Goal: Task Accomplishment & Management: Complete application form

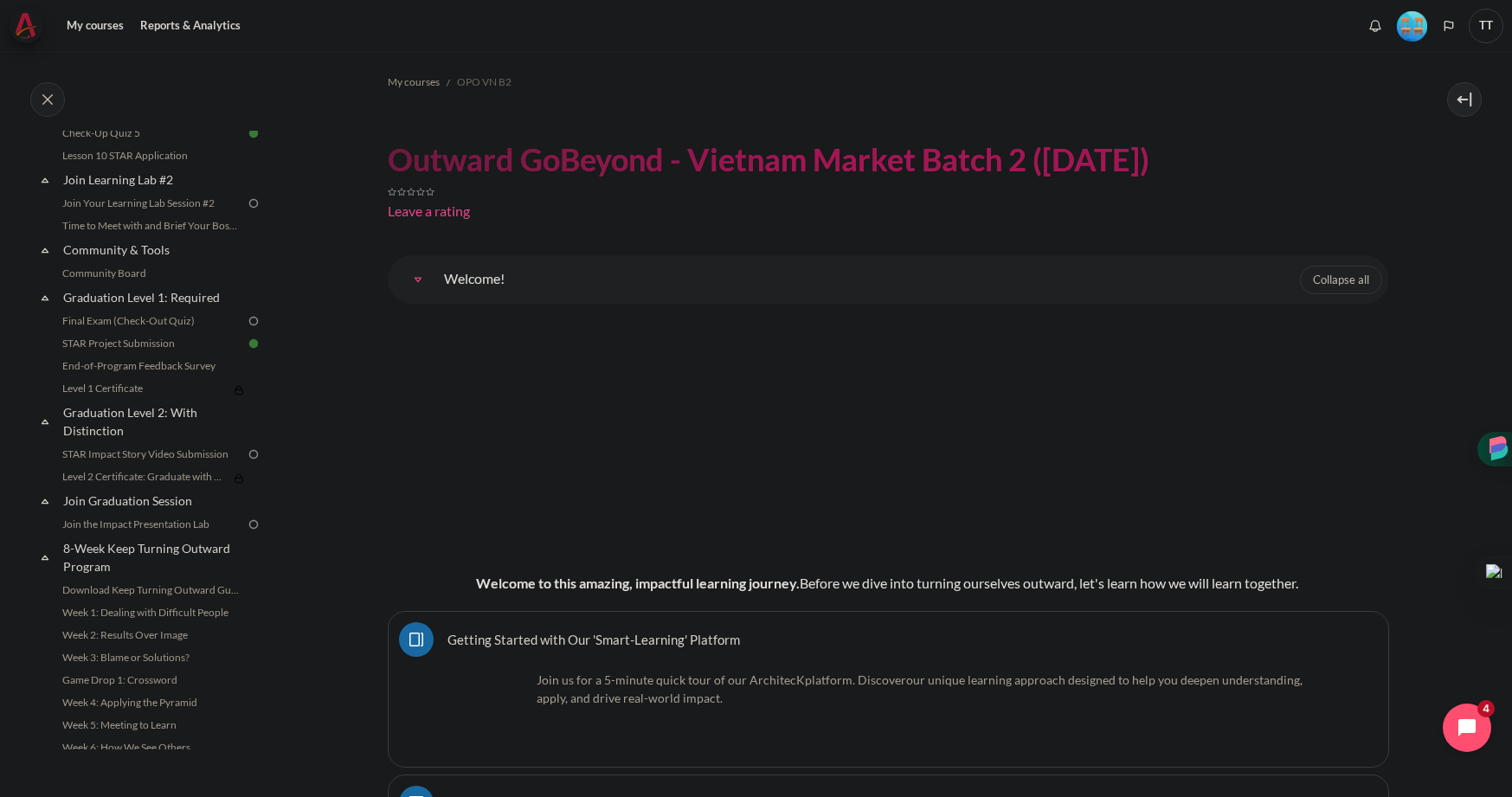
scroll to position [1823, 0]
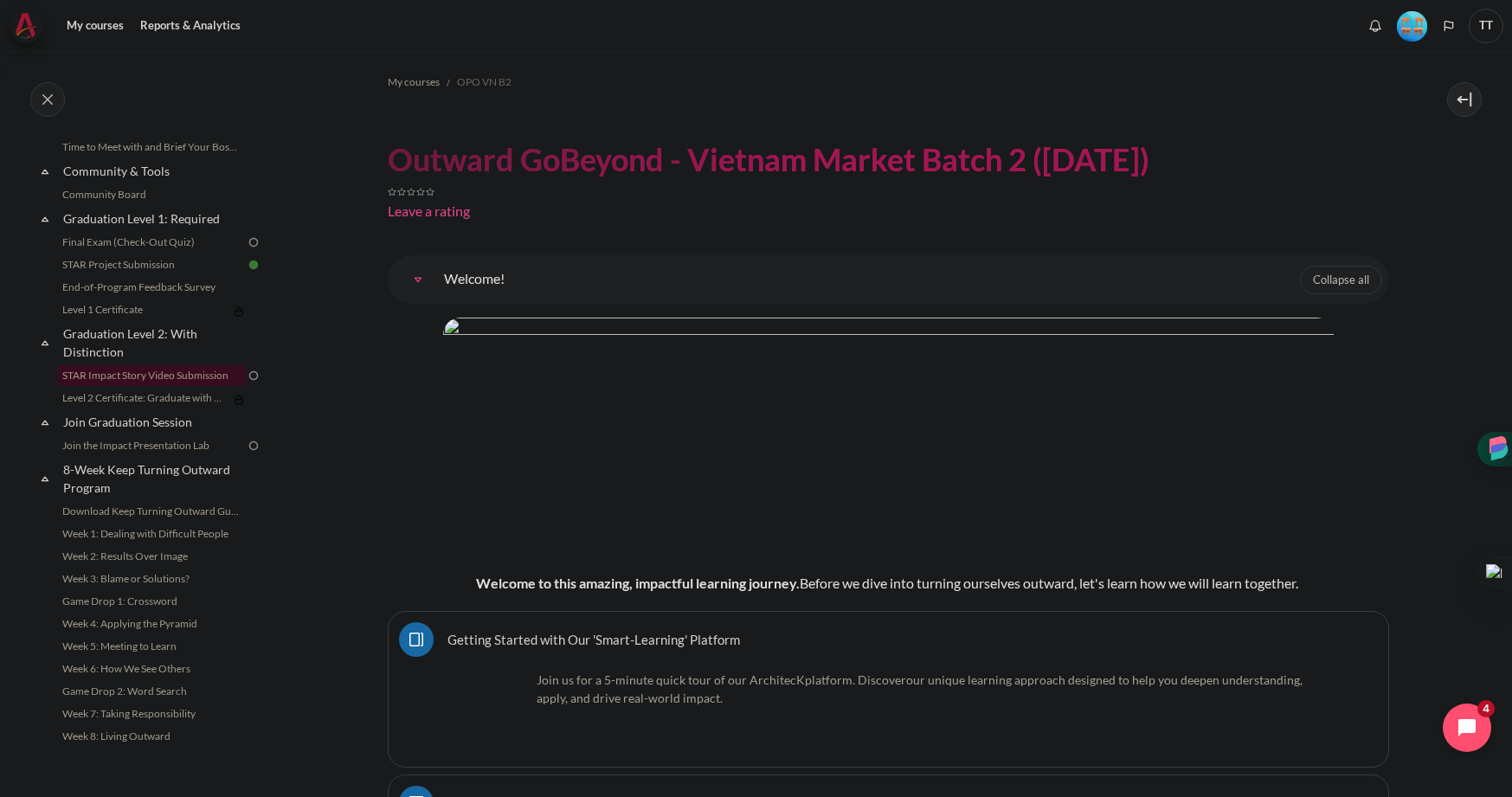
click at [178, 379] on link "STAR Impact Story Video Submission" at bounding box center [151, 375] width 189 height 21
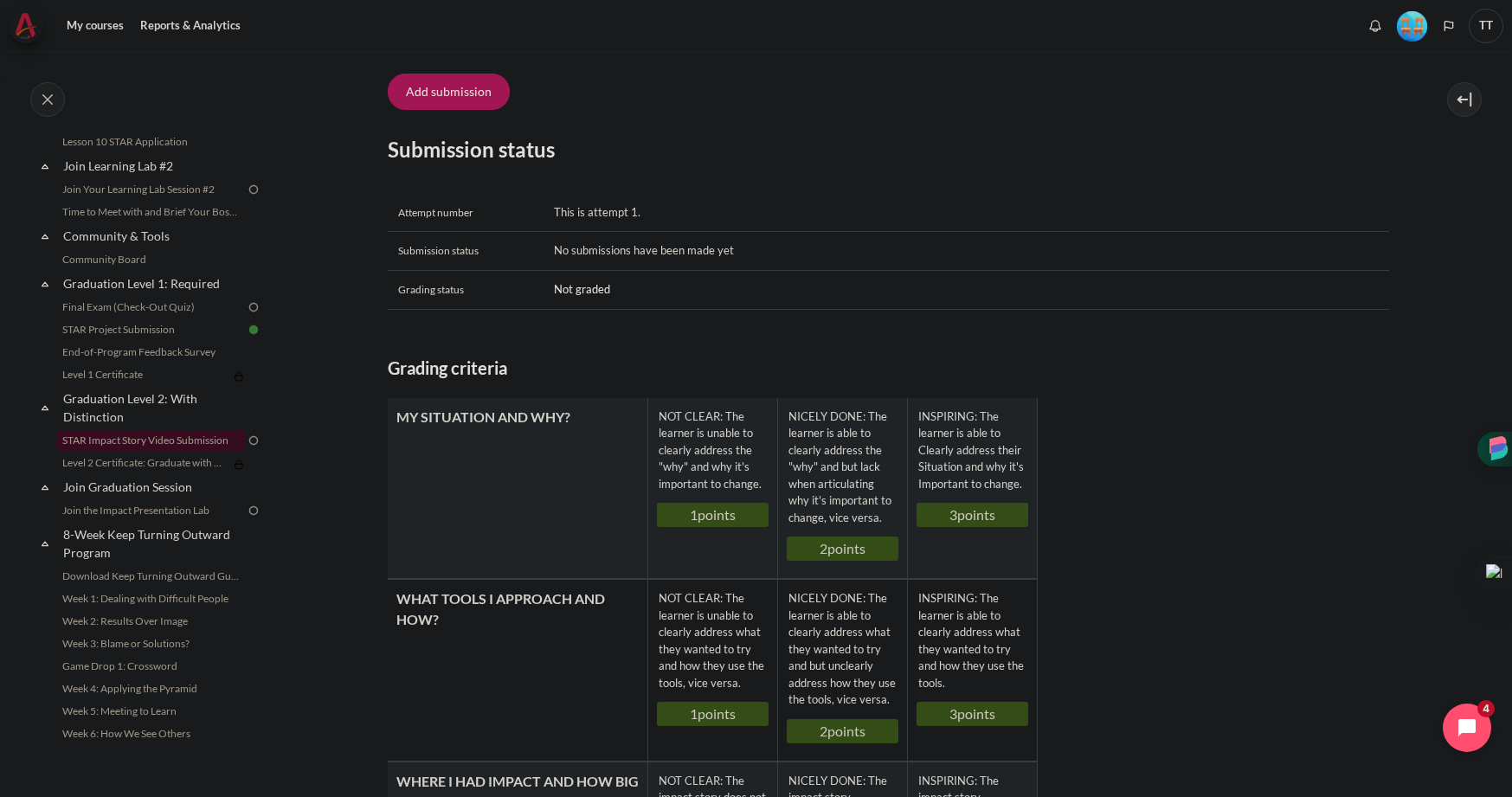
scroll to position [605, 0]
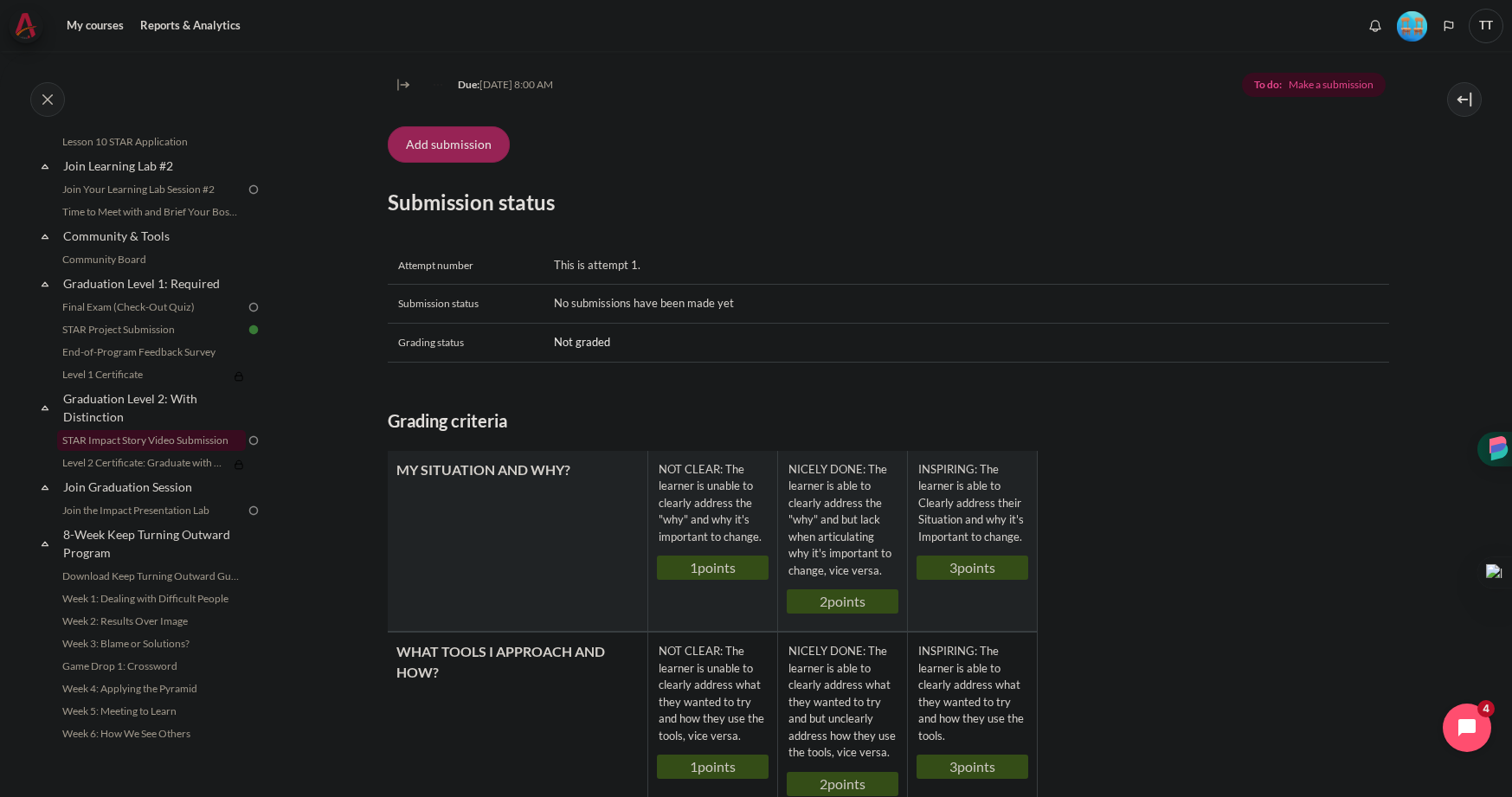
click at [471, 163] on button "Add submission" at bounding box center [449, 144] width 122 height 37
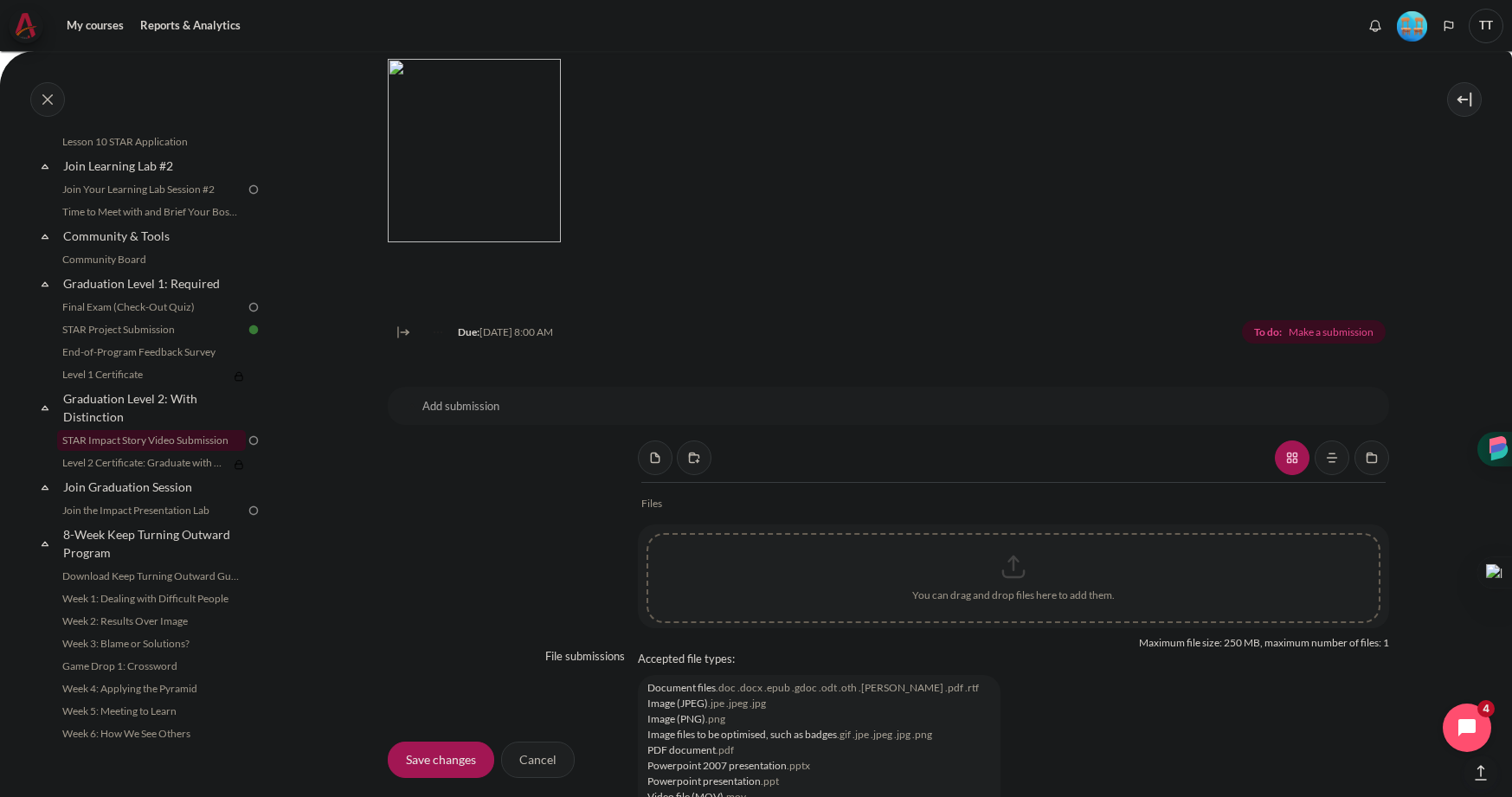
scroll to position [1091, 0]
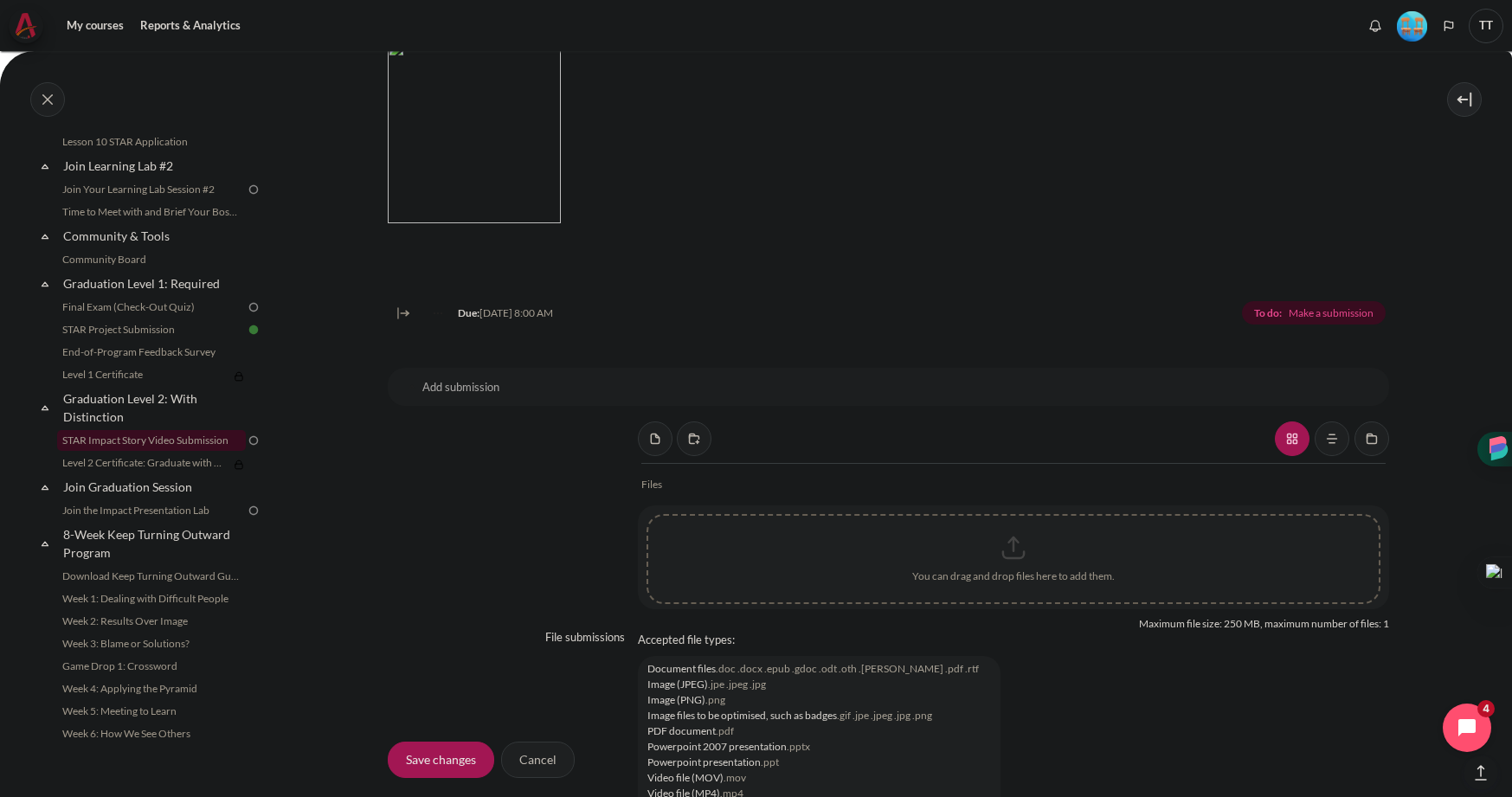
click at [1027, 570] on div "Content" at bounding box center [1013, 547] width 730 height 43
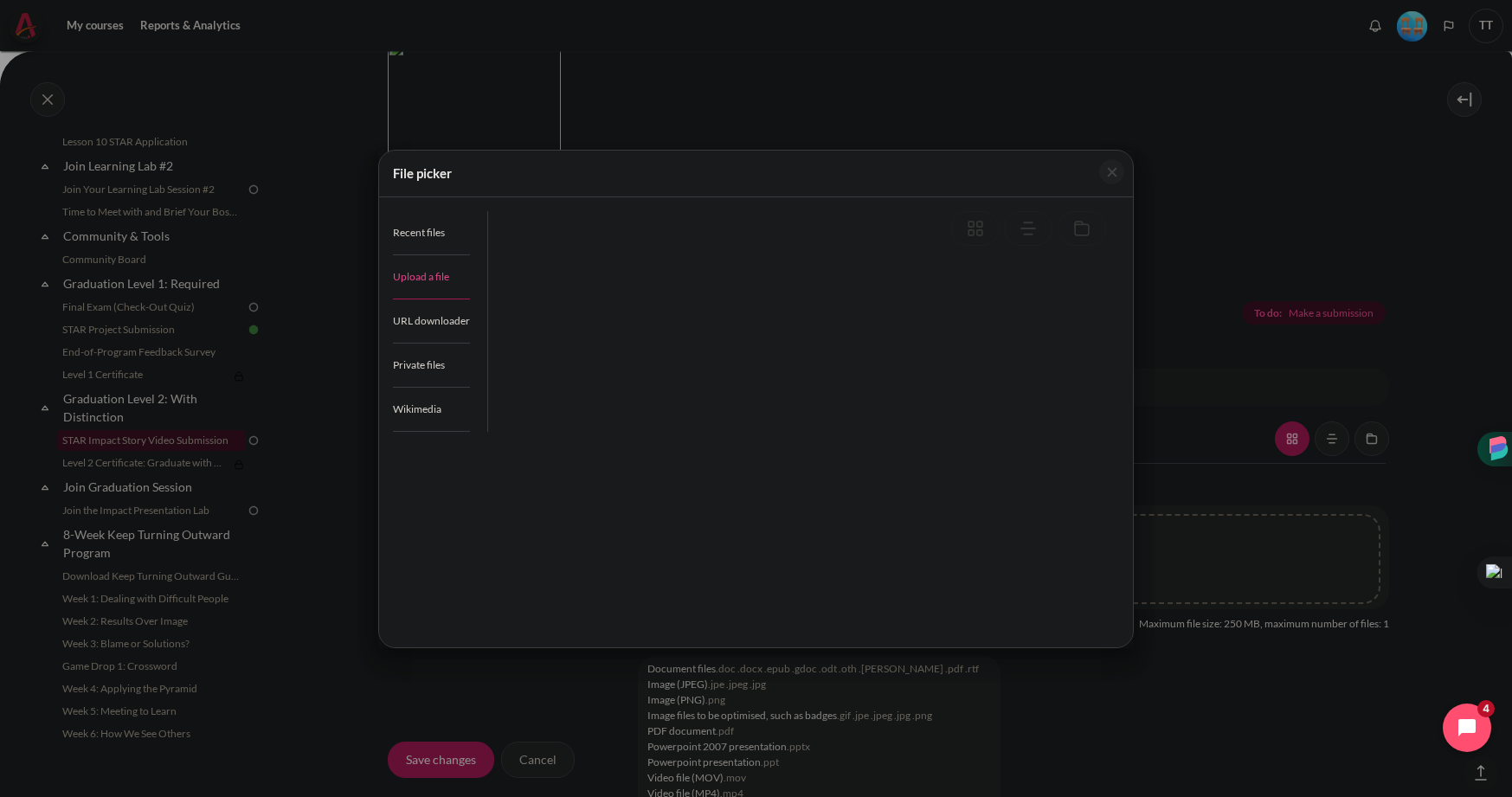
click at [437, 277] on span "Upload a file" at bounding box center [421, 276] width 56 height 13
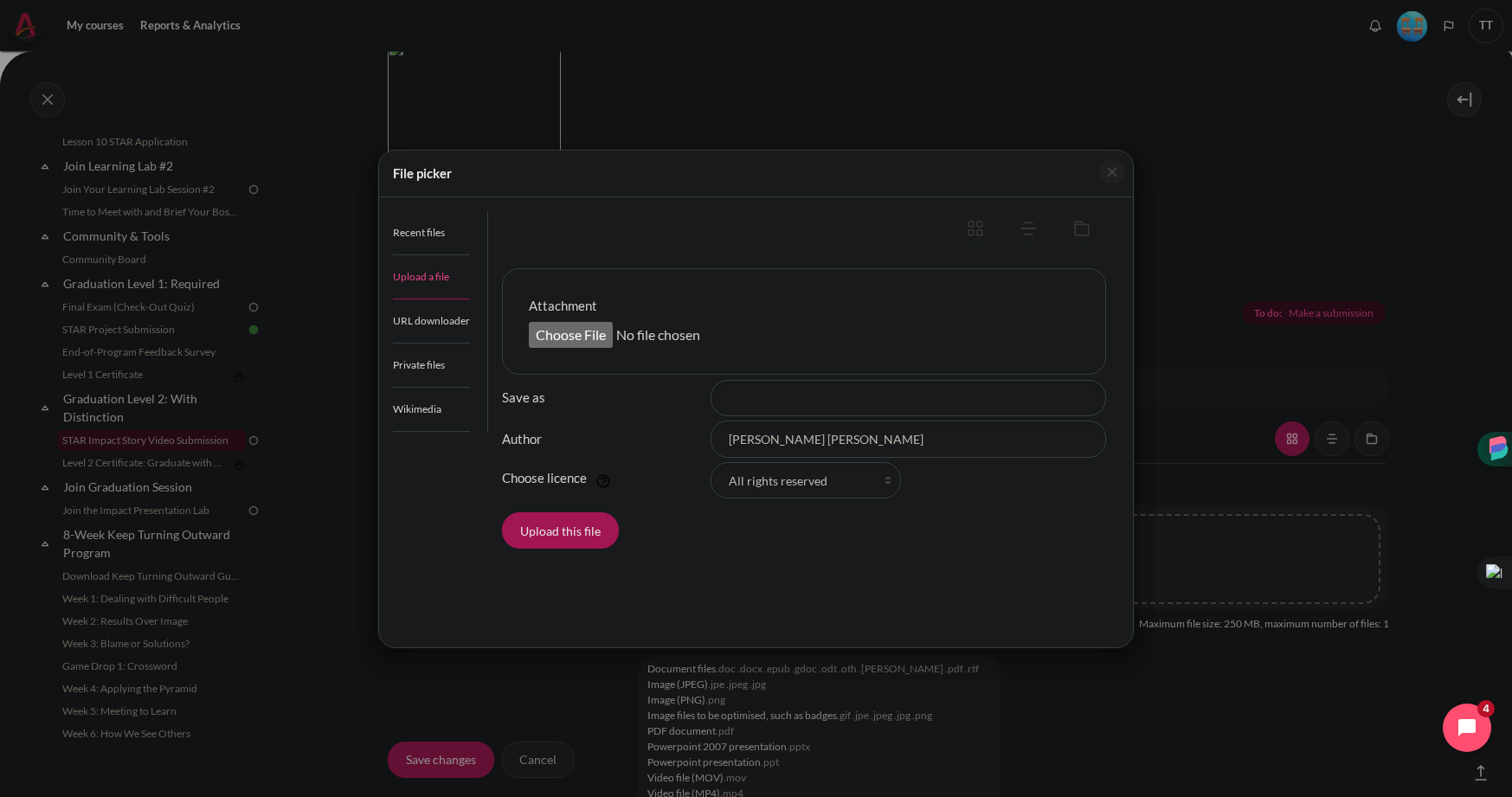
click at [587, 345] on input "Attachment" at bounding box center [661, 334] width 265 height 26
type input "C:\fakepath\STAR - TA MINH TAM.mp4"
click at [574, 521] on button "Upload this file" at bounding box center [560, 530] width 116 height 37
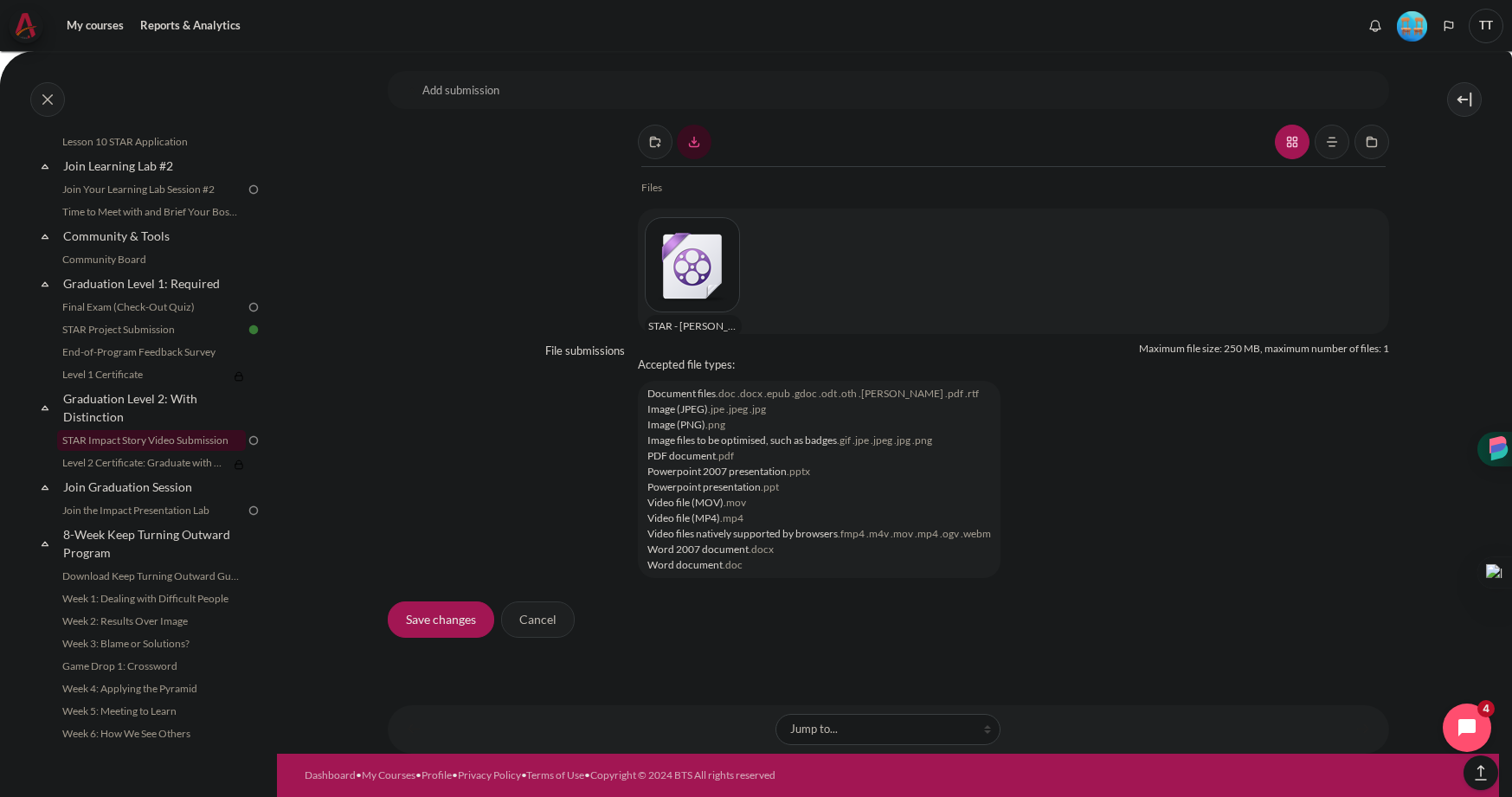
scroll to position [1407, 0]
click at [786, 461] on li "PDF document .pdf" at bounding box center [820, 455] width 344 height 15
click at [452, 620] on input "Save changes" at bounding box center [441, 619] width 107 height 37
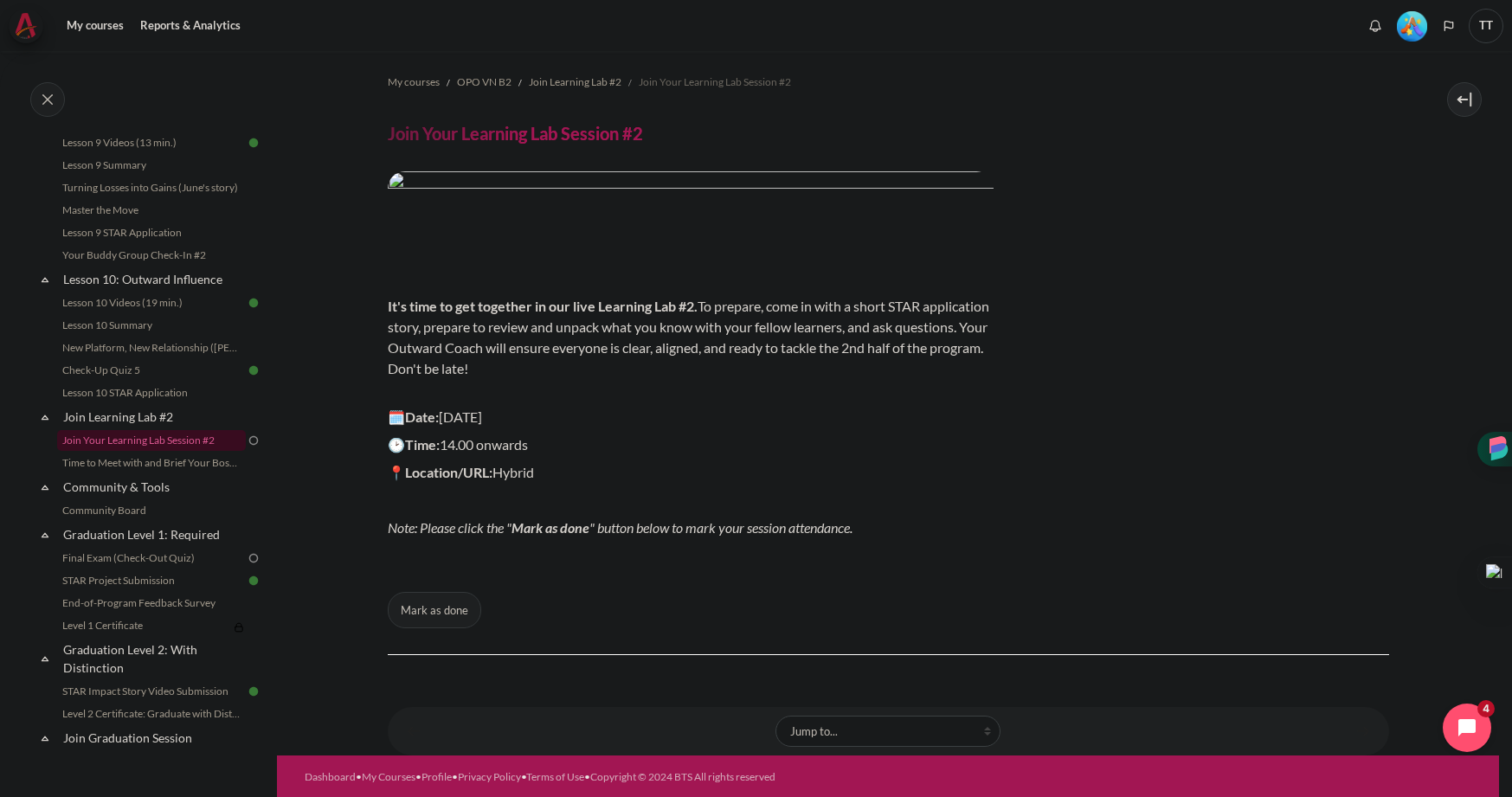
scroll to position [2, 0]
click at [461, 614] on button "Mark as done" at bounding box center [434, 608] width 93 height 37
click at [166, 549] on link "Final Exam (Check-Out Quiz)" at bounding box center [151, 558] width 189 height 21
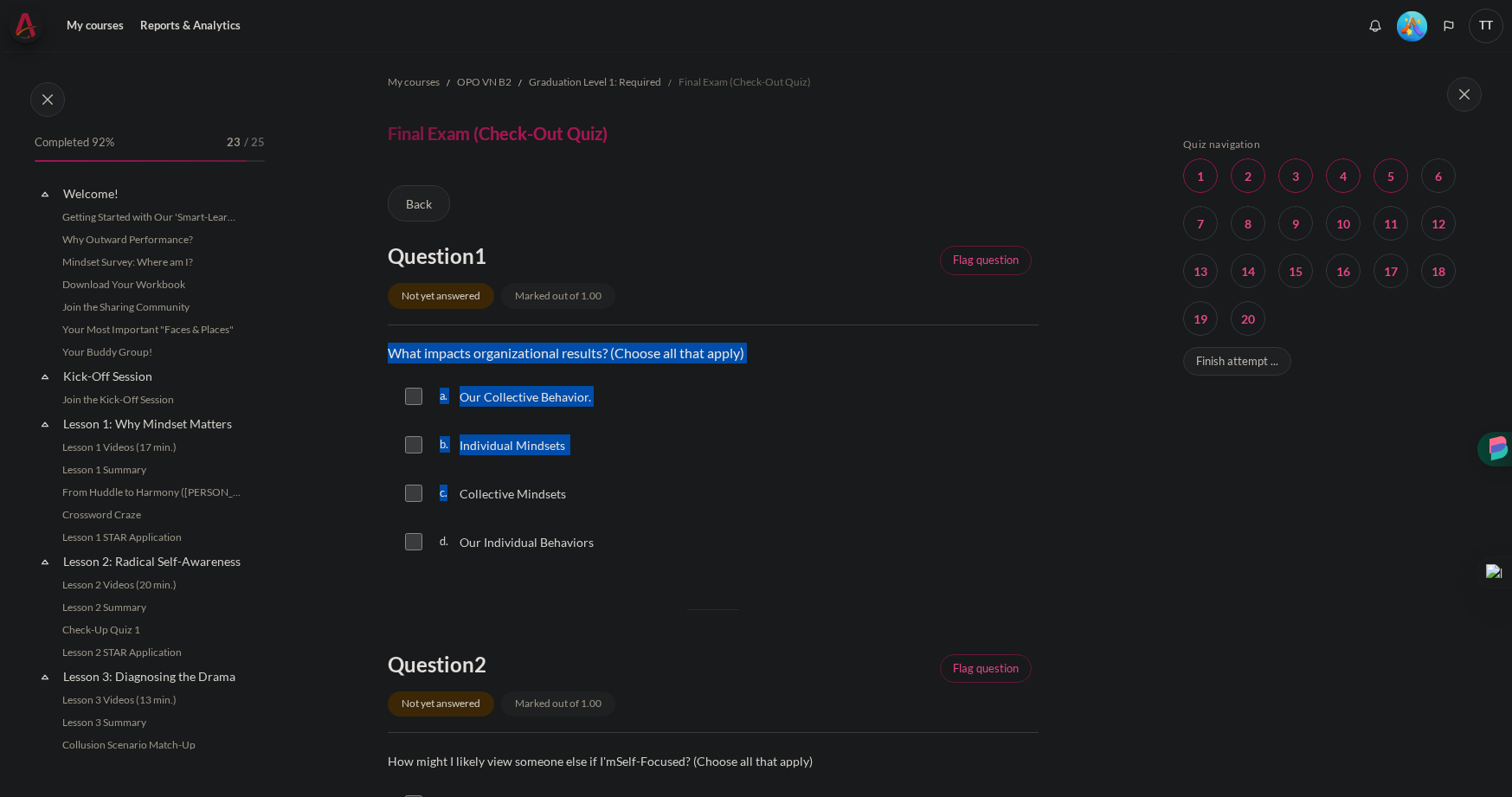
scroll to position [1624, 0]
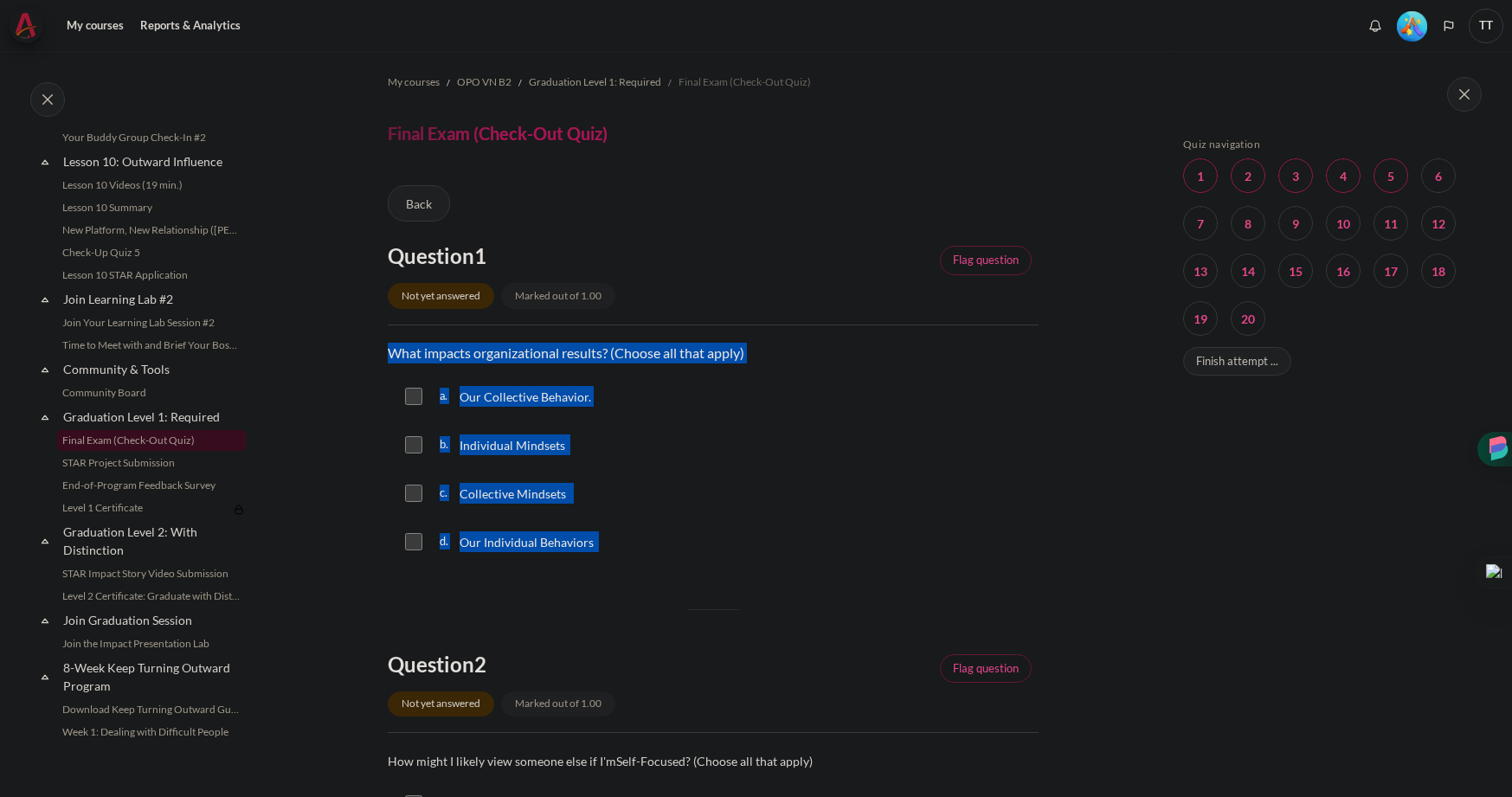
drag, startPoint x: 386, startPoint y: 355, endPoint x: 635, endPoint y: 545, distance: 313.2
click at [417, 396] on input "Content" at bounding box center [413, 396] width 17 height 17
checkbox input "true"
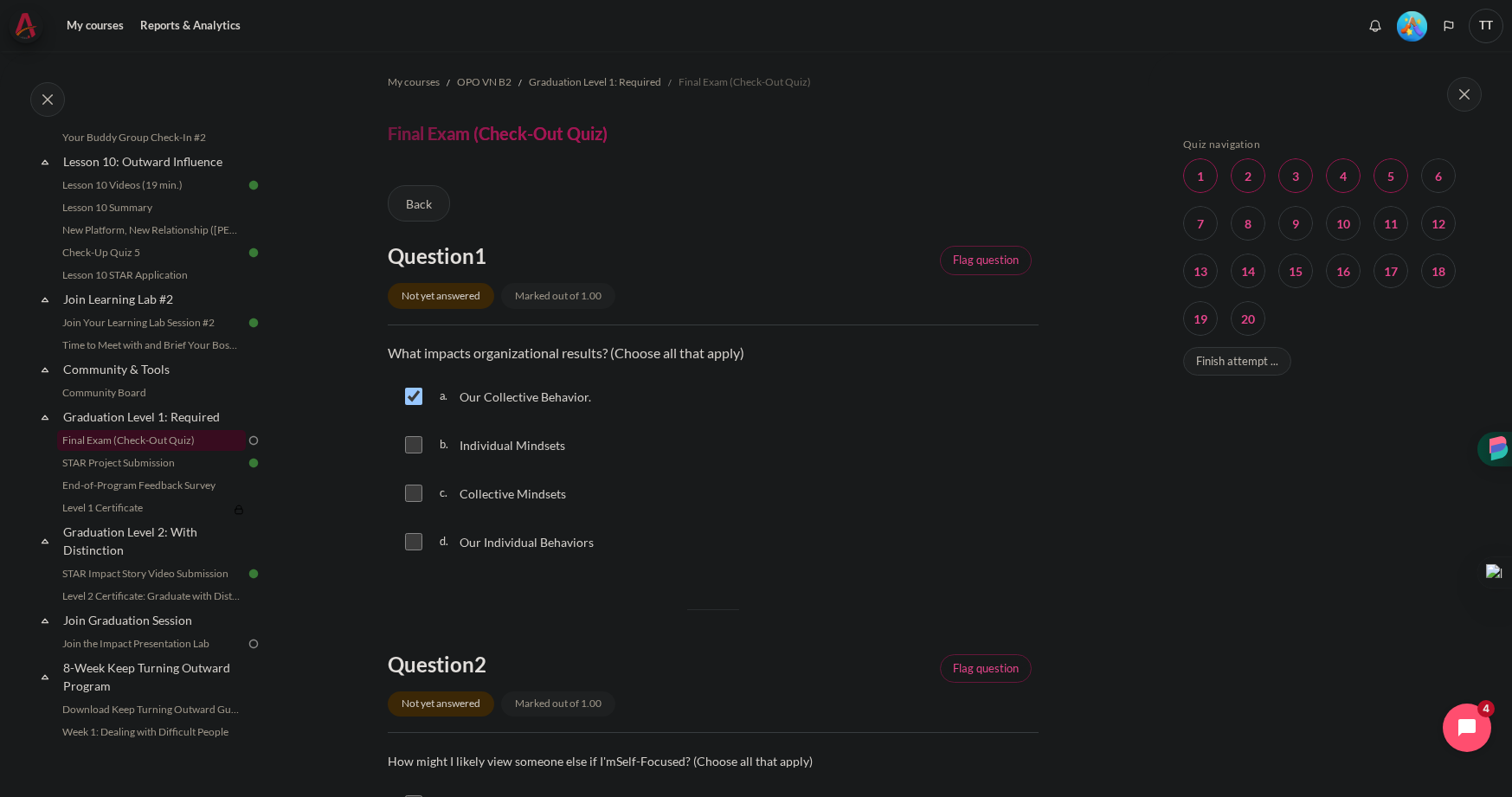
click at [416, 452] on div "b. Individual Mindsets" at bounding box center [713, 444] width 651 height 45
click at [411, 451] on input "Content" at bounding box center [413, 444] width 17 height 17
checkbox input "true"
click at [410, 491] on input "Content" at bounding box center [413, 493] width 17 height 17
checkbox input "true"
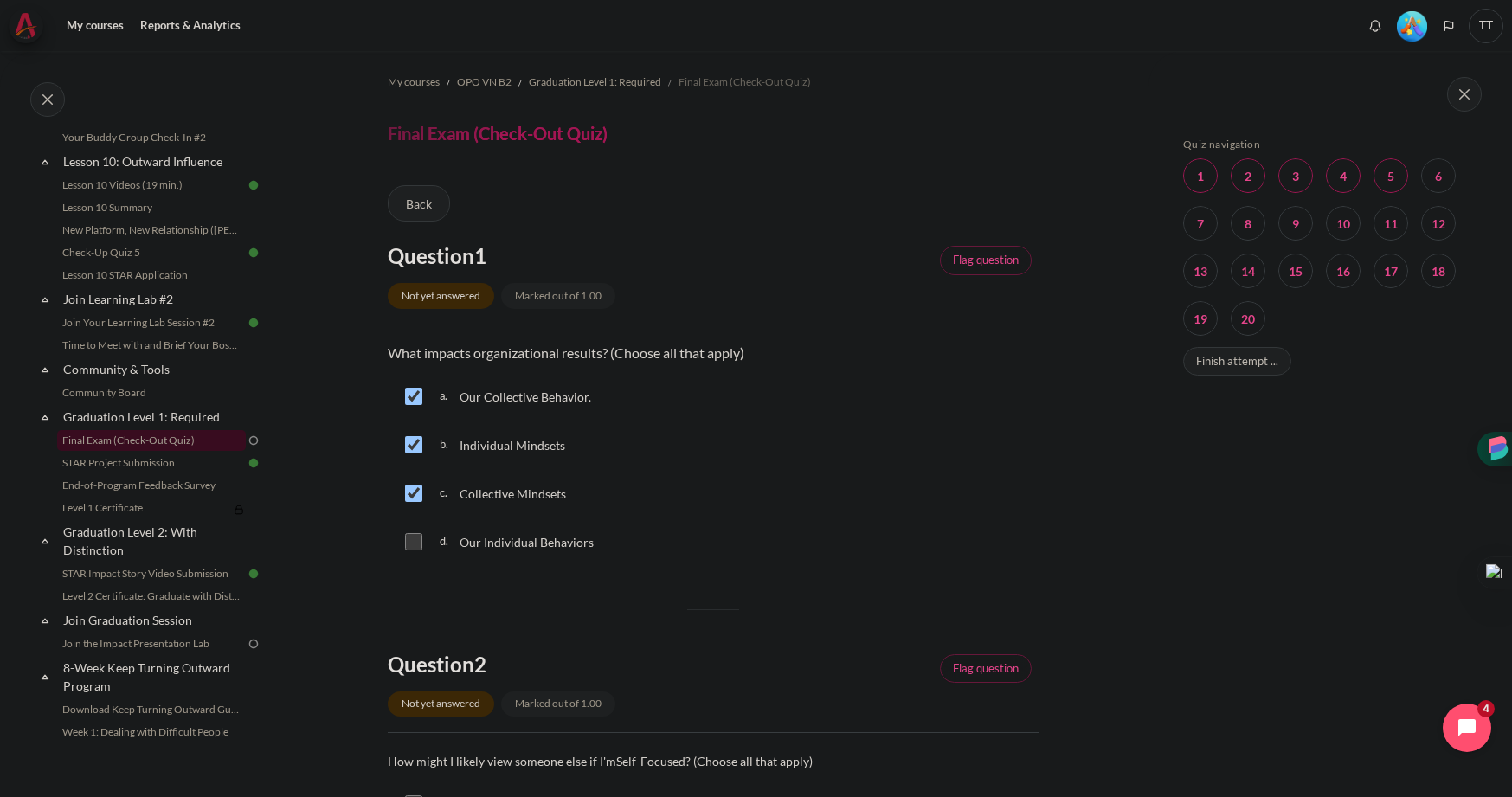
click at [413, 536] on input "Content" at bounding box center [413, 541] width 17 height 17
checkbox input "true"
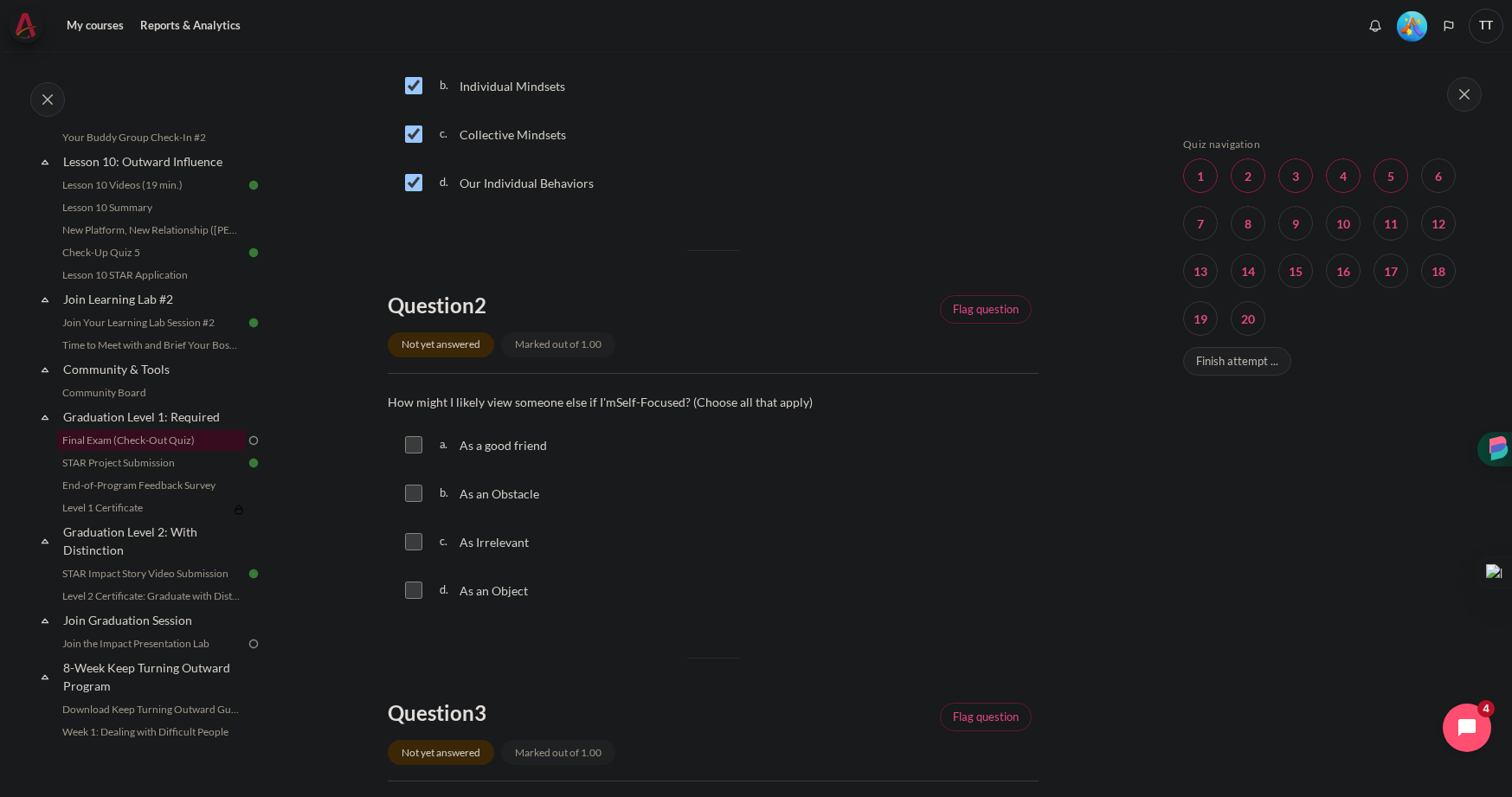
scroll to position [398, 0]
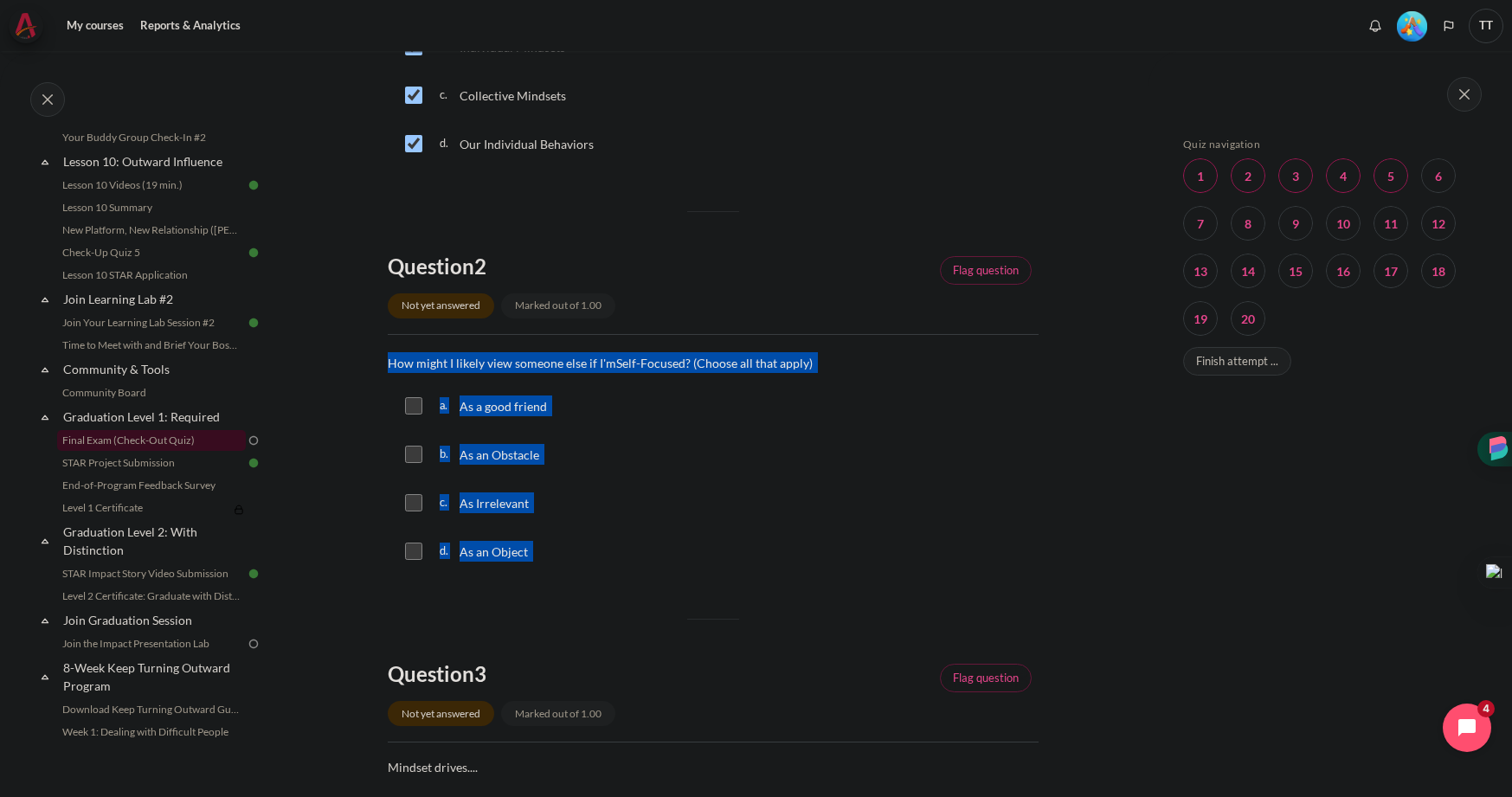
drag, startPoint x: 382, startPoint y: 362, endPoint x: 546, endPoint y: 553, distance: 251.7
click at [546, 553] on section "My courses OPO VN B2 Graduation Level 1: Required Final Exam (Check-Out Quiz) F…" at bounding box center [712, 807] width 872 height 2307
copy div "How might I likely view someone else if I'm Self-Focused ? (Choose all that app…"
click at [406, 455] on input "Content" at bounding box center [413, 454] width 17 height 17
checkbox input "true"
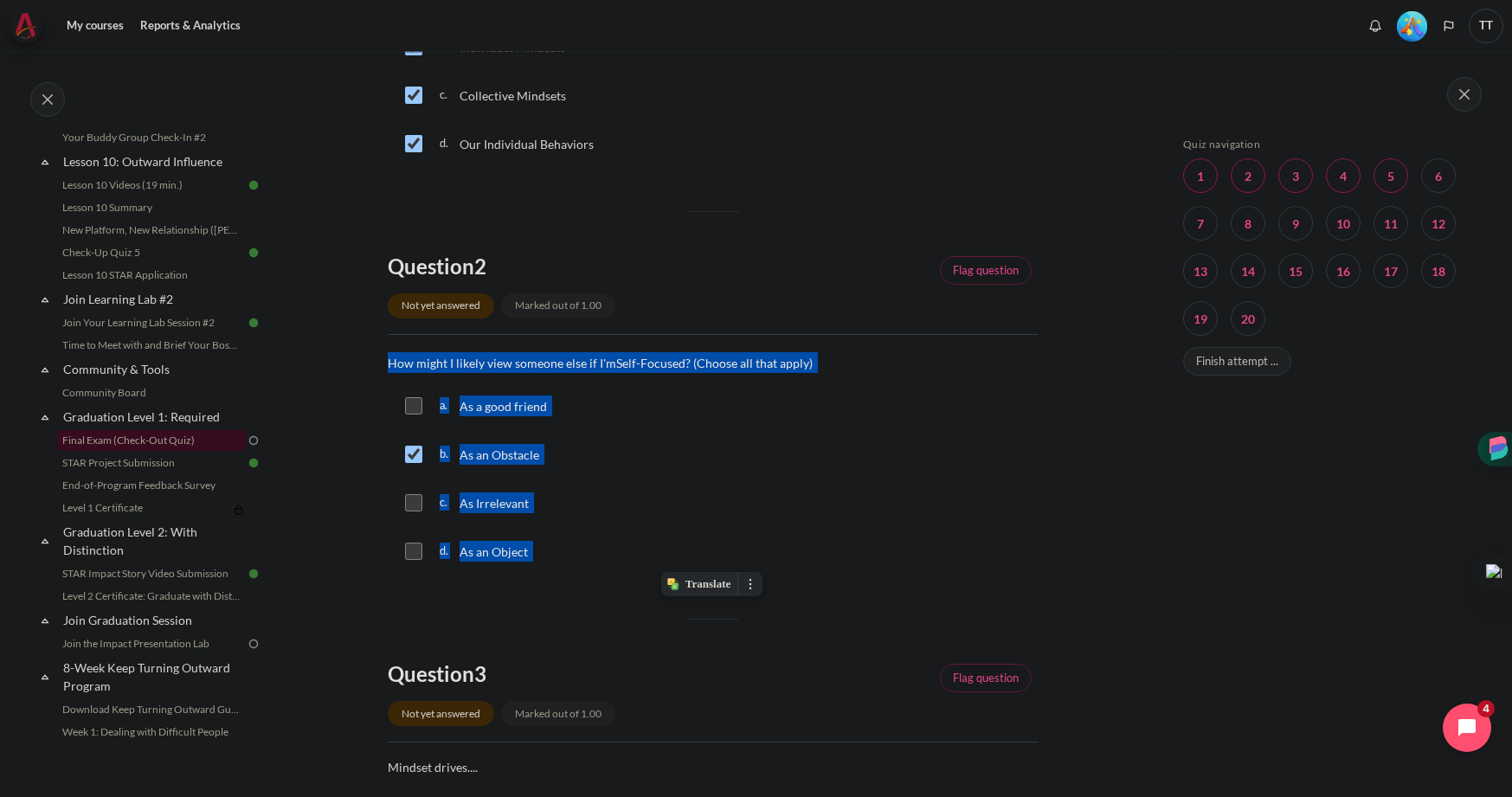
click at [408, 549] on input "Content" at bounding box center [413, 551] width 17 height 17
checkbox input "true"
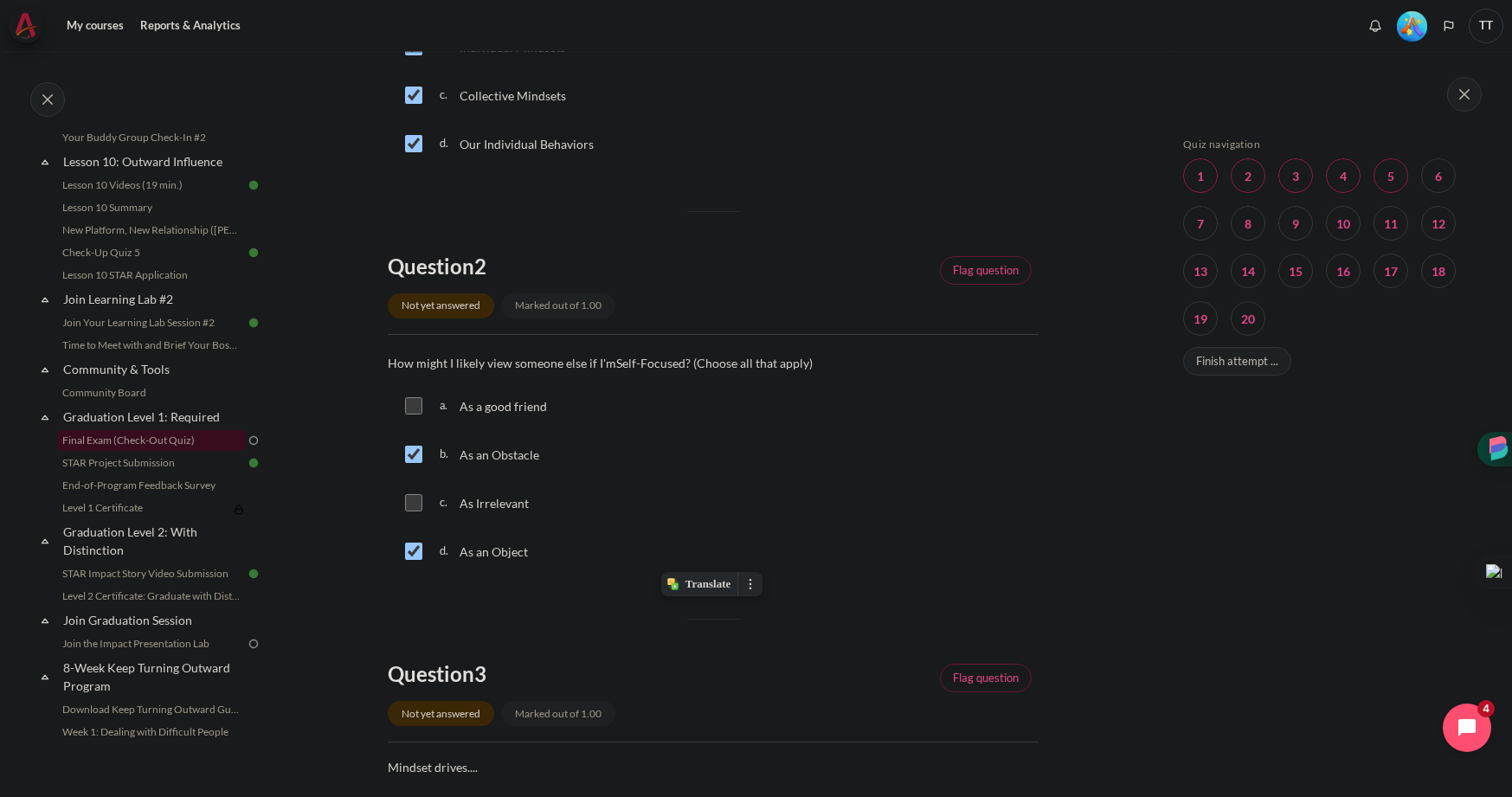
click at [363, 583] on section "My courses OPO VN B2 Graduation Level 1: Required Final Exam (Check-Out Quiz) F…" at bounding box center [712, 807] width 872 height 2307
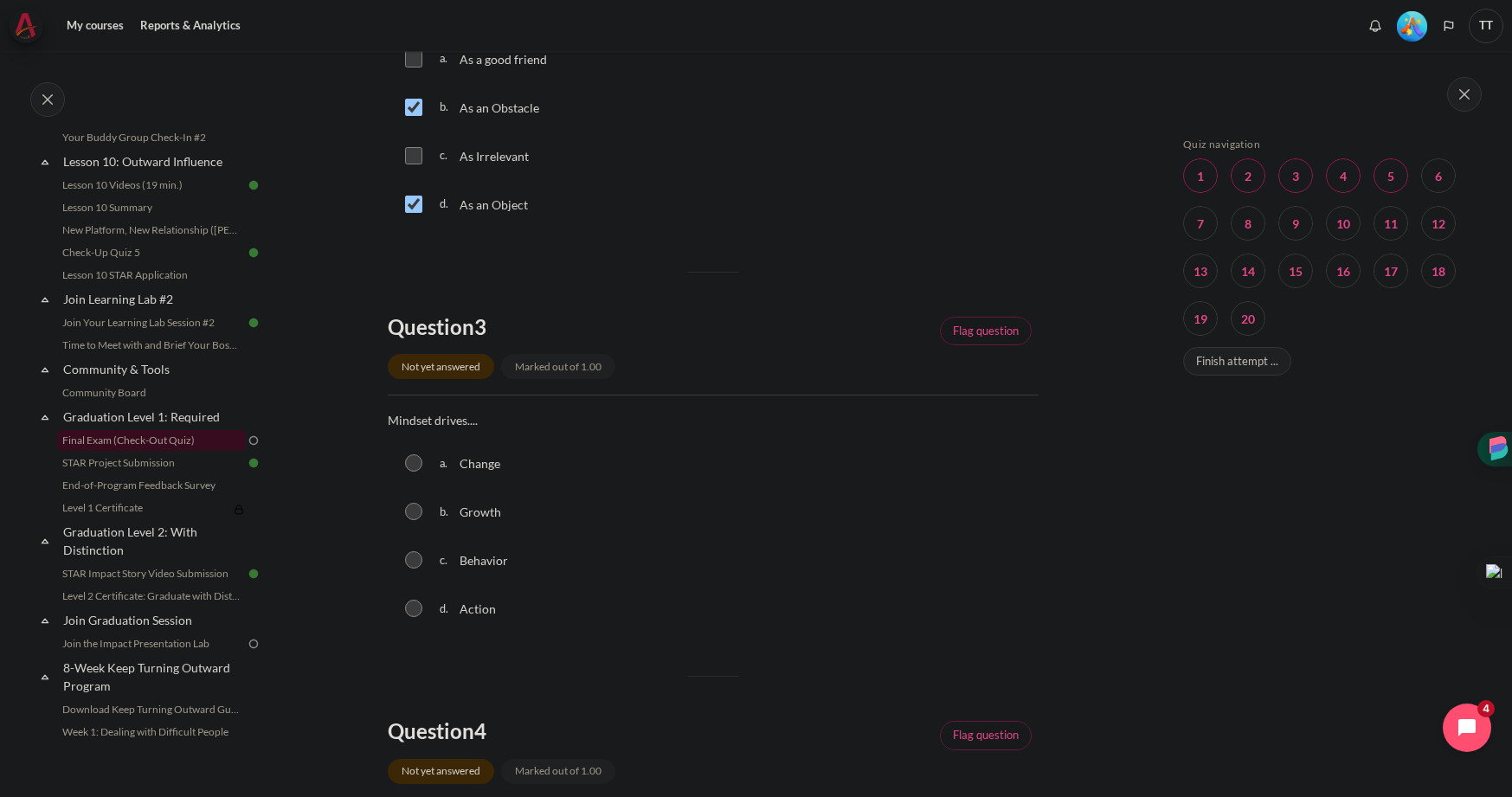
scroll to position [844, 0]
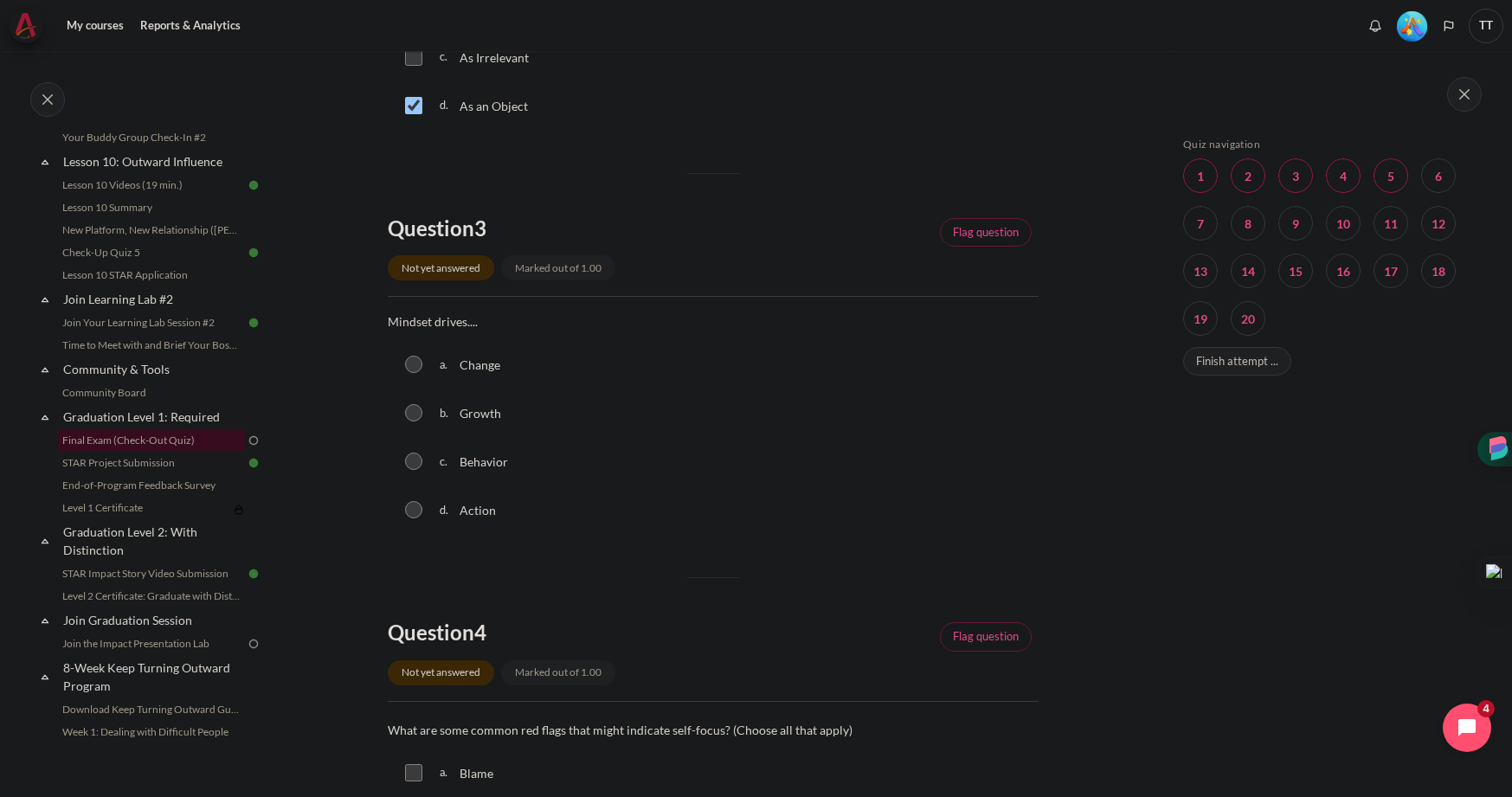
click at [416, 367] on input "Content" at bounding box center [413, 364] width 17 height 17
radio input "true"
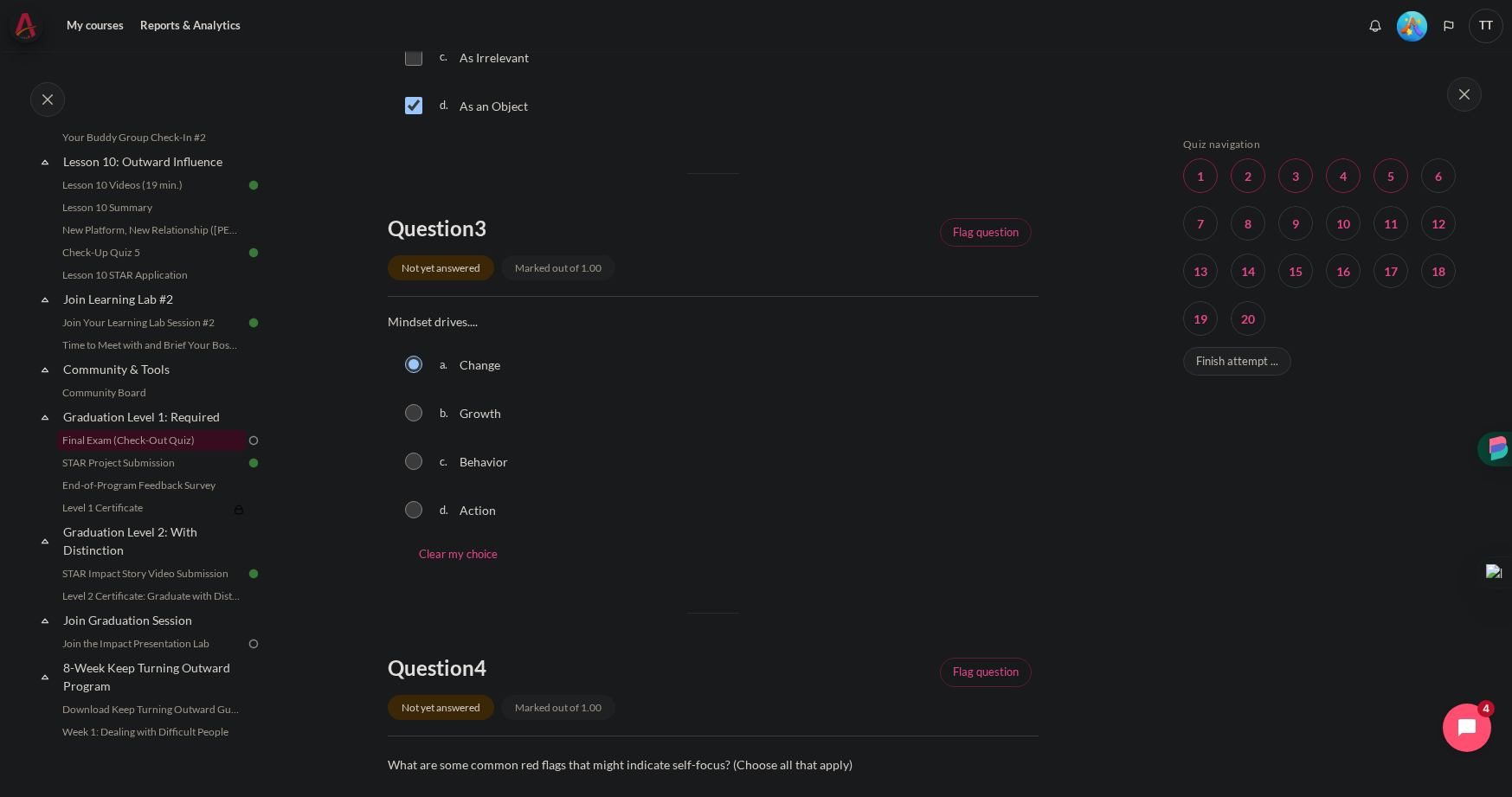
click at [413, 467] on input "Content" at bounding box center [413, 460] width 17 height 17
radio input "true"
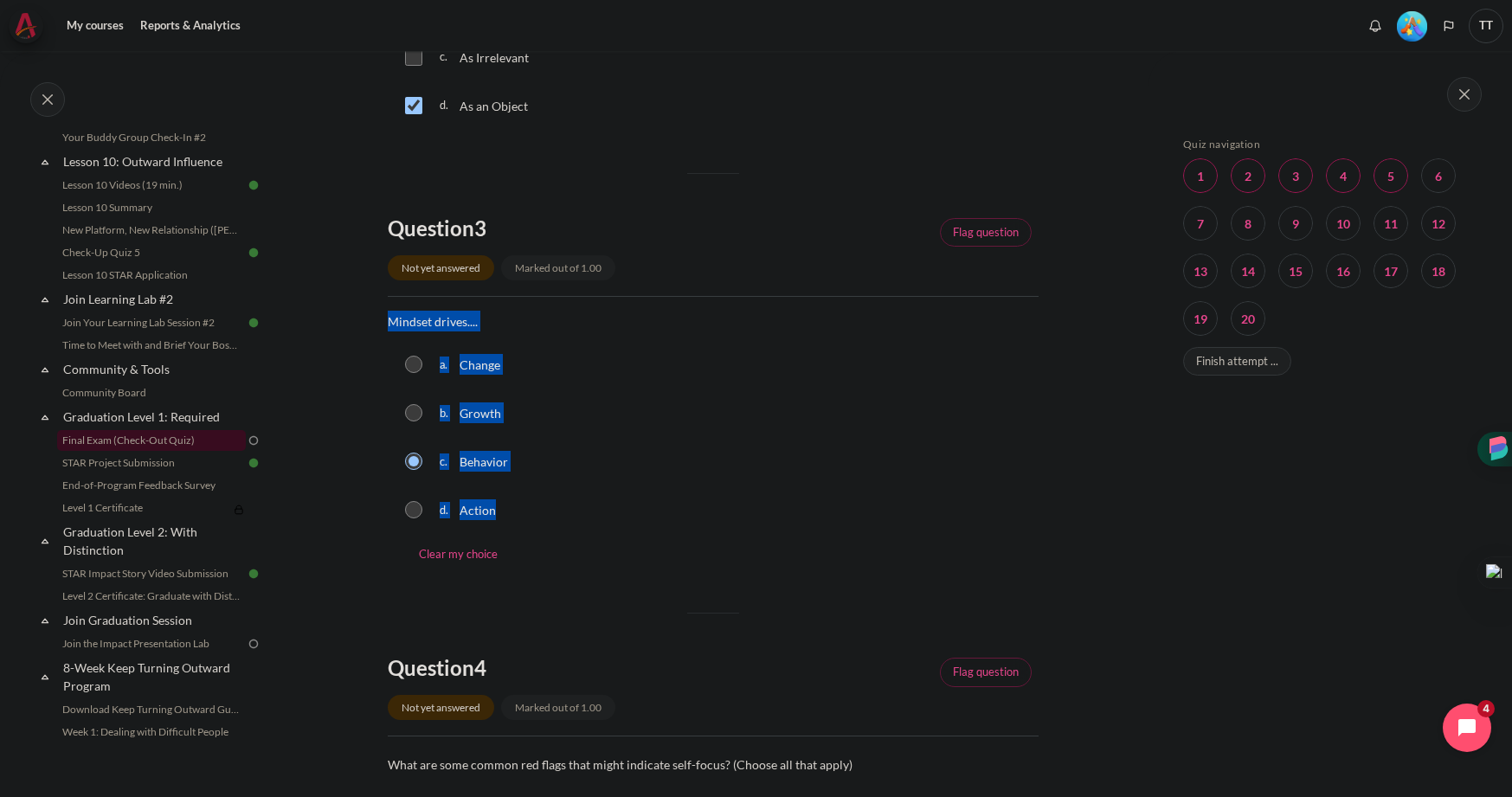
drag, startPoint x: 388, startPoint y: 321, endPoint x: 537, endPoint y: 527, distance: 254.2
click at [537, 527] on div "Question text Mindset drives.... Question 3 Answer a. Change b. Growth c. Behav…" at bounding box center [713, 441] width 651 height 261
copy div "Mindset drives.... Question 3 Answer a. Change b. Growth c. Behavior d. Action"
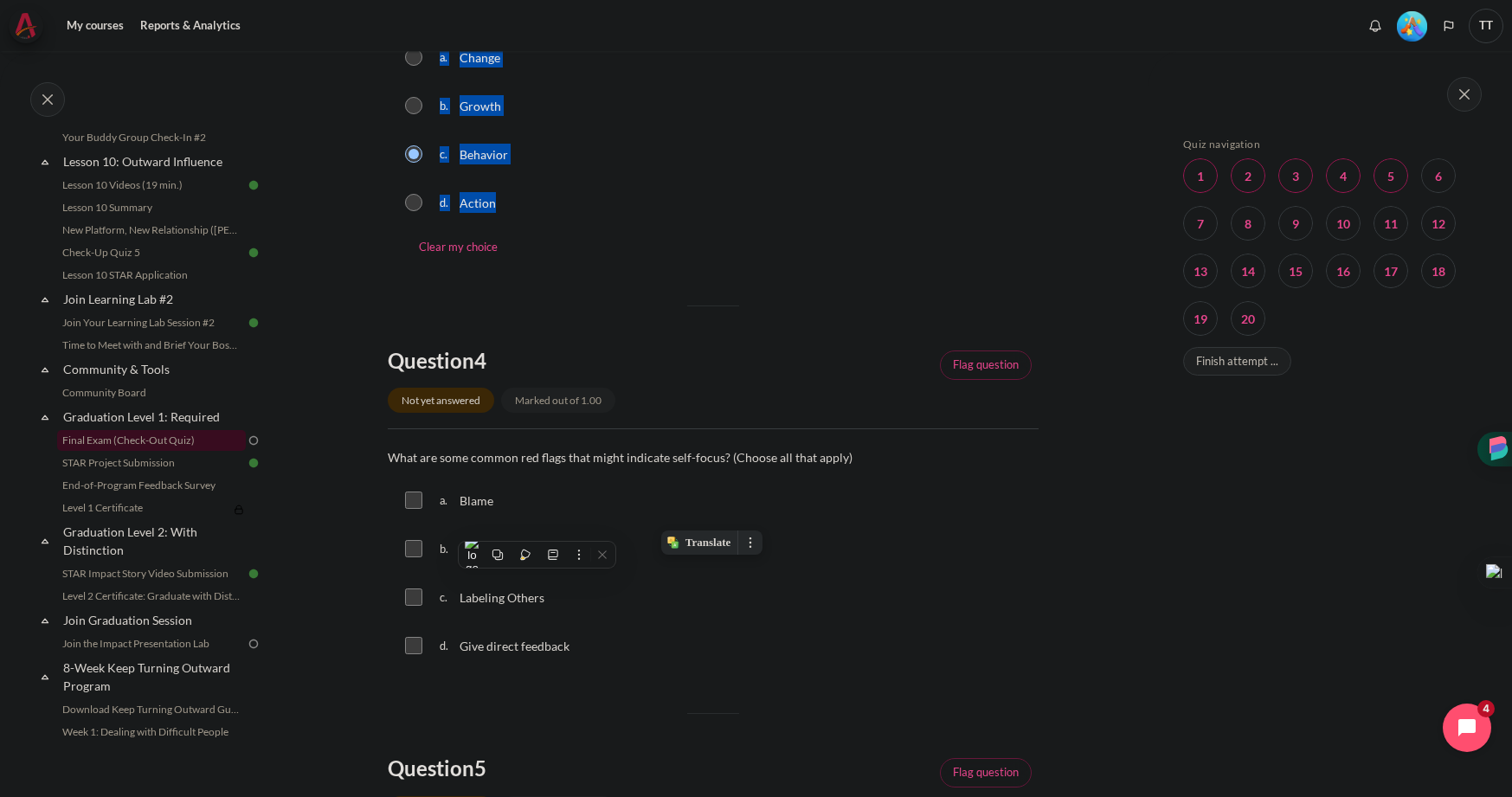
scroll to position [1239, 0]
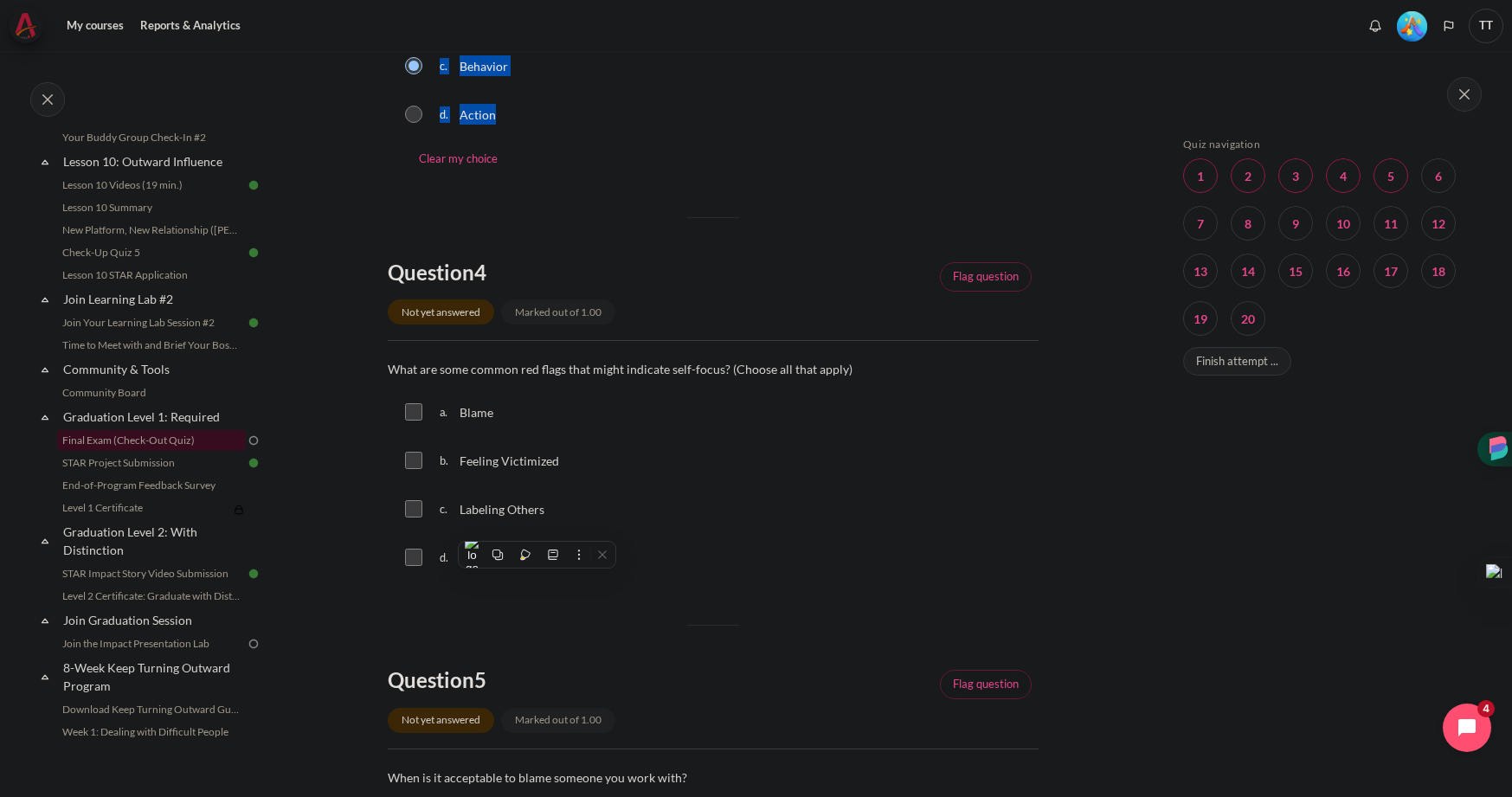
drag, startPoint x: 391, startPoint y: 373, endPoint x: 638, endPoint y: 552, distance: 305.0
click at [638, 552] on div "Question text What are some common red flags that might indicate self-focus? (C…" at bounding box center [713, 470] width 651 height 225
copy div "What are some common red flags that might indicate self-focus? (Choose all that…"
click at [413, 413] on input "Content" at bounding box center [413, 411] width 17 height 17
checkbox input "true"
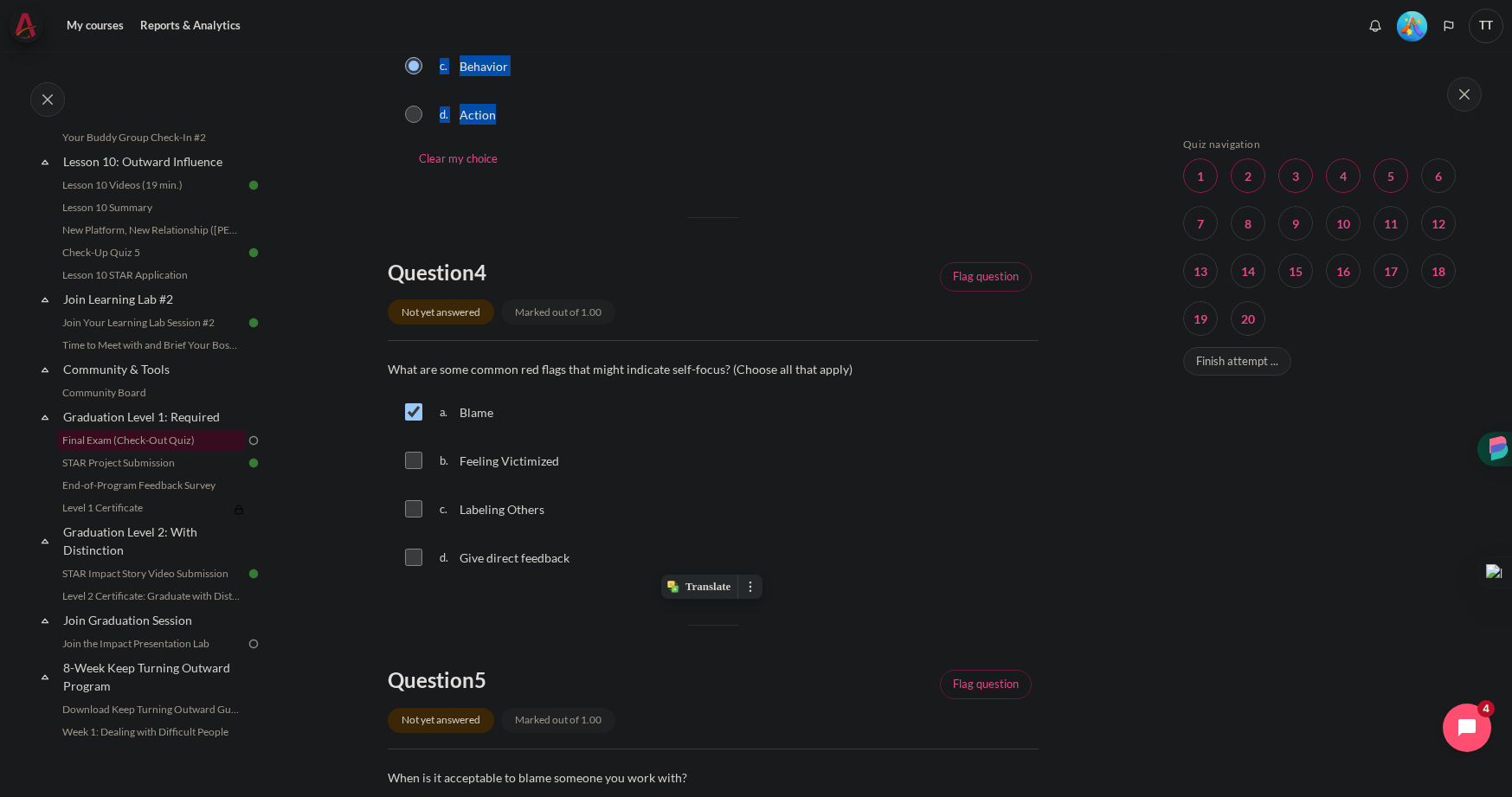
click at [409, 467] on input "Content" at bounding box center [413, 459] width 17 height 17
checkbox input "true"
click at [409, 509] on input "Content" at bounding box center [413, 508] width 17 height 17
checkbox input "true"
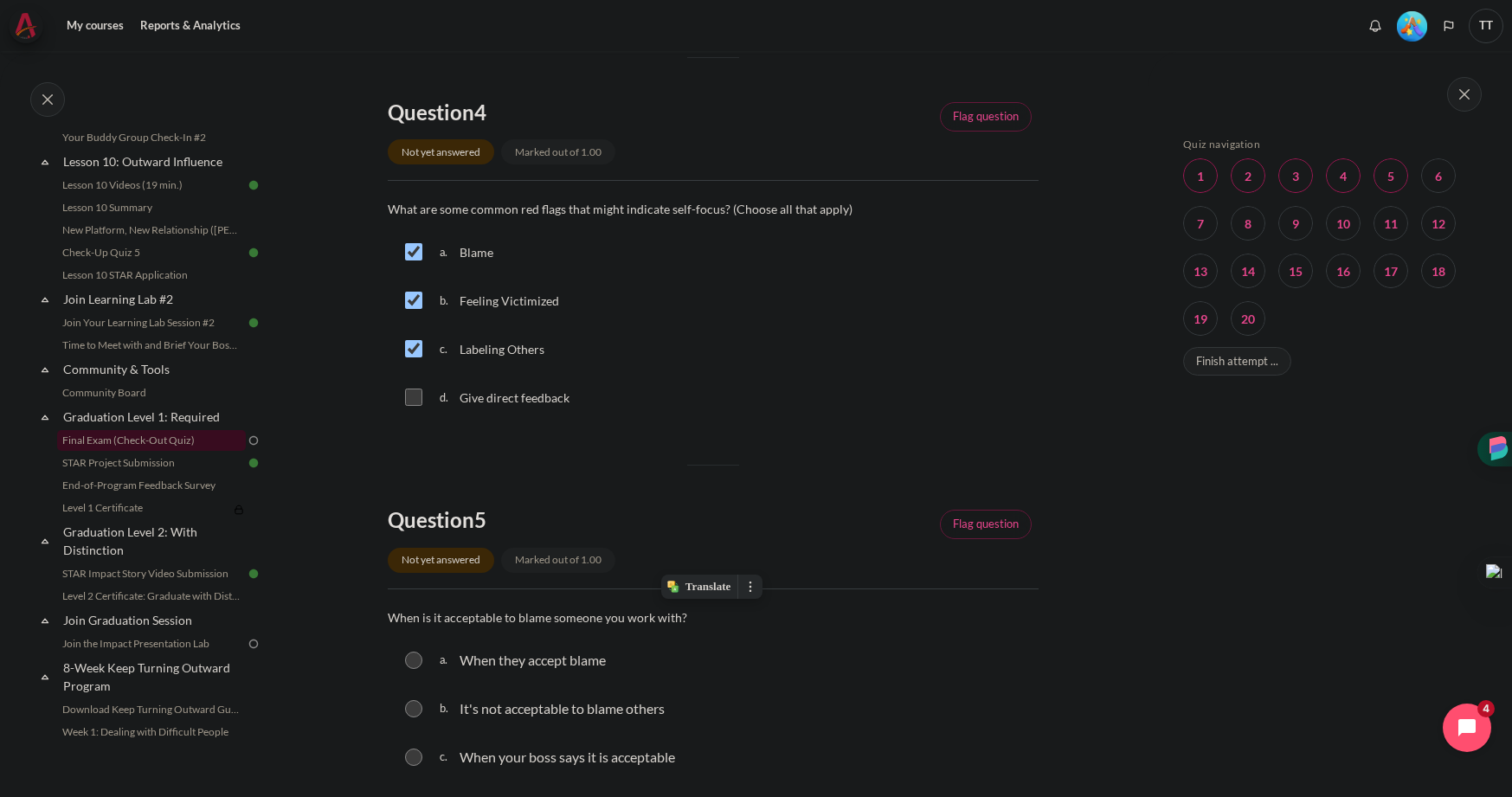
scroll to position [1655, 0]
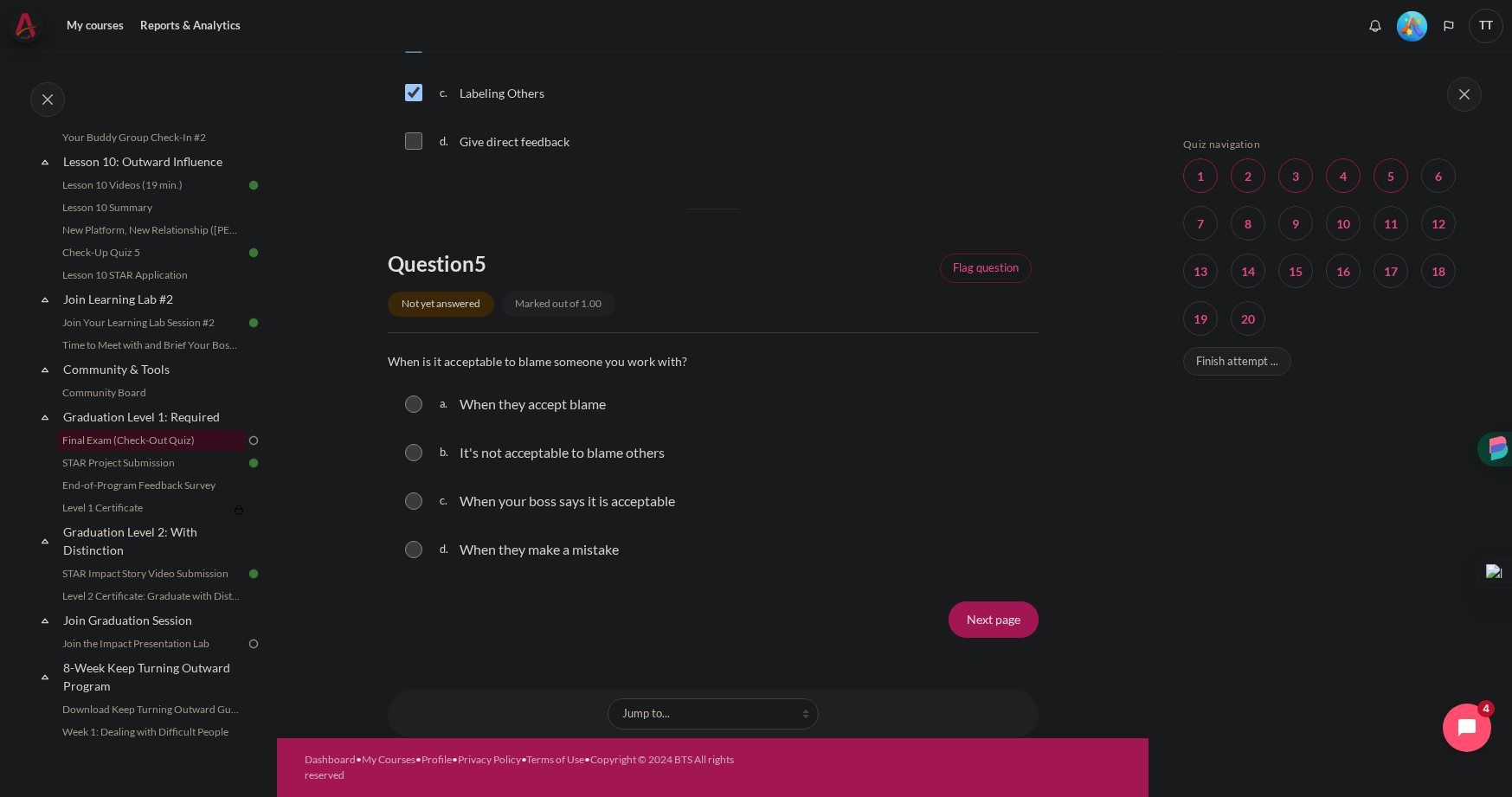
drag, startPoint x: 390, startPoint y: 356, endPoint x: 730, endPoint y: 547, distance: 390.0
click at [730, 547] on div "Question text When is it acceptable to blame someone you work with? Question 5 …" at bounding box center [713, 462] width 651 height 225
copy div "When is it acceptable to blame someone you work with? Question 5 Answer a. When…"
click at [450, 611] on div "Next page" at bounding box center [713, 619] width 651 height 37
click at [414, 450] on input "Content" at bounding box center [413, 452] width 17 height 17
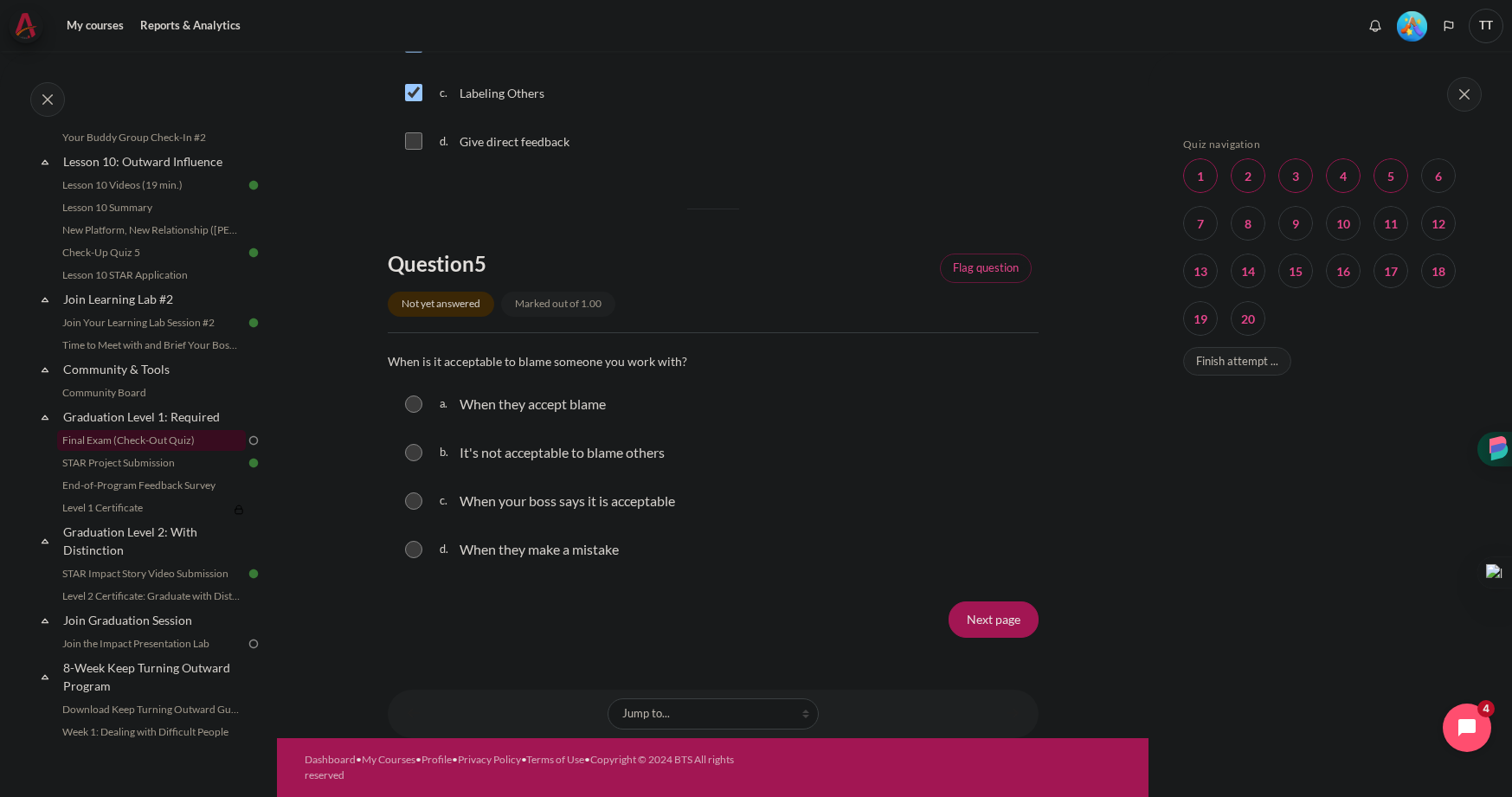
radio input "true"
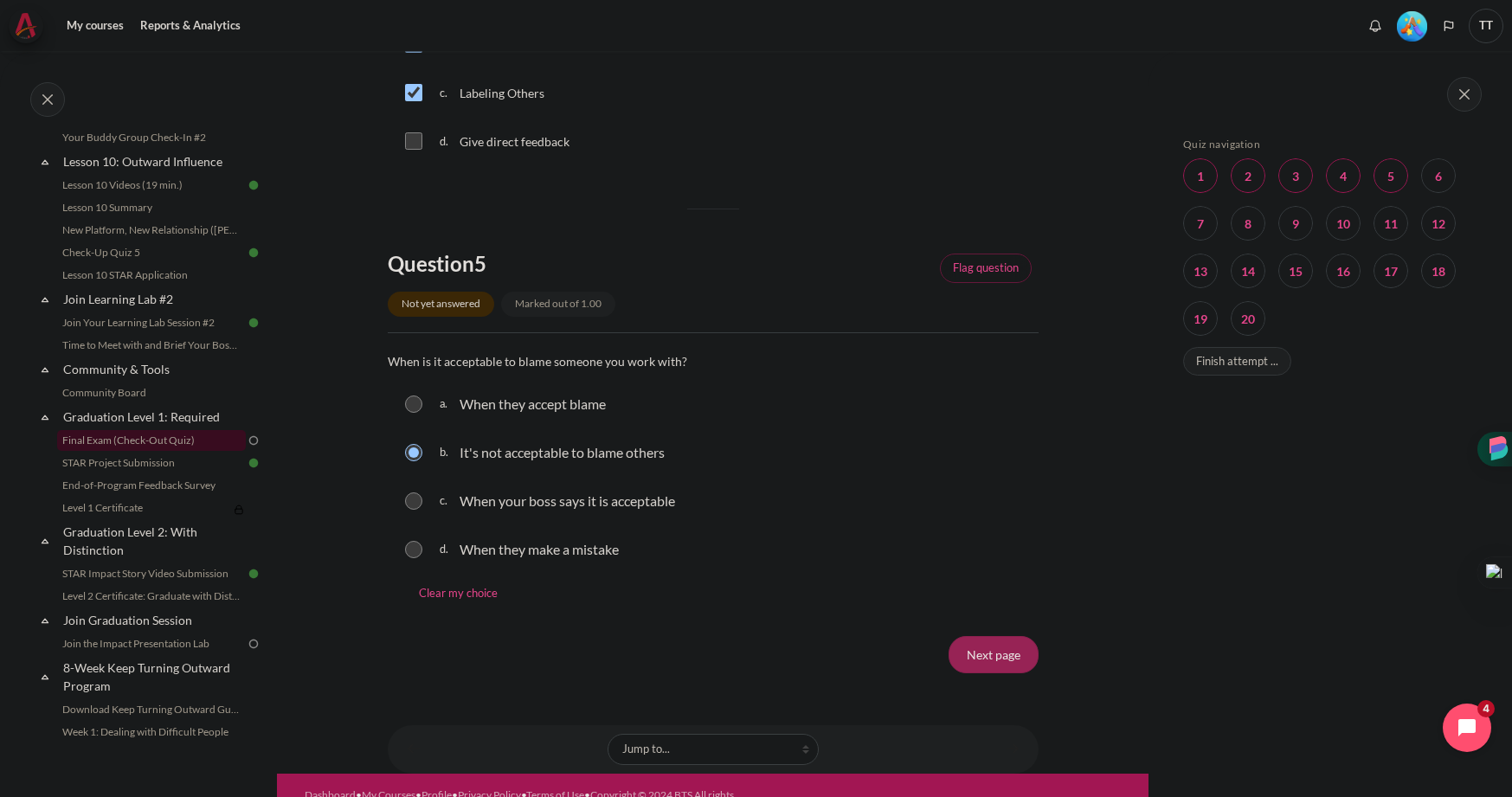
click at [991, 655] on input "Next page" at bounding box center [993, 654] width 90 height 37
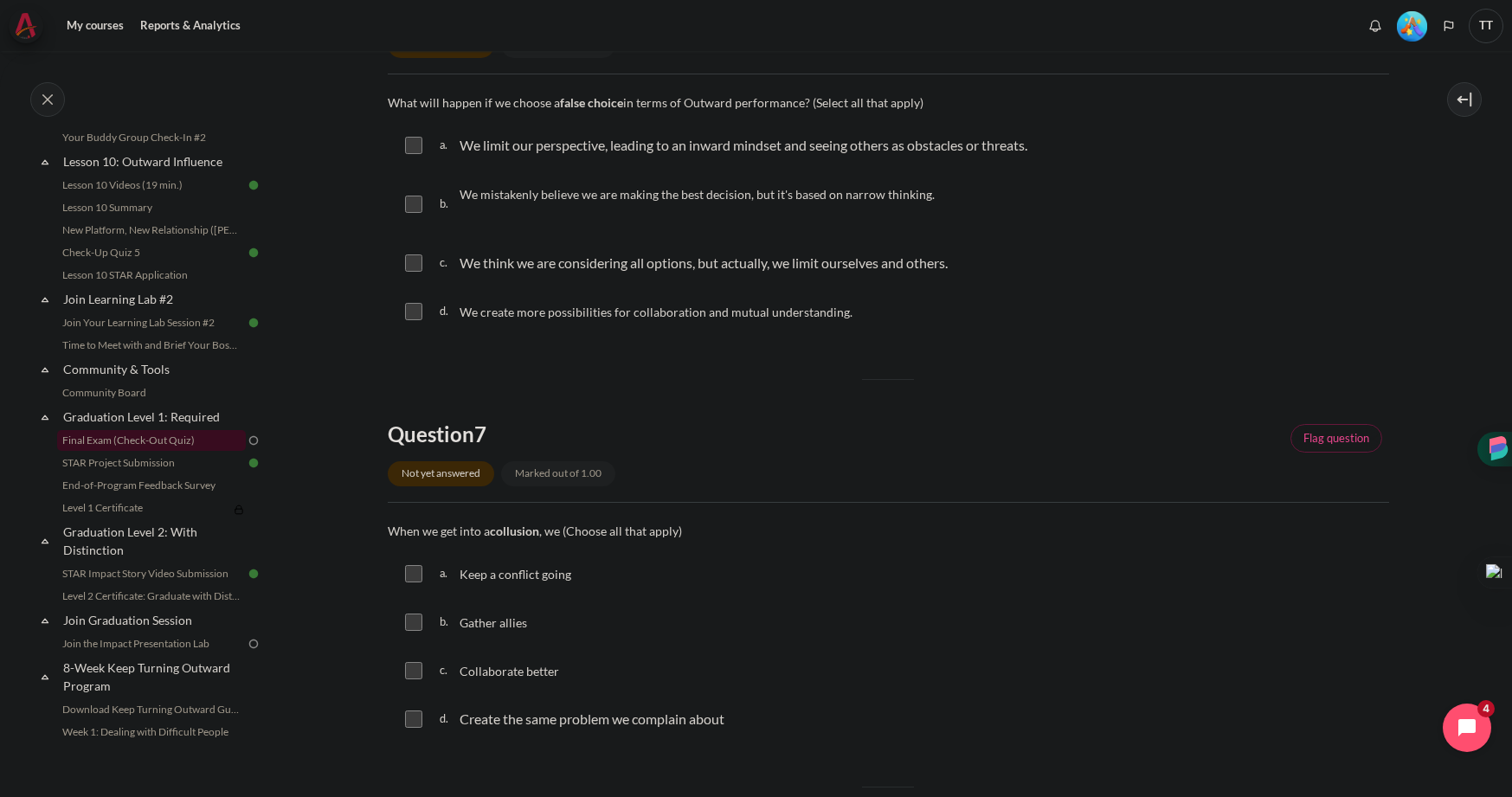
scroll to position [184, 0]
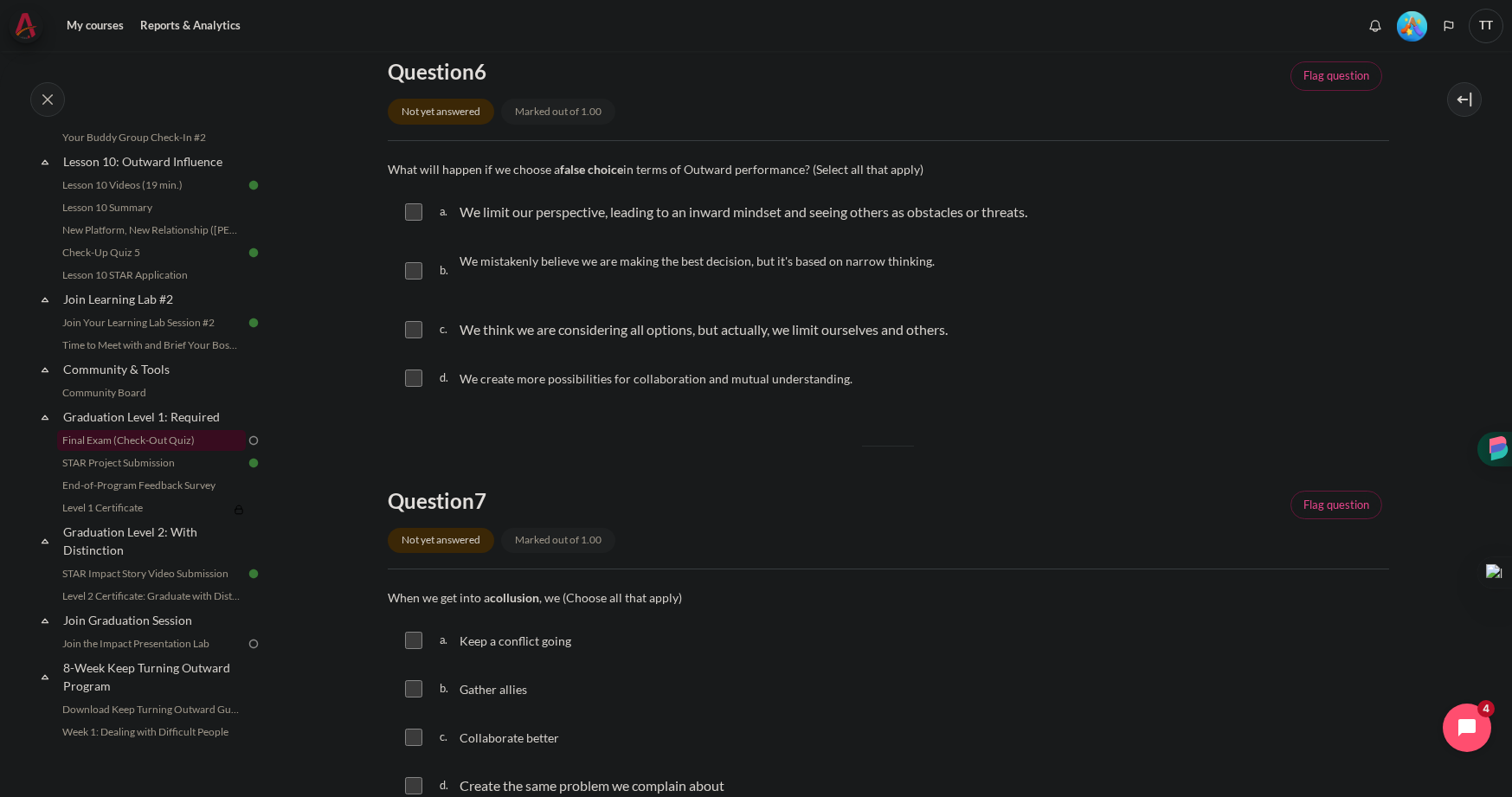
drag, startPoint x: 389, startPoint y: 167, endPoint x: 861, endPoint y: 388, distance: 521.2
click at [861, 388] on div "Question text What will happen if we choose a false choice in terms of Outward …" at bounding box center [889, 281] width 1001 height 245
copy div "What will happen if we choose a false choice in terms of Outward performance? (…"
click at [422, 214] on div "a. We limit our perspective, leading to an inward mindset and seeing others as …" at bounding box center [889, 212] width 1001 height 45
click at [417, 215] on input "Content" at bounding box center [413, 211] width 17 height 17
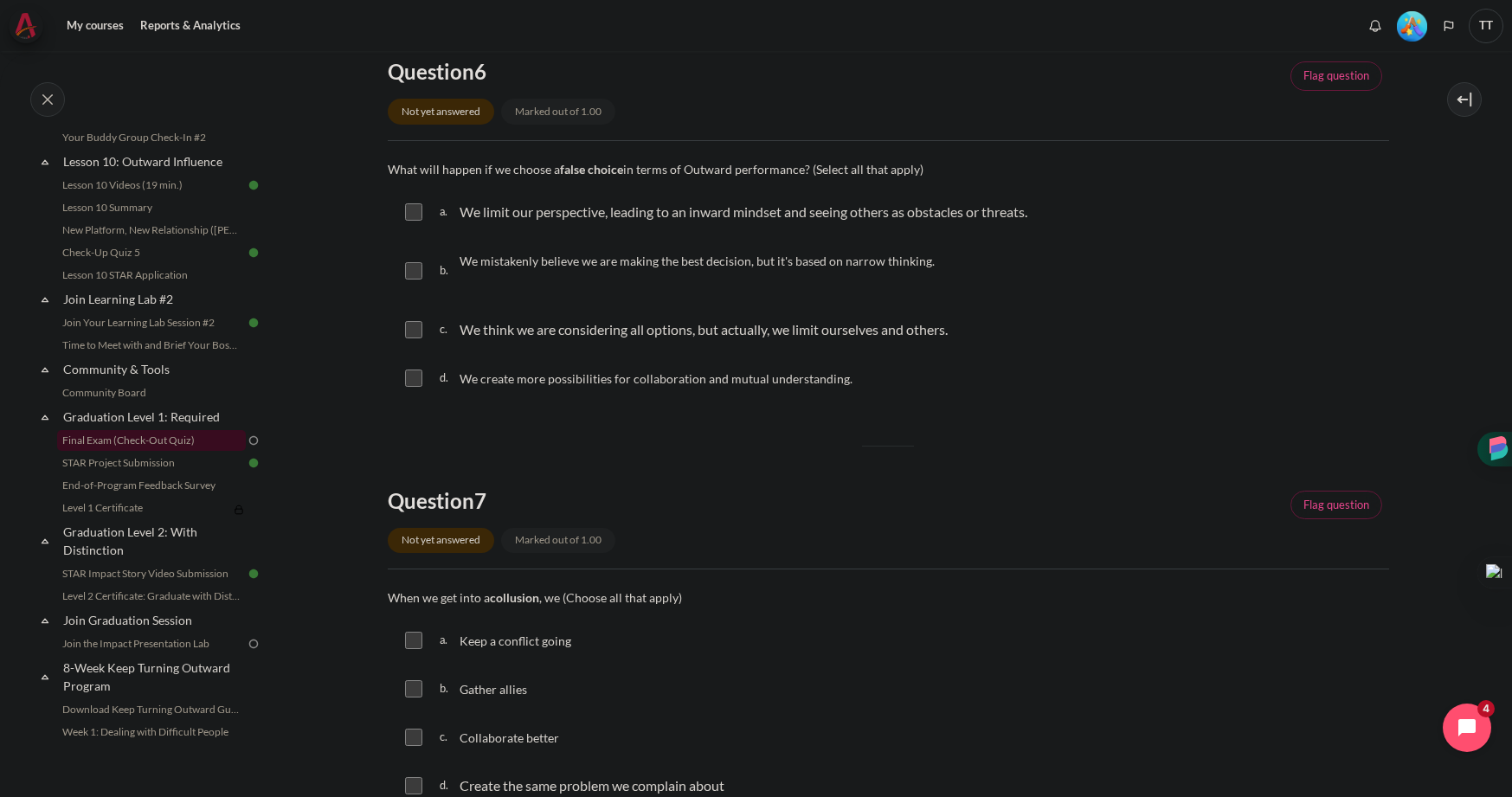
checkbox input "true"
click at [417, 262] on input "Content" at bounding box center [413, 270] width 17 height 17
checkbox input "true"
click at [417, 322] on input "Content" at bounding box center [413, 329] width 17 height 17
checkbox input "true"
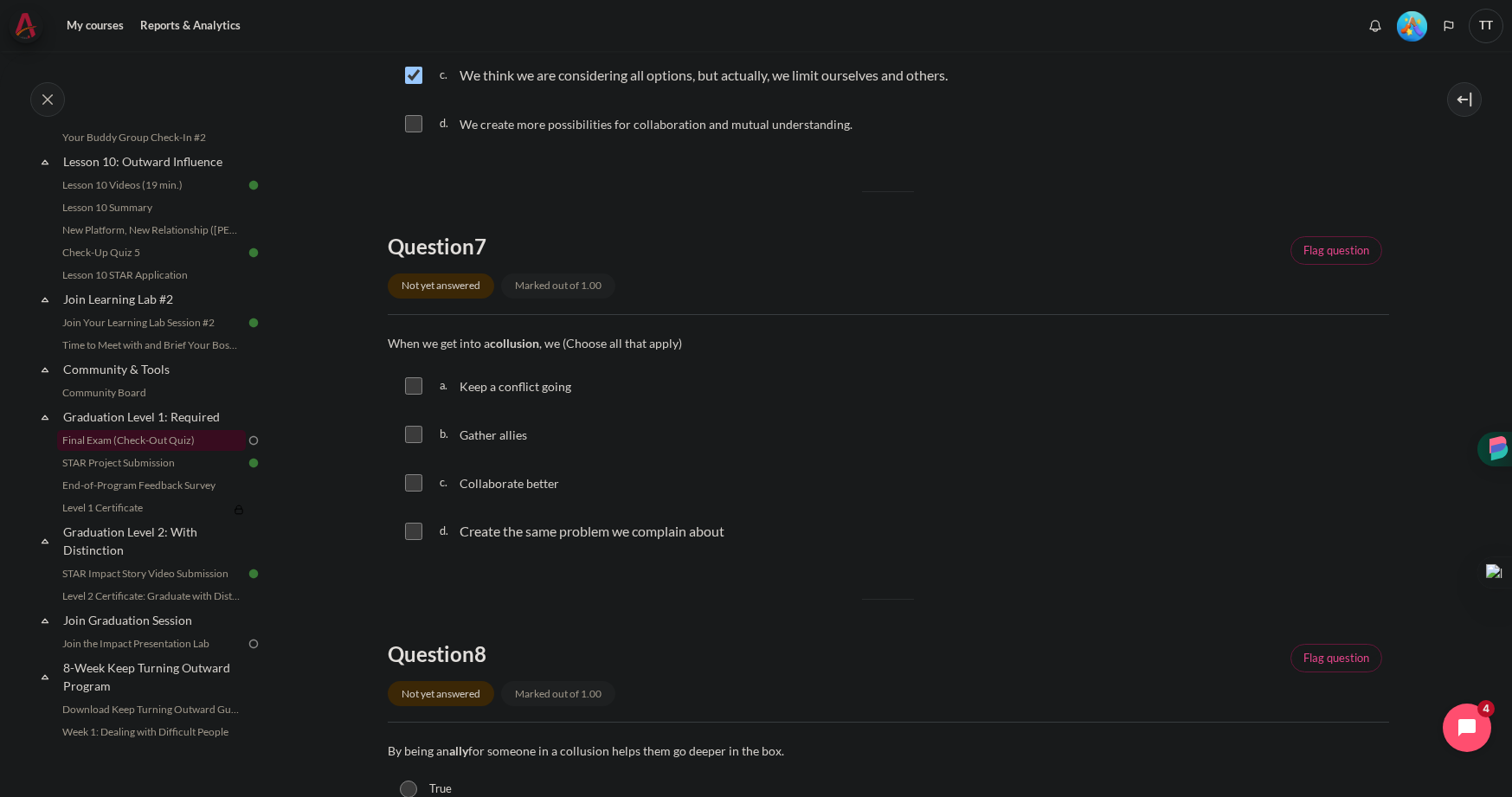
scroll to position [431, 0]
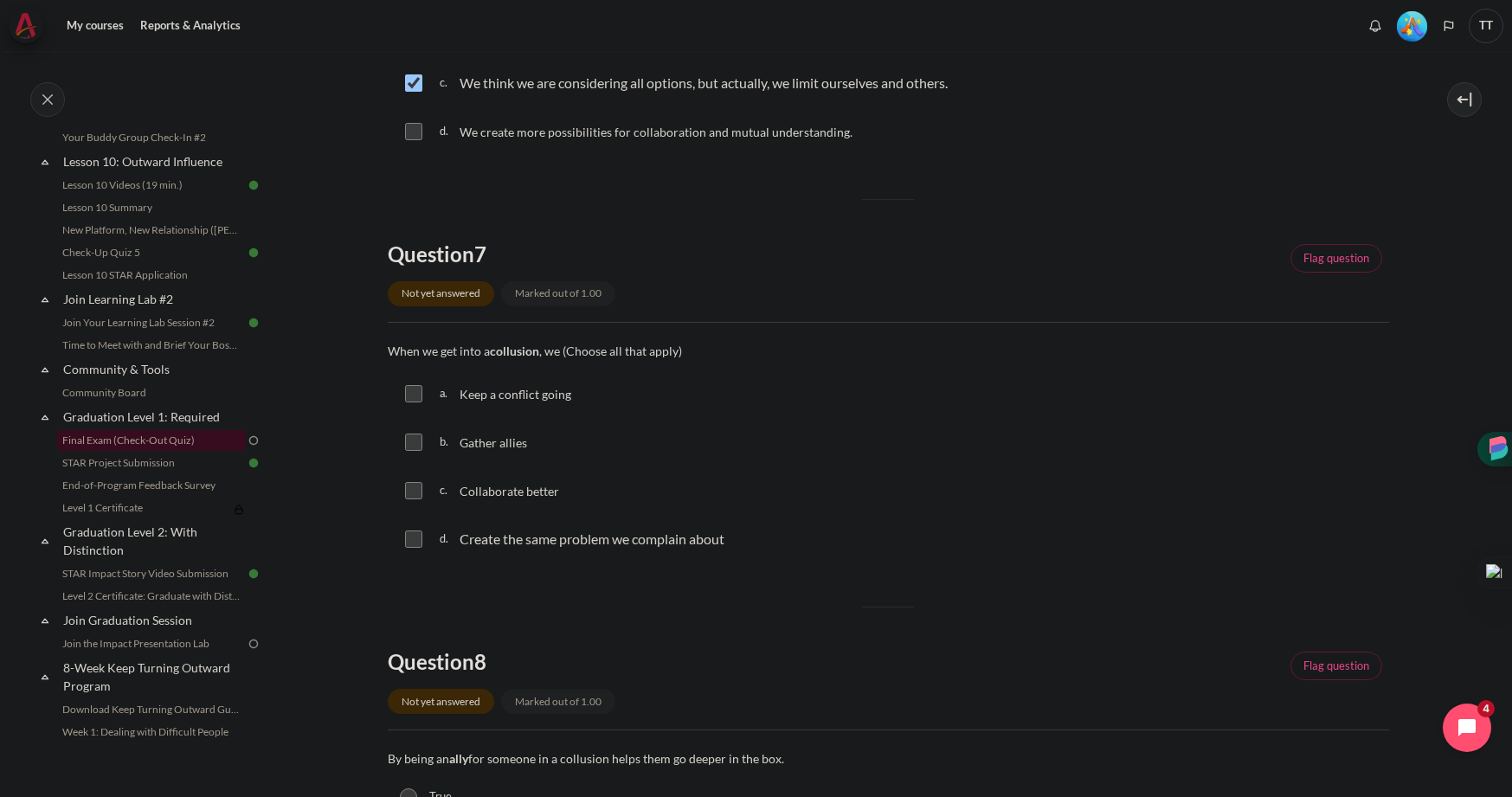
drag, startPoint x: 390, startPoint y: 350, endPoint x: 745, endPoint y: 544, distance: 404.6
click at [745, 544] on div "Question text When we get into a collusion , we (Choose all that apply) Questio…" at bounding box center [889, 452] width 1001 height 225
copy div "When we get into a collusion , we (Choose all that apply) Question 7 Answer a. …"
click at [413, 394] on input "Content" at bounding box center [413, 393] width 17 height 17
checkbox input "true"
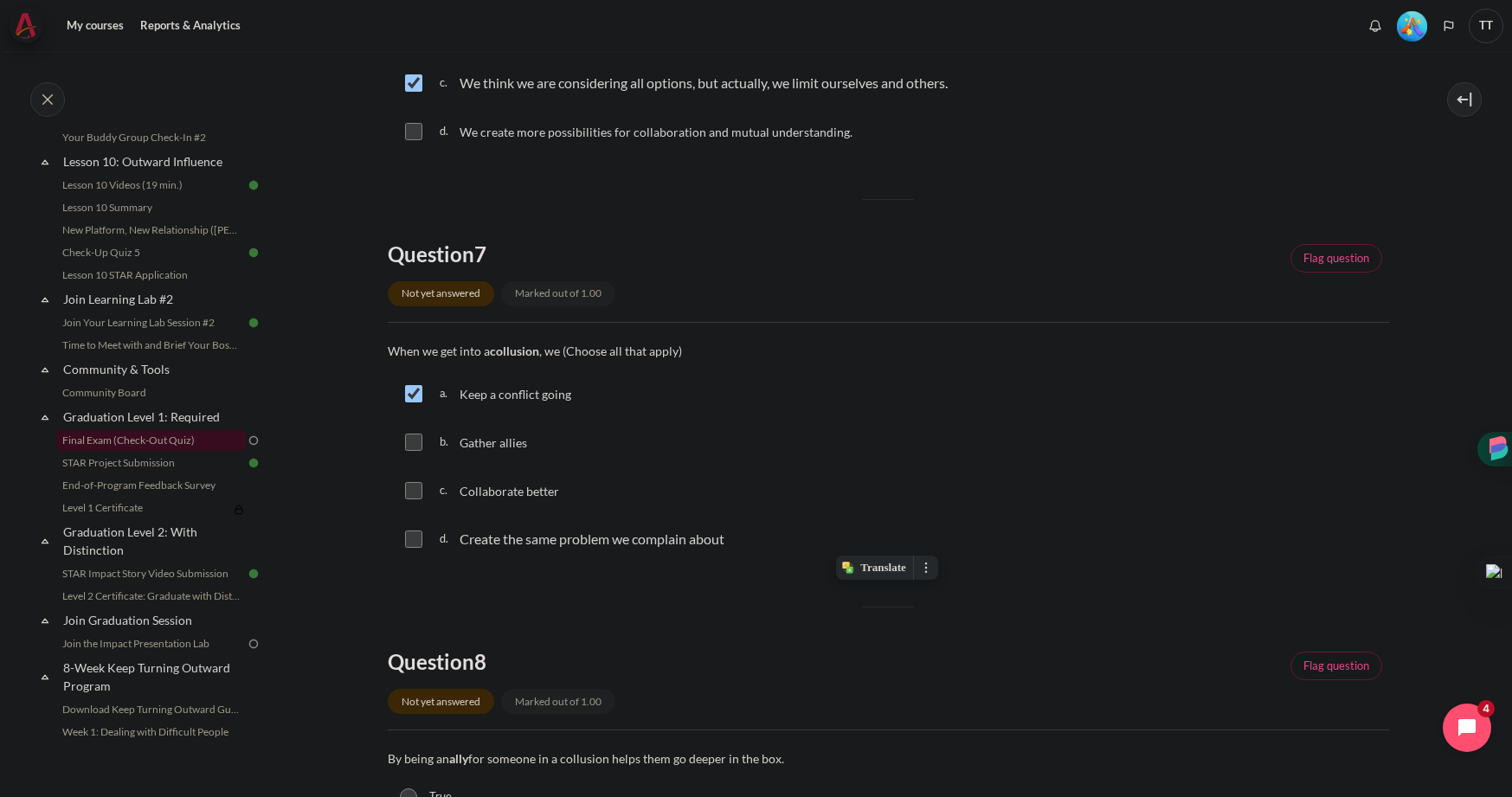
click at [415, 439] on input "Content" at bounding box center [413, 441] width 17 height 17
checkbox input "true"
click at [412, 536] on input "Content" at bounding box center [413, 538] width 17 height 17
checkbox input "true"
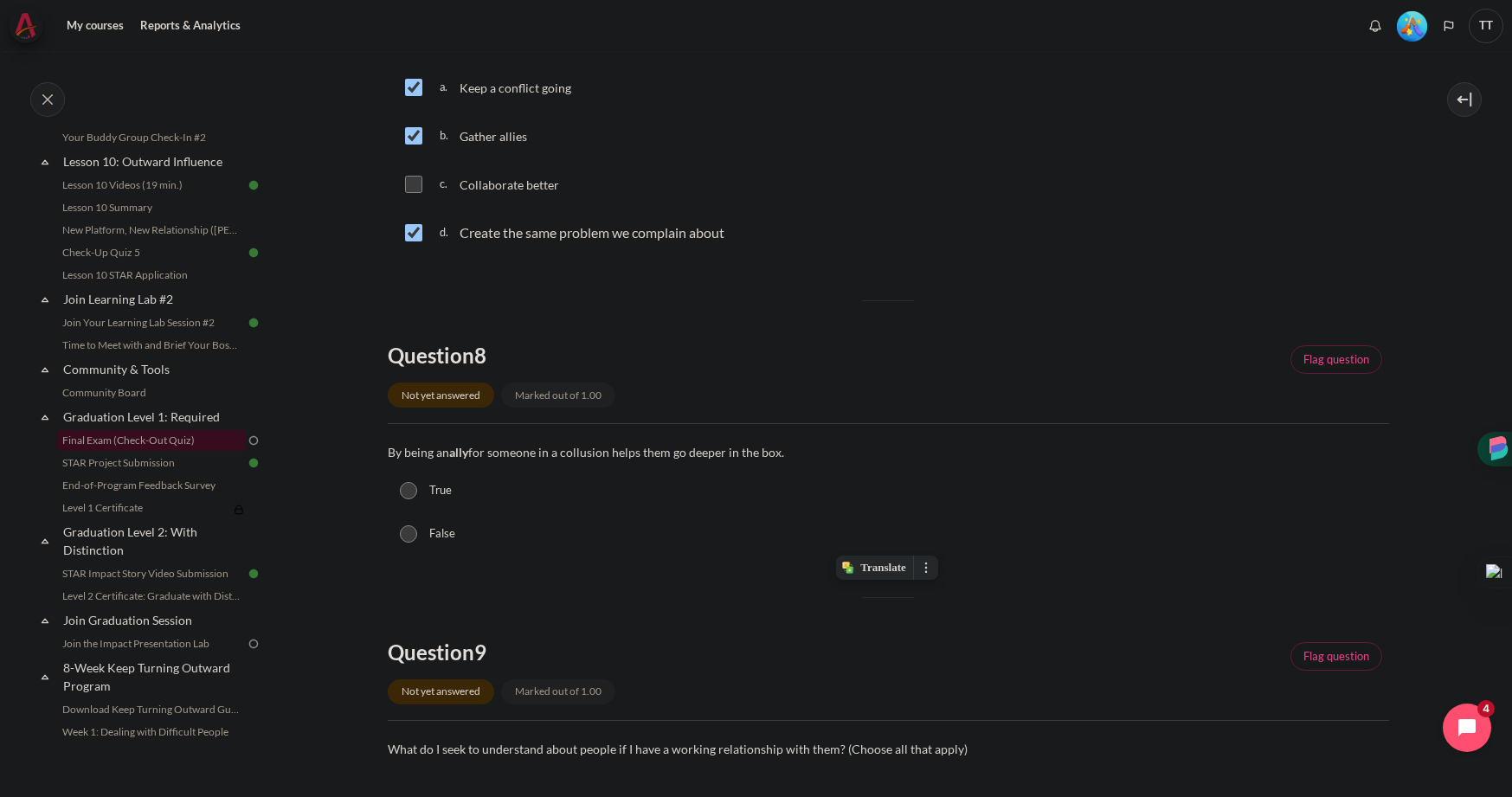
scroll to position [779, 0]
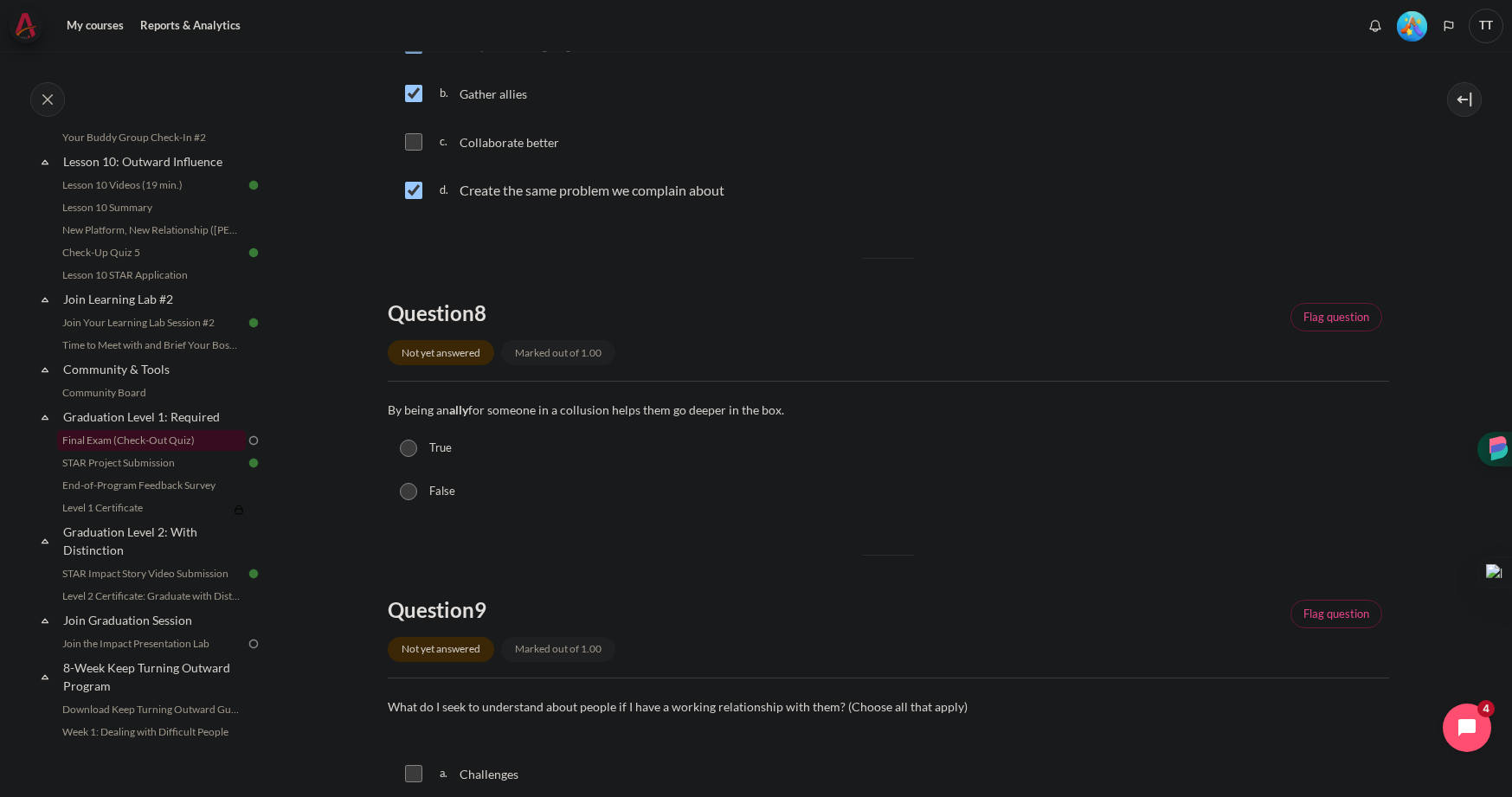
click at [677, 508] on div "False" at bounding box center [889, 492] width 1001 height 43
click at [462, 415] on strong "ally" at bounding box center [458, 409] width 19 height 14
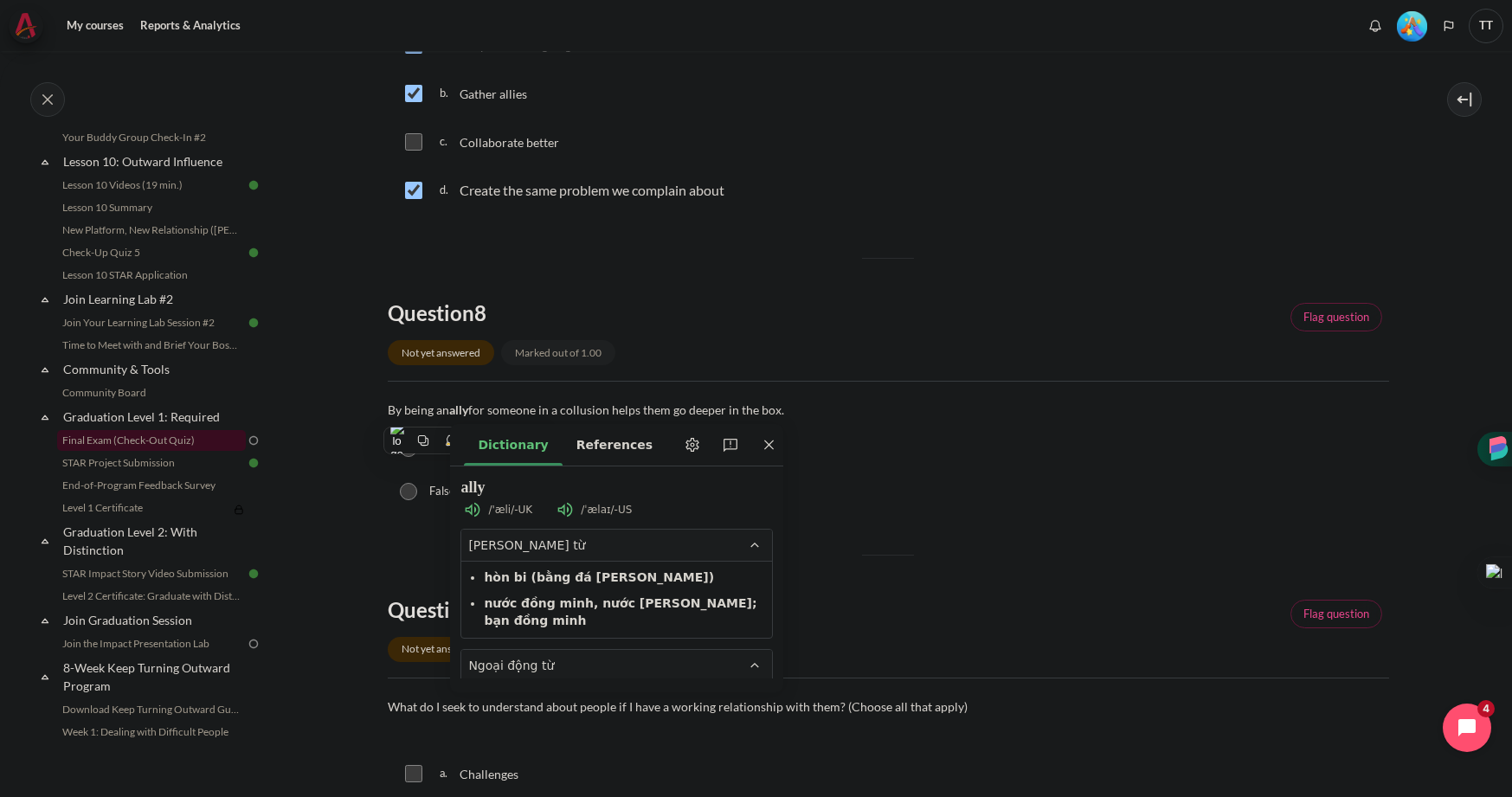
click at [609, 386] on div "Question 8 Not yet answered Marked out of 1.00 Flag question Question text By b…" at bounding box center [889, 406] width 1001 height 214
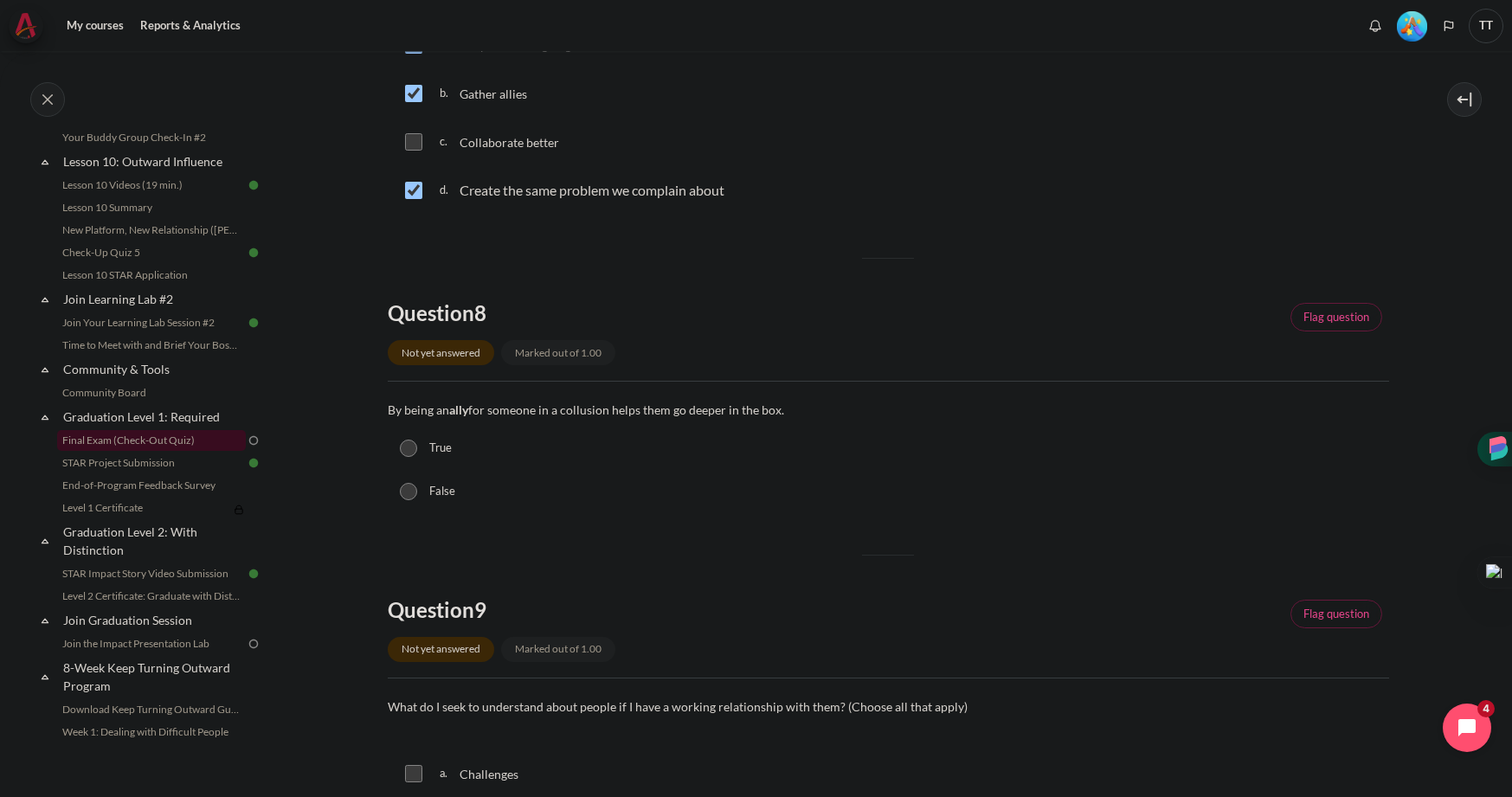
click at [589, 415] on span "By being an ally for someone in a collusion helps them go deeper in the box." at bounding box center [586, 409] width 396 height 14
click at [704, 327] on div "Question 8 Not yet answered Marked out of 1.00" at bounding box center [551, 335] width 326 height 73
click at [385, 407] on section "My courses OPO VN B2 Graduation Level 1: Required Final Exam (Check-Out Quiz) F…" at bounding box center [888, 406] width 1222 height 2267
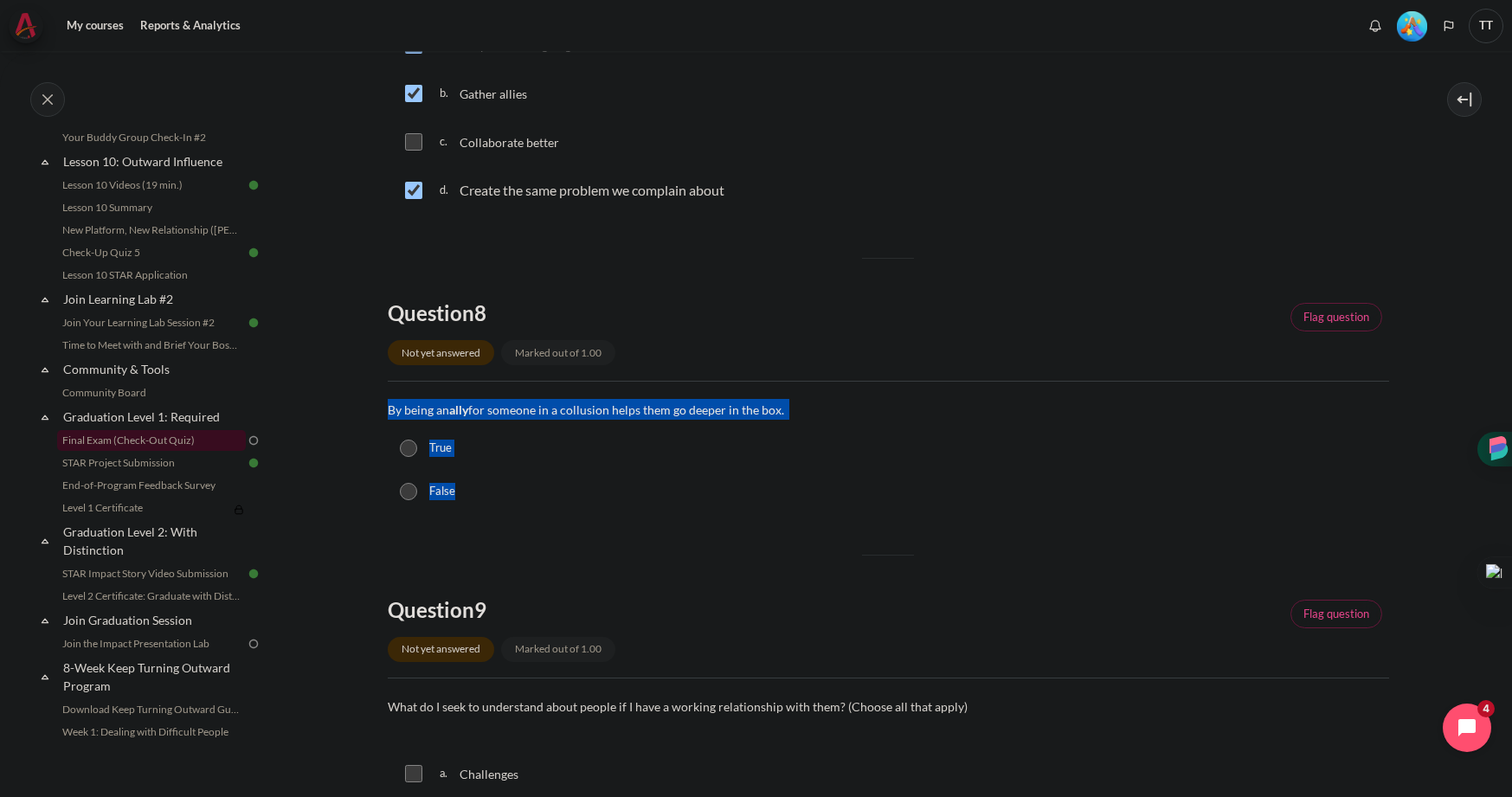
drag, startPoint x: 391, startPoint y: 409, endPoint x: 484, endPoint y: 489, distance: 122.7
click at [484, 489] on div "Question text By being an ally for someone in a collusion helps them go deeper …" at bounding box center [889, 455] width 1001 height 114
copy div "By being an ally for someone in a collusion helps them go deeper in the box. Qu…"
click at [407, 450] on input "True" at bounding box center [408, 448] width 17 height 17
radio input "true"
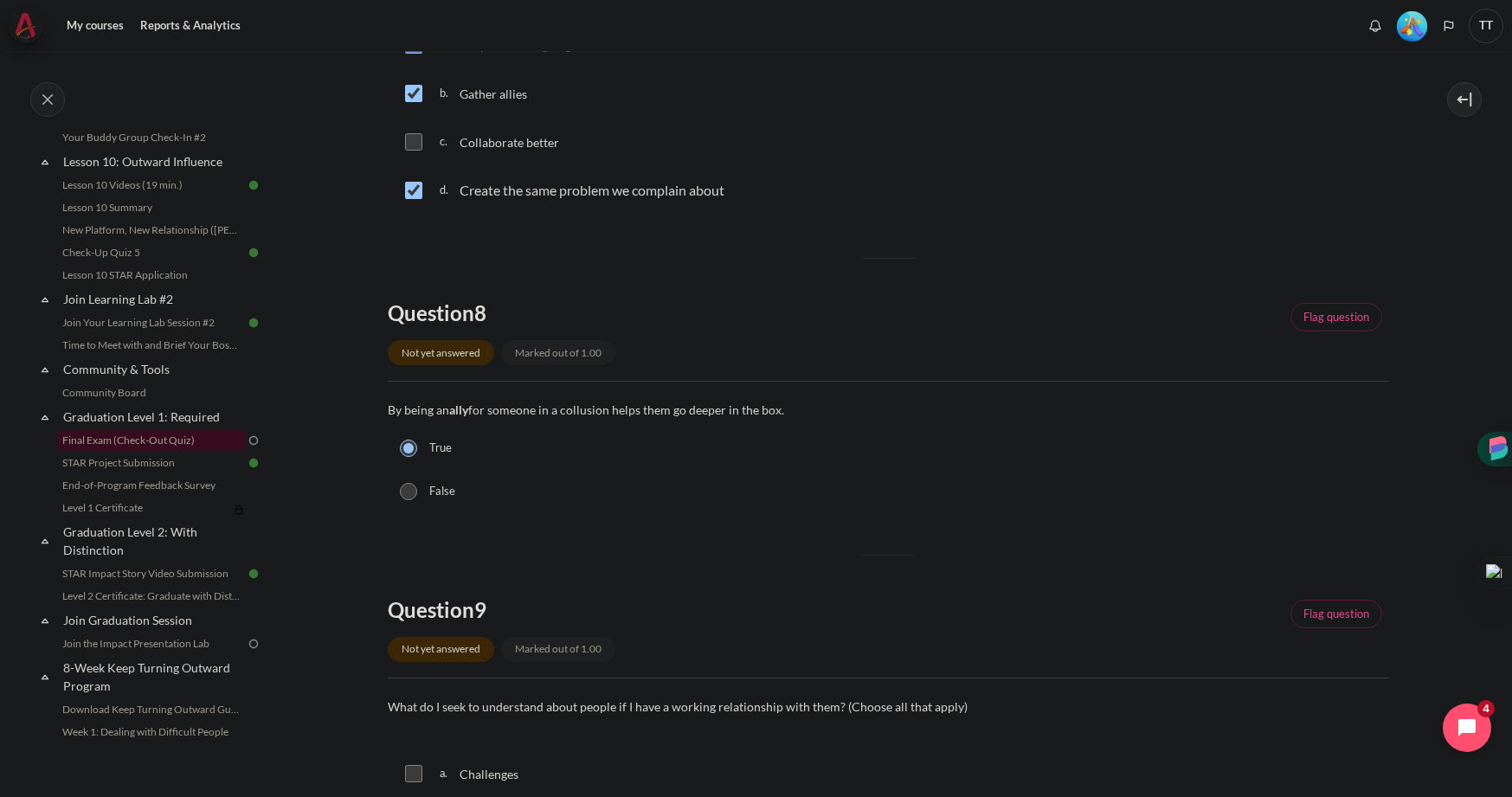
click at [700, 535] on div "Question 6 Not yet answered Marked out of 1.00 Flag question Question text What…" at bounding box center [889, 450] width 1001 height 1976
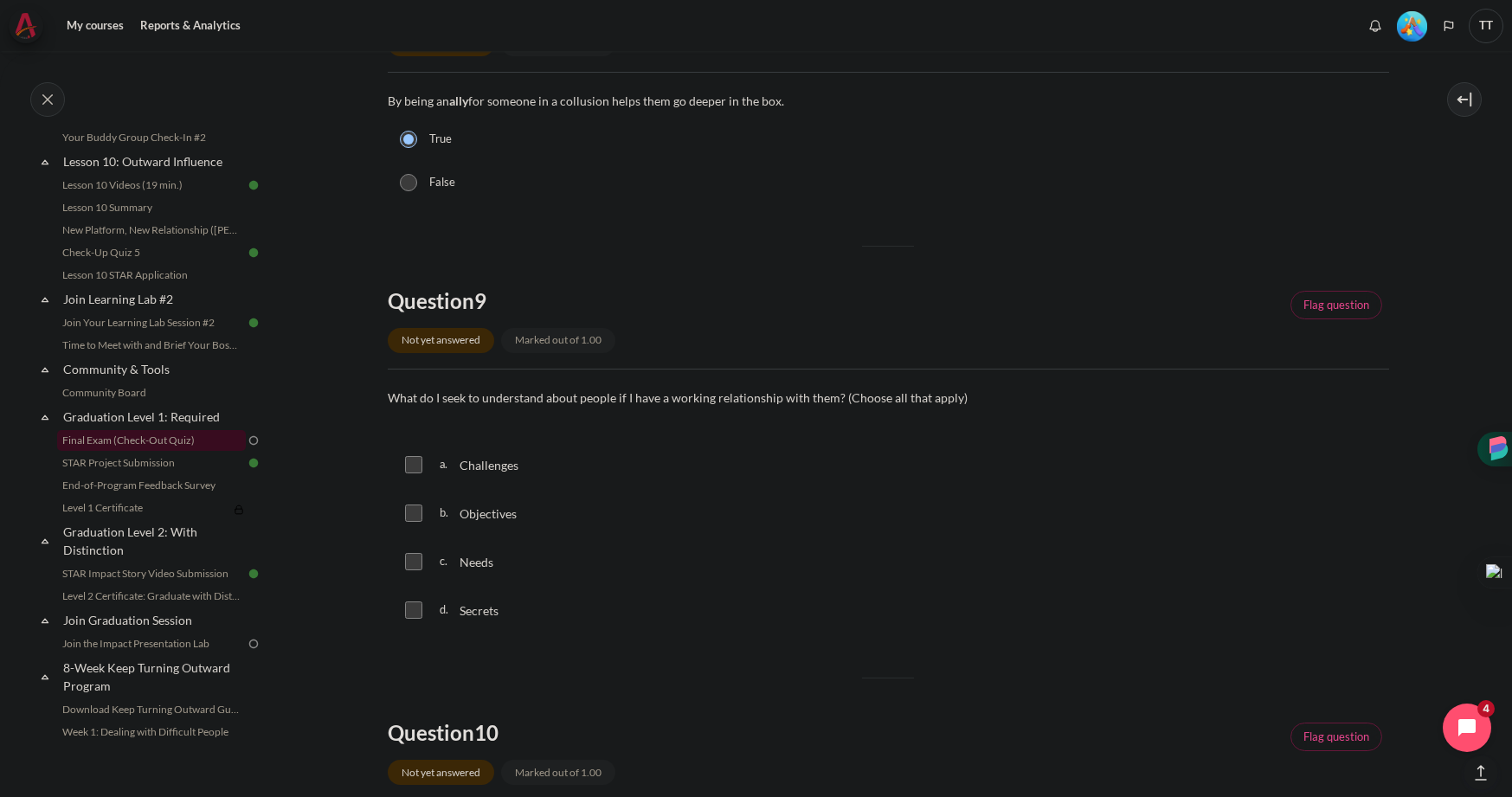
scroll to position [1127, 0]
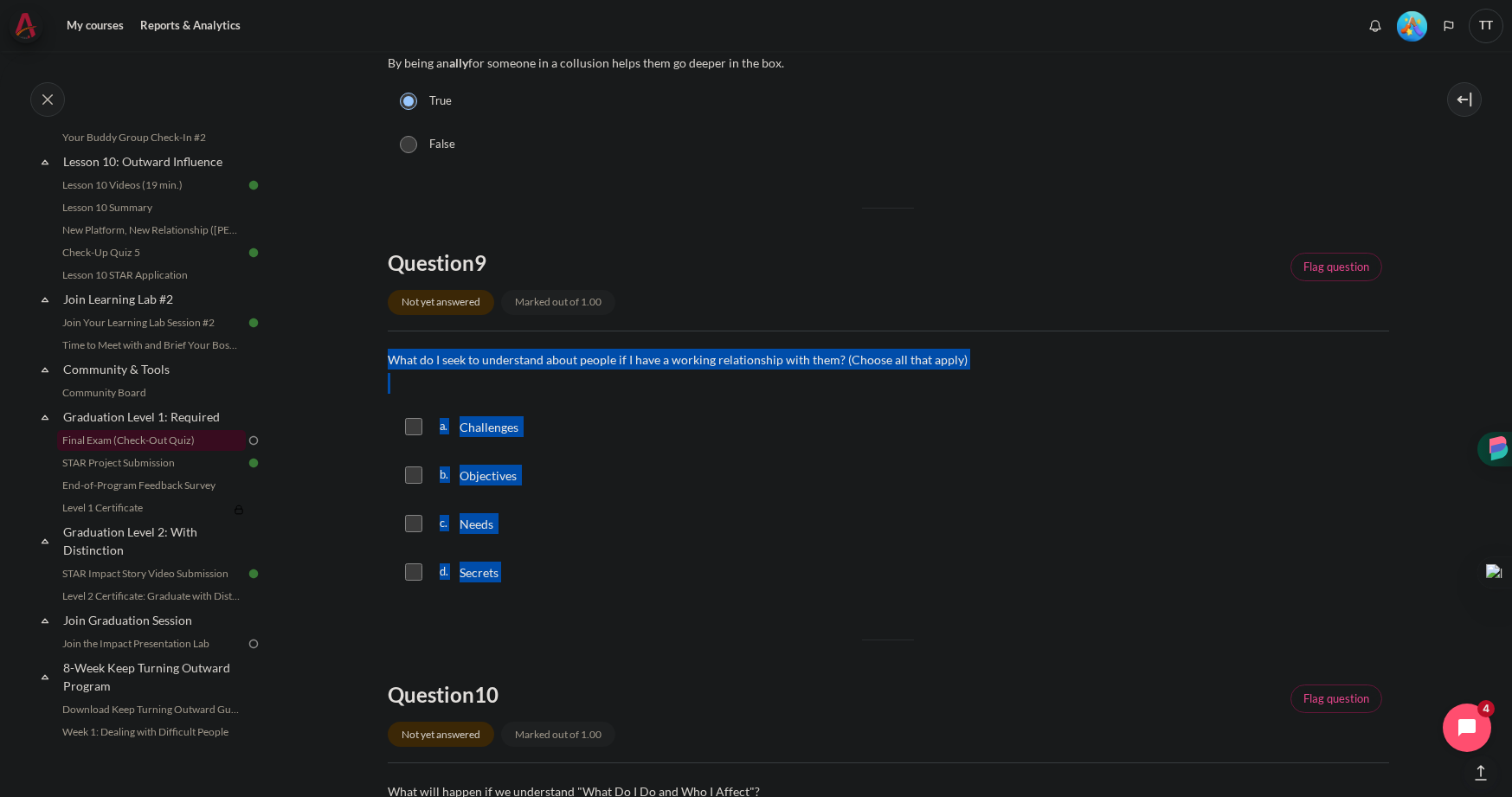
drag, startPoint x: 386, startPoint y: 357, endPoint x: 575, endPoint y: 603, distance: 310.2
click at [575, 603] on section "My courses OPO VN B2 Graduation Level 1: Required Final Exam (Check-Out Quiz) F…" at bounding box center [888, 58] width 1222 height 2267
copy div "What do I seek to understand about people if I have a working relationship with…"
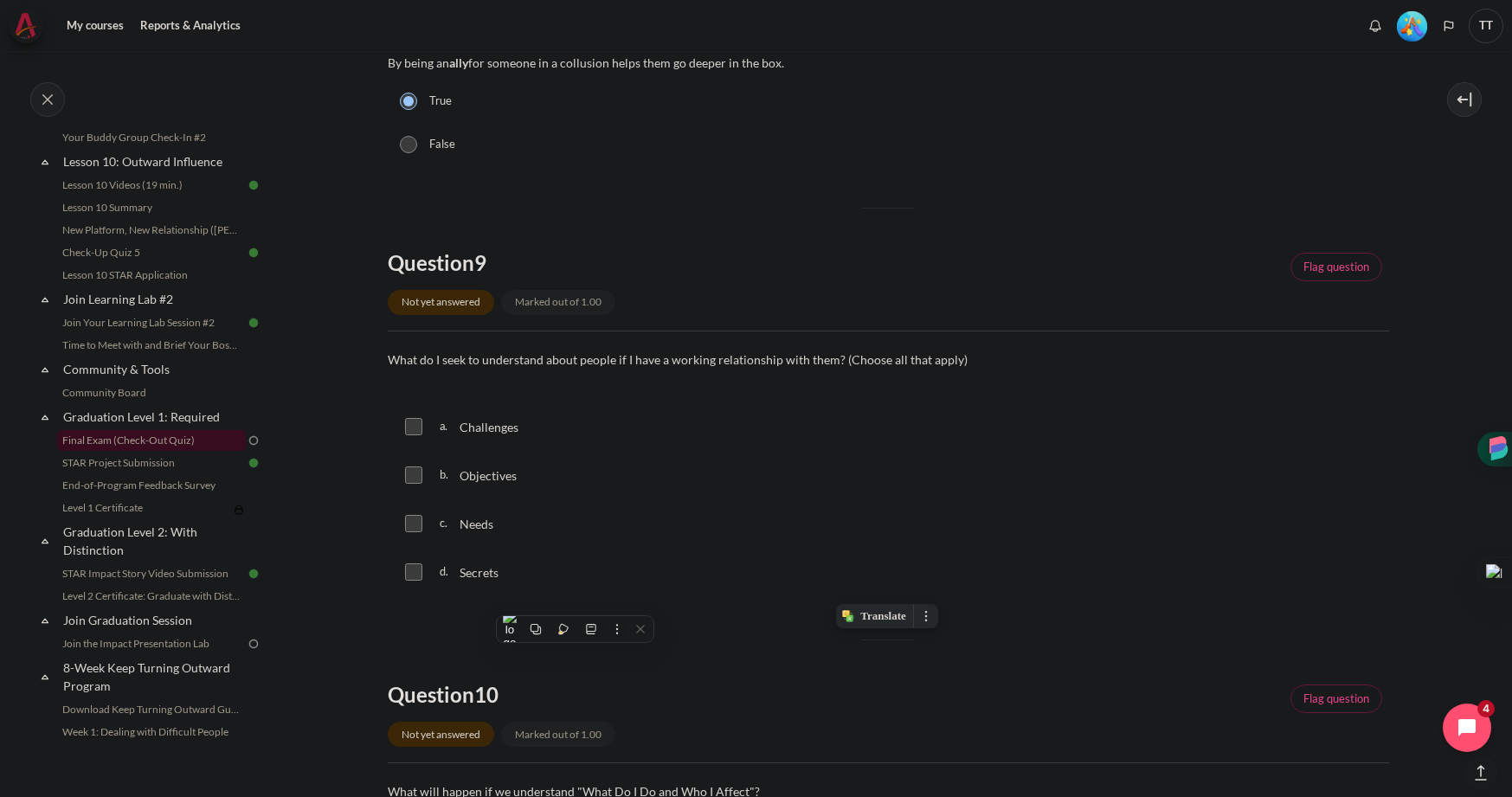
click at [423, 428] on div "a. Challenges" at bounding box center [889, 426] width 1001 height 45
click at [413, 435] on div "a. Challenges" at bounding box center [889, 426] width 1001 height 45
click at [416, 427] on input "Content" at bounding box center [413, 426] width 17 height 17
checkbox input "true"
click at [413, 467] on input "Content" at bounding box center [413, 475] width 17 height 17
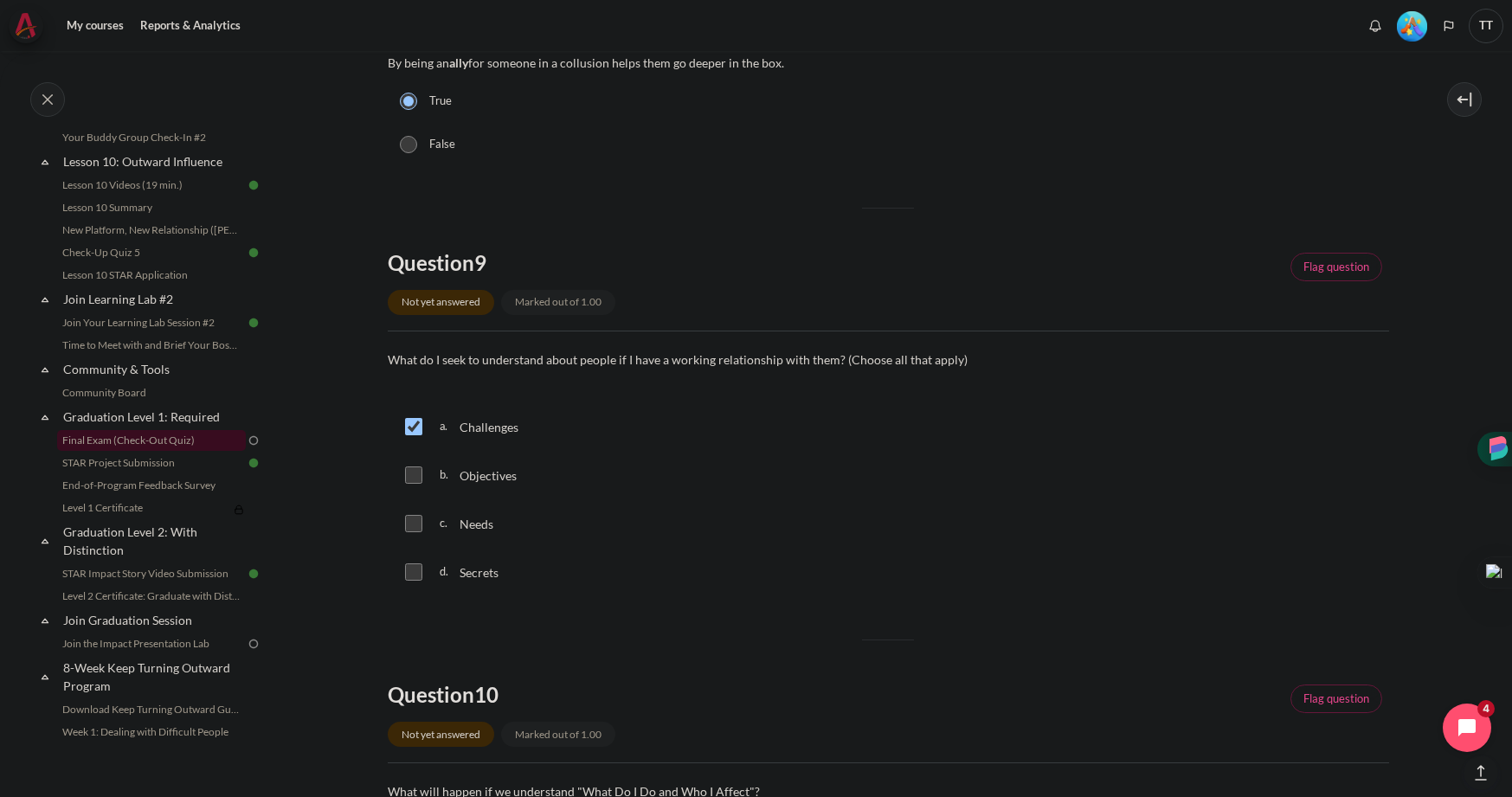
checkbox input "true"
click at [411, 523] on input "Content" at bounding box center [413, 523] width 17 height 17
checkbox input "true"
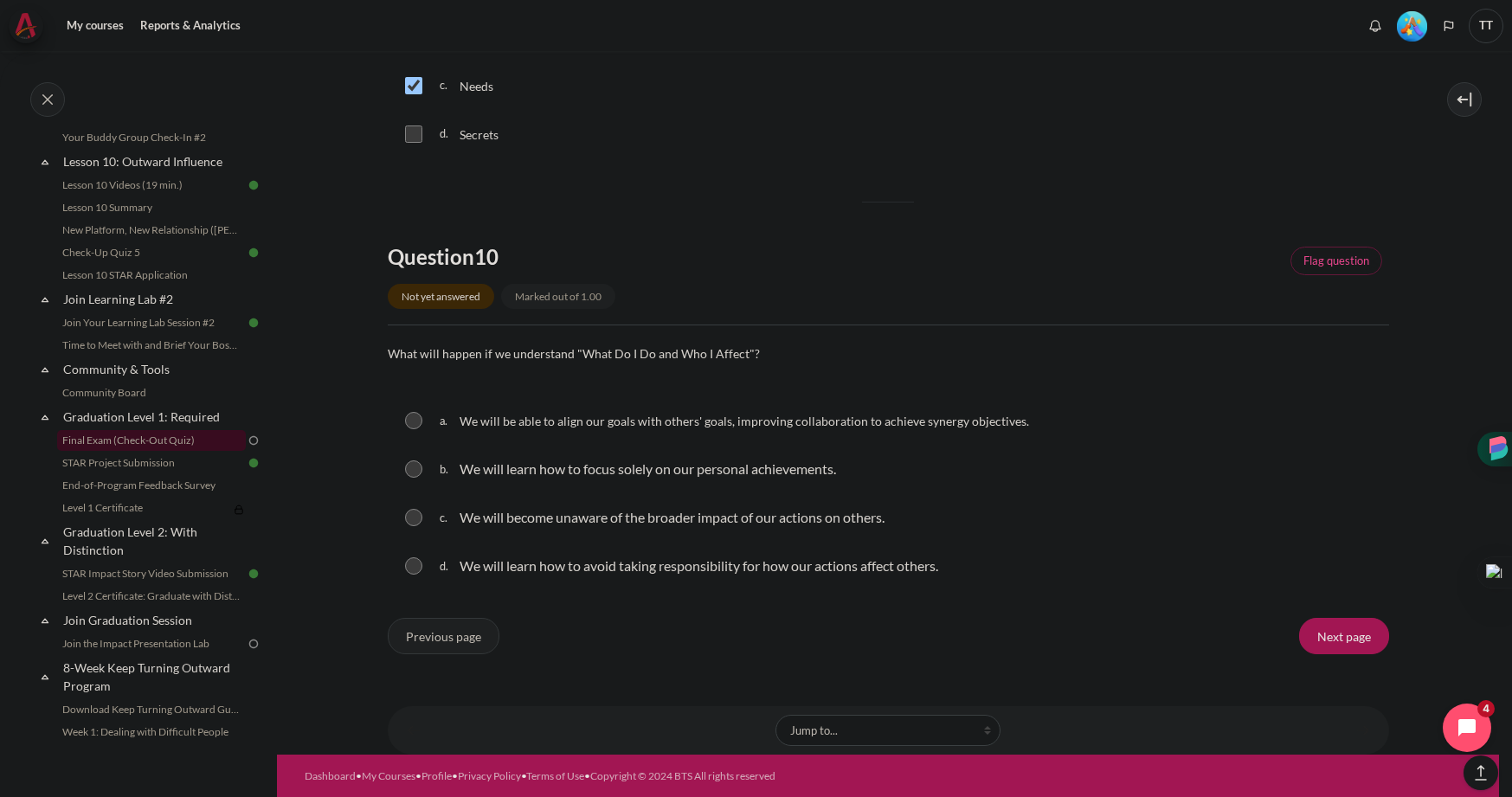
scroll to position [1565, 0]
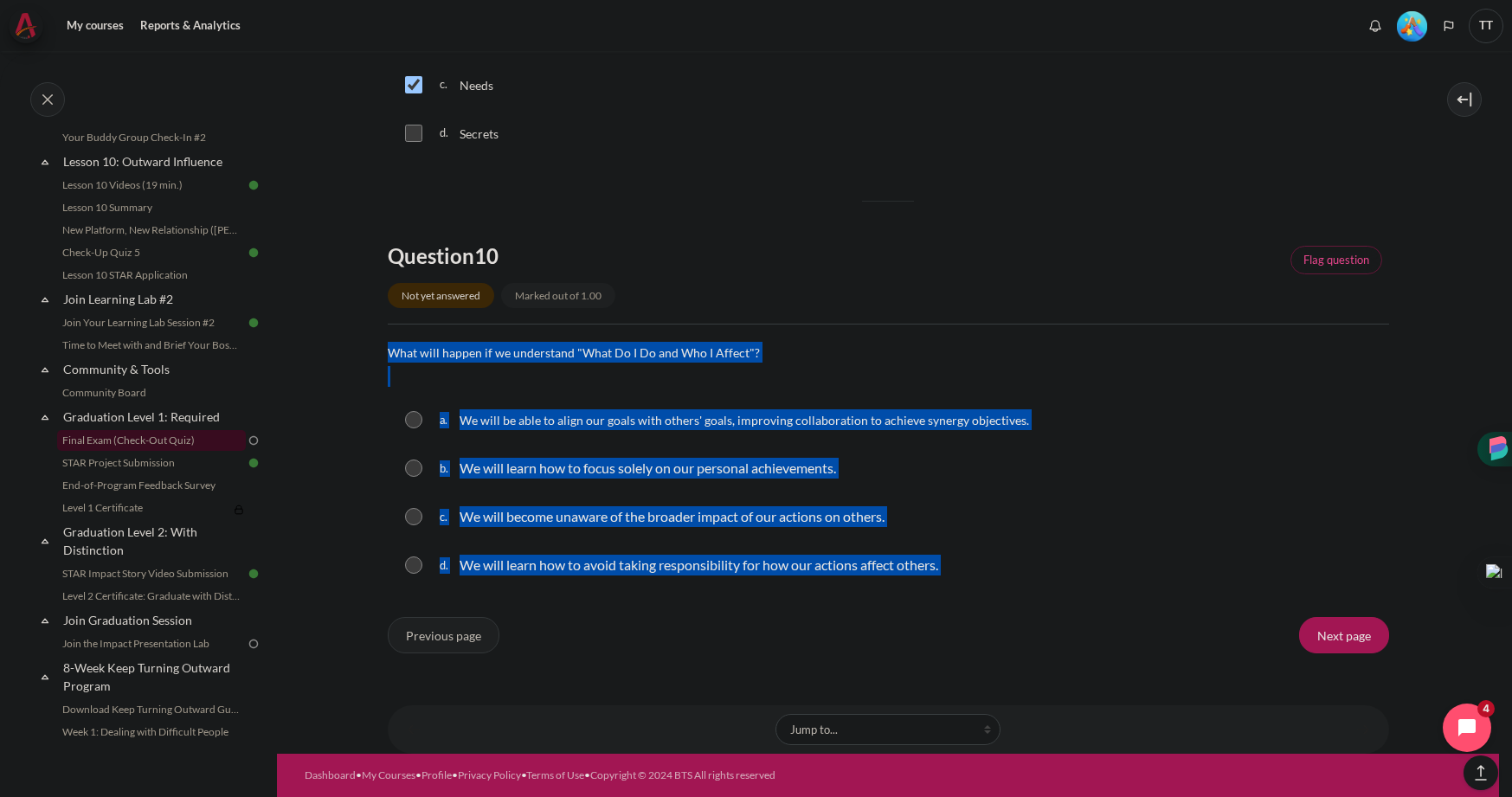
drag, startPoint x: 388, startPoint y: 356, endPoint x: 889, endPoint y: 593, distance: 554.2
copy div "What will happen if we understand "What Do I Do and Who I Affect"? Question 10 …"
click at [416, 425] on input "Content" at bounding box center [413, 419] width 17 height 17
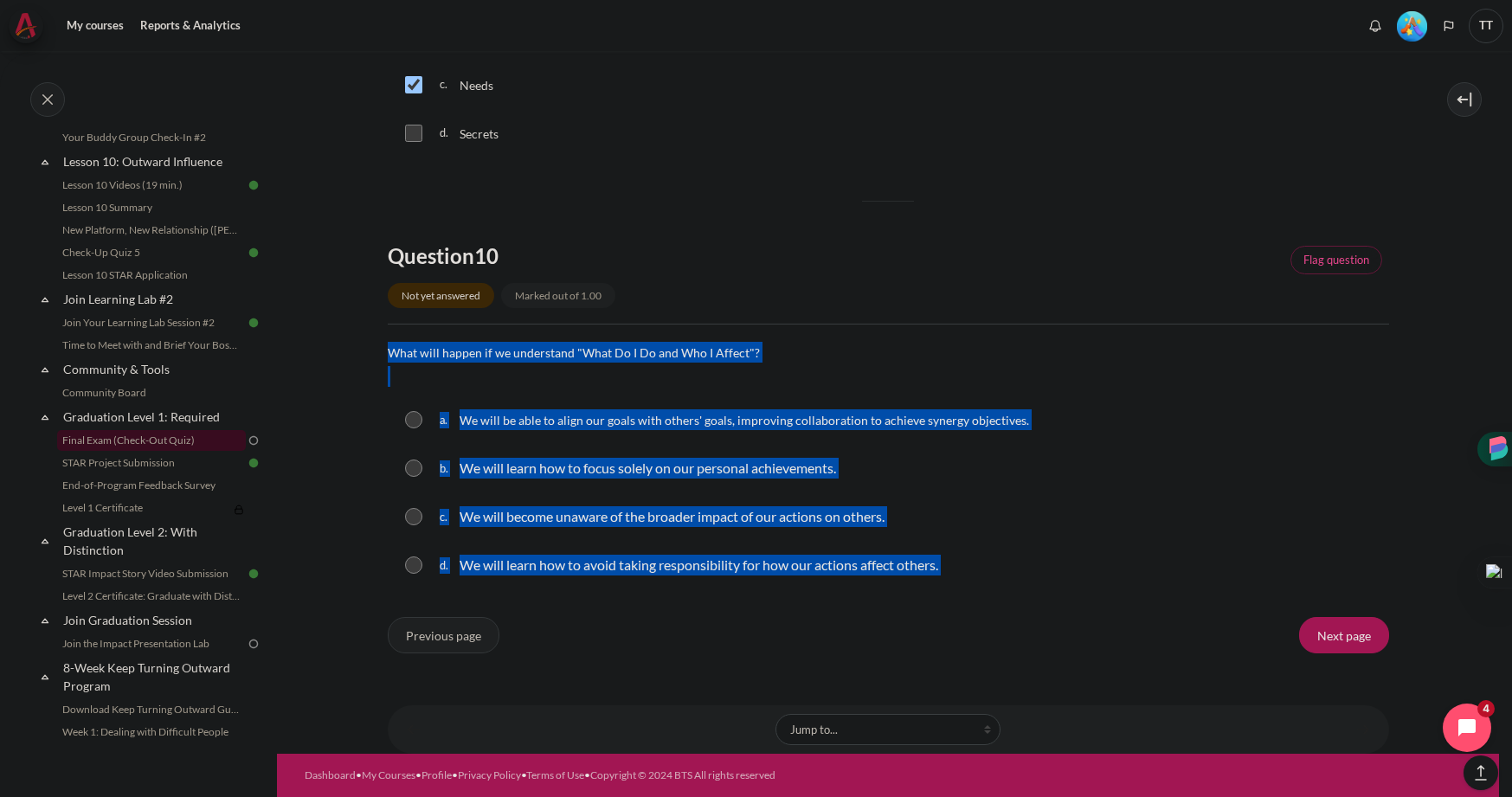
radio input "true"
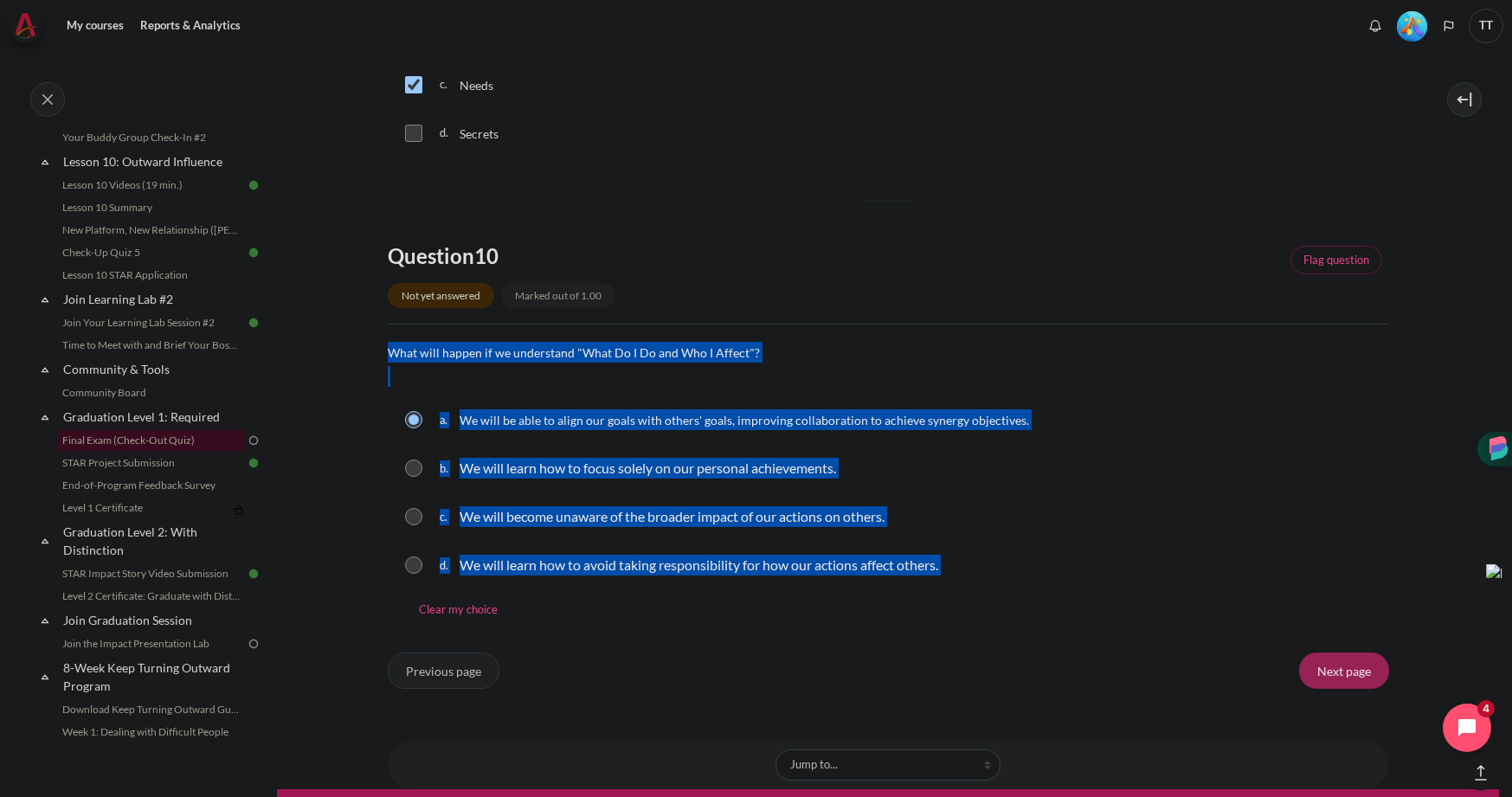
click at [1326, 677] on input "Next page" at bounding box center [1344, 670] width 90 height 37
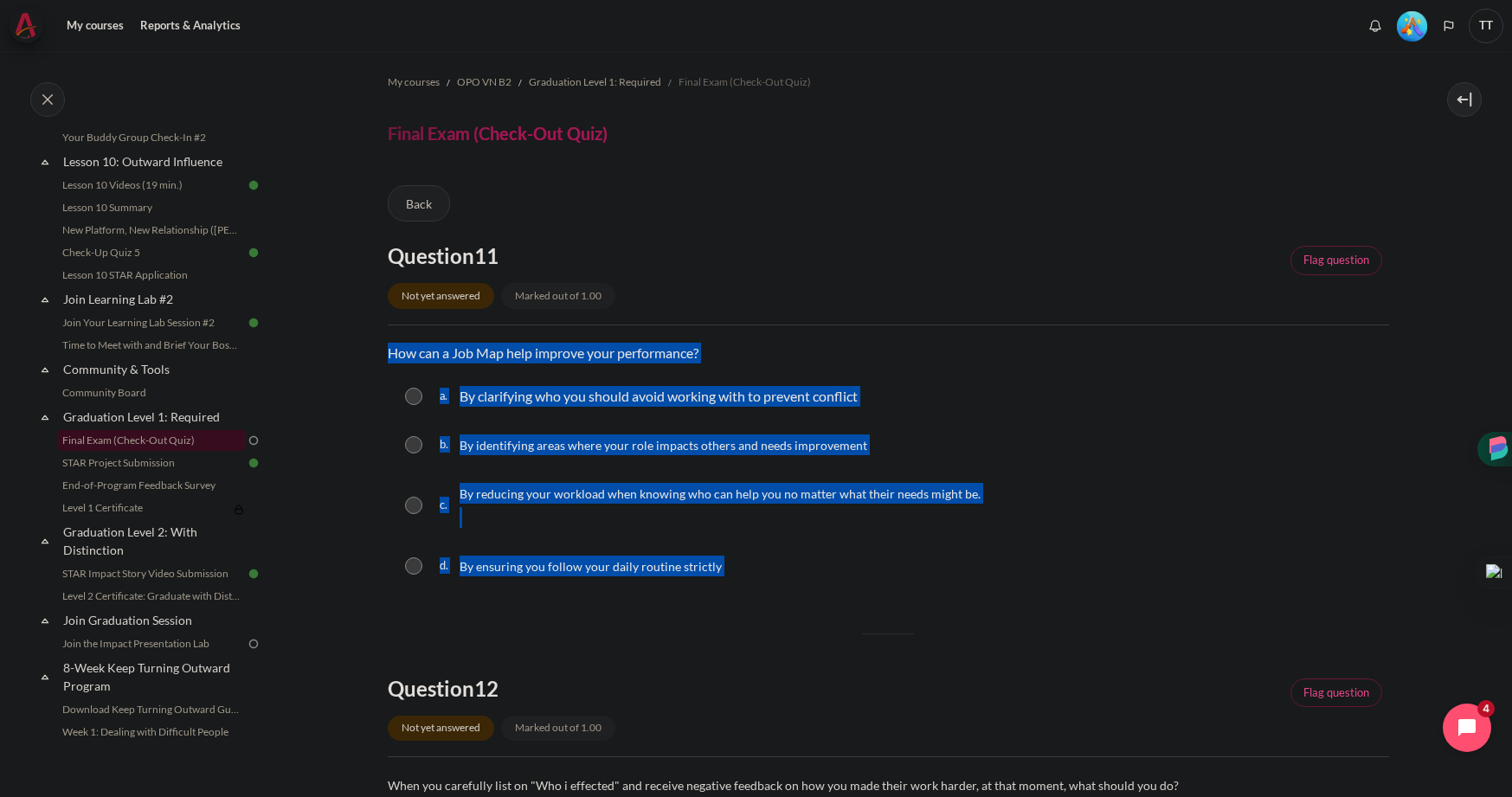
drag, startPoint x: 392, startPoint y: 355, endPoint x: 732, endPoint y: 571, distance: 402.8
click at [732, 571] on div "Question text How can a Job Map help improve your performance? Question 11 Answ…" at bounding box center [889, 467] width 1001 height 249
copy div "How can a Job Map help improve your performance? Question 11 Answer a. By clari…"
click at [417, 448] on input "Content" at bounding box center [413, 444] width 17 height 17
radio input "true"
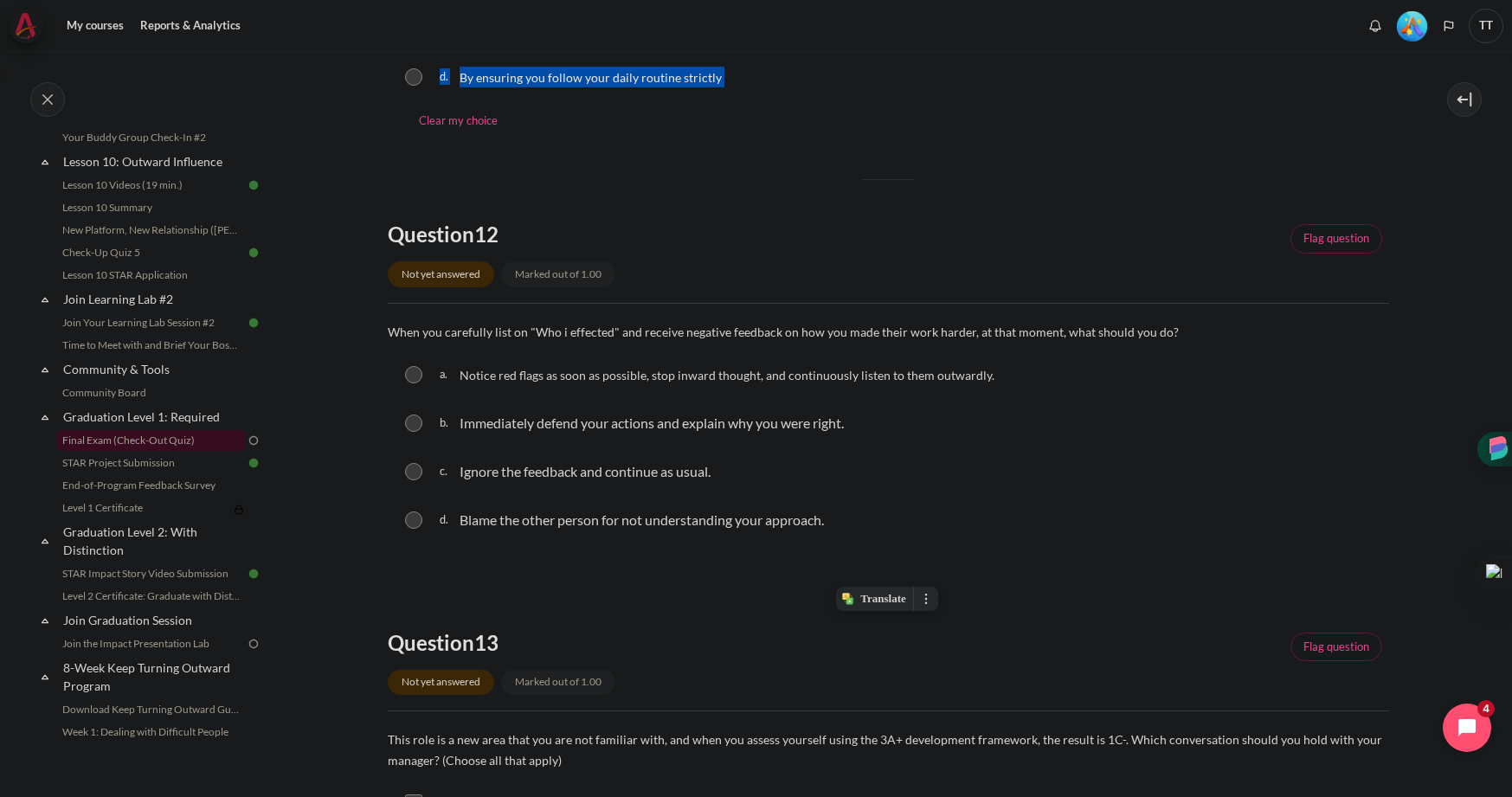
scroll to position [510, 0]
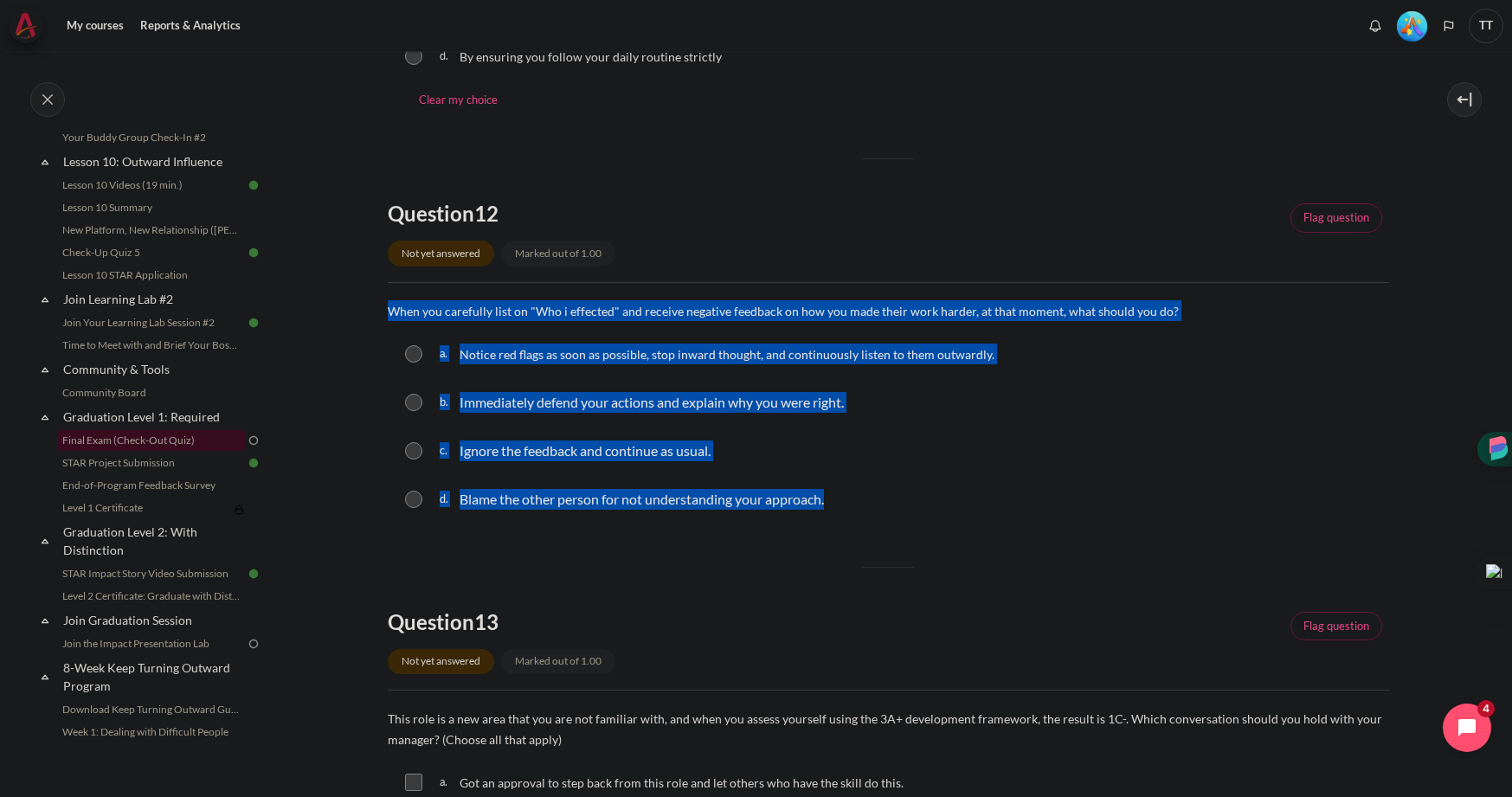
drag, startPoint x: 391, startPoint y: 312, endPoint x: 846, endPoint y: 504, distance: 493.9
click at [846, 504] on div "Question text When you carefully list on "Who i effected" and receive negative …" at bounding box center [889, 412] width 1001 height 225
copy div "When you carefully list on "Who i effected" and receive negative feedback on ho…"
click at [418, 357] on input "Content" at bounding box center [413, 353] width 17 height 17
radio input "true"
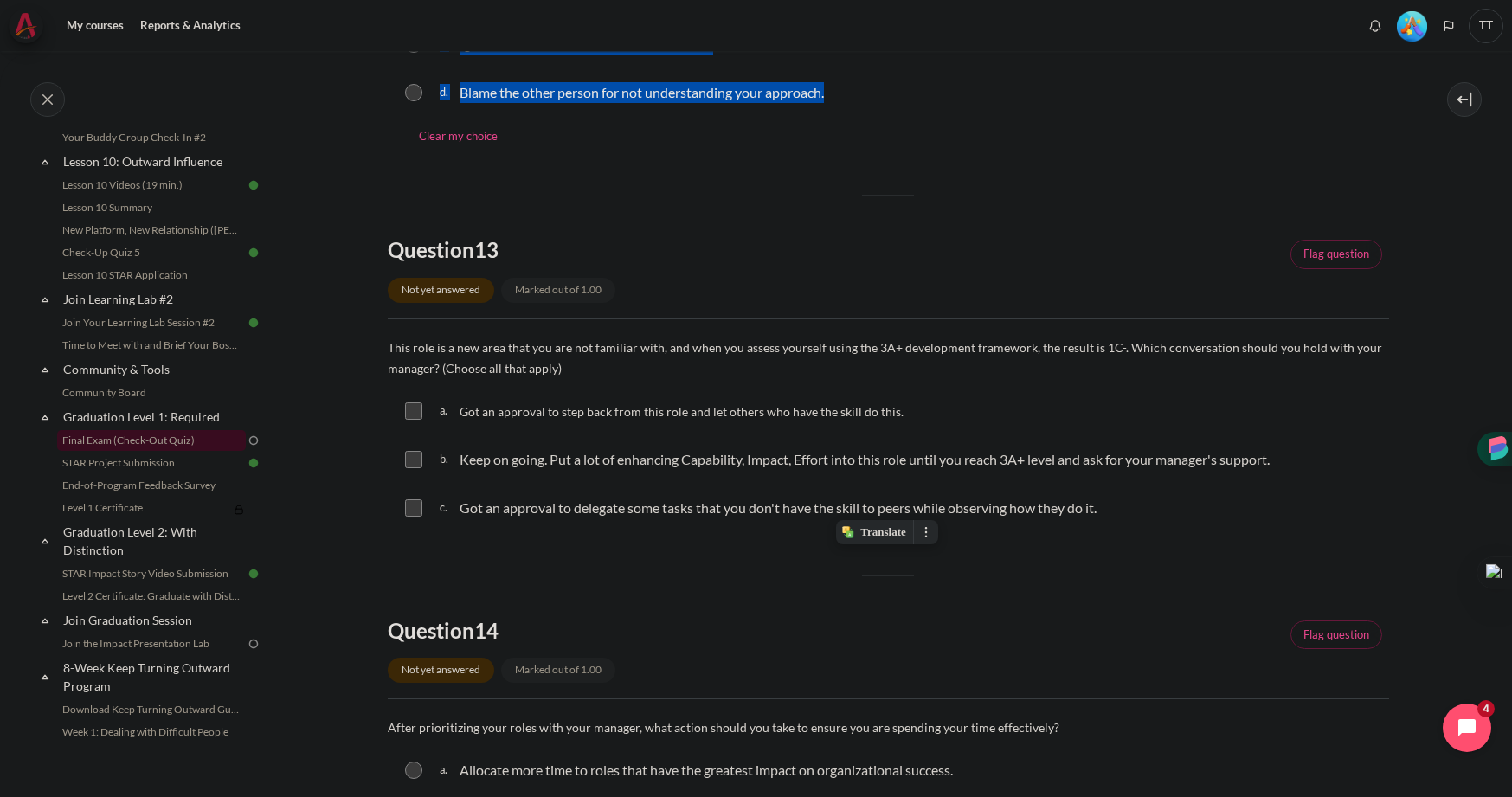
scroll to position [921, 0]
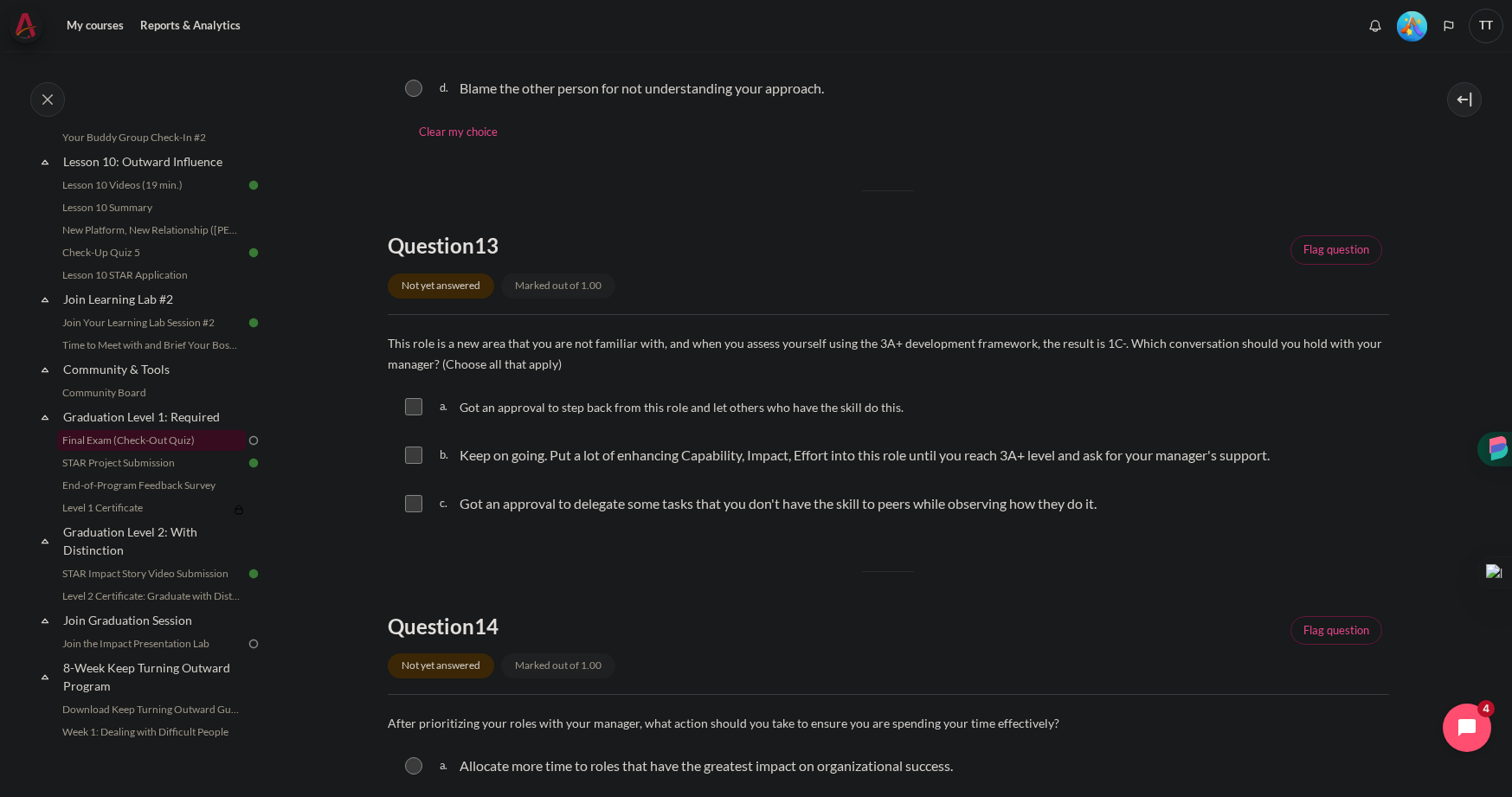
drag, startPoint x: 391, startPoint y: 343, endPoint x: 656, endPoint y: 522, distance: 319.8
click at [656, 522] on div "Question text This role is a new area that you are not familiar with, and when …" at bounding box center [889, 431] width 1001 height 197
drag, startPoint x: 389, startPoint y: 344, endPoint x: 847, endPoint y: 520, distance: 490.7
click at [847, 520] on div "Question text This role is a new area that you are not familiar with, and when …" at bounding box center [889, 431] width 1001 height 197
copy div "This role is a new area that you are not familiar with, and when you assess you…"
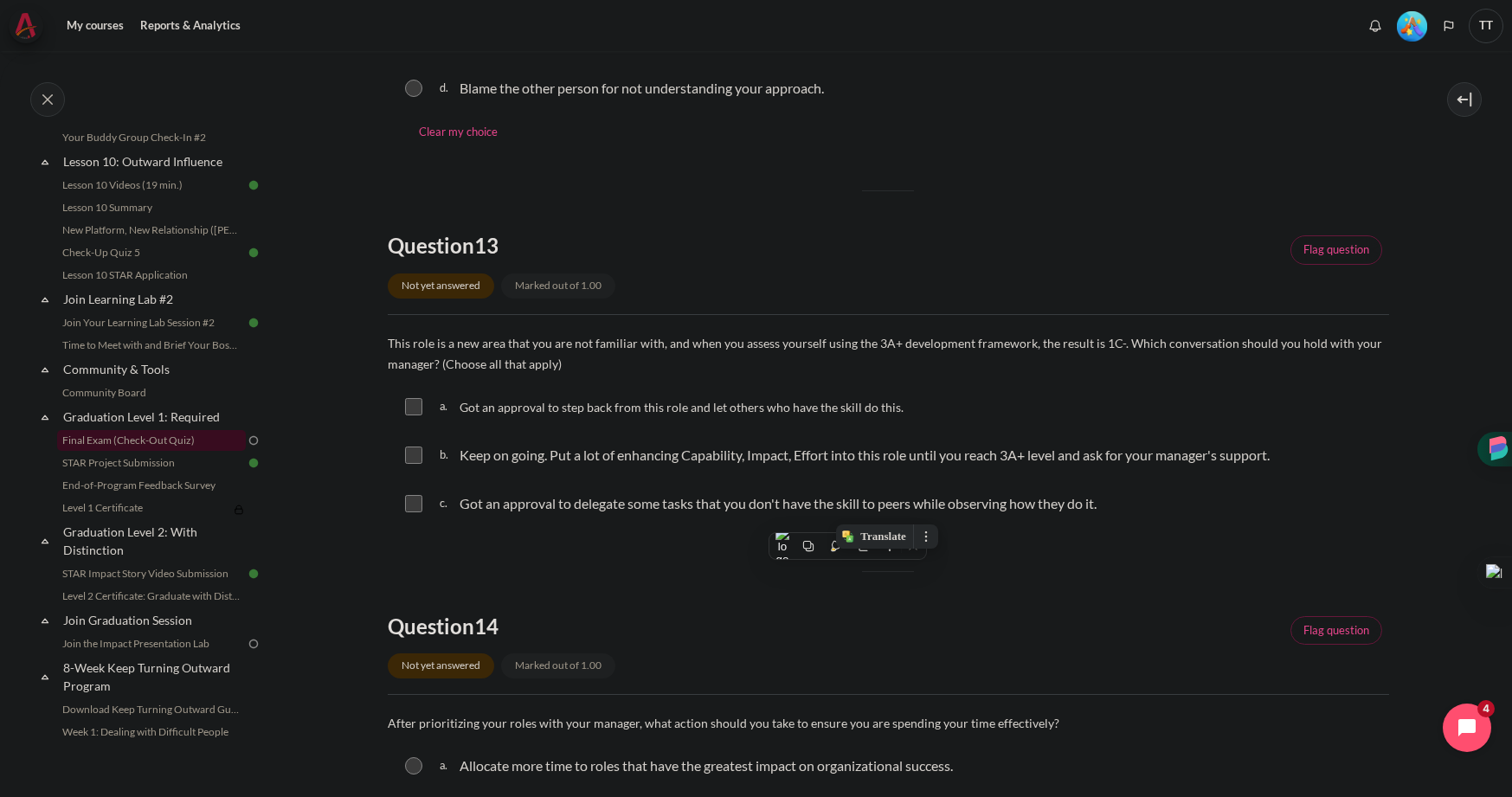
click at [411, 457] on input "Content" at bounding box center [413, 455] width 17 height 17
checkbox input "true"
click at [412, 513] on div "c. Got an approval to delegate some tasks that you don't have the skill to peer…" at bounding box center [889, 503] width 1001 height 45
click at [413, 503] on input "Content" at bounding box center [413, 503] width 17 height 17
checkbox input "true"
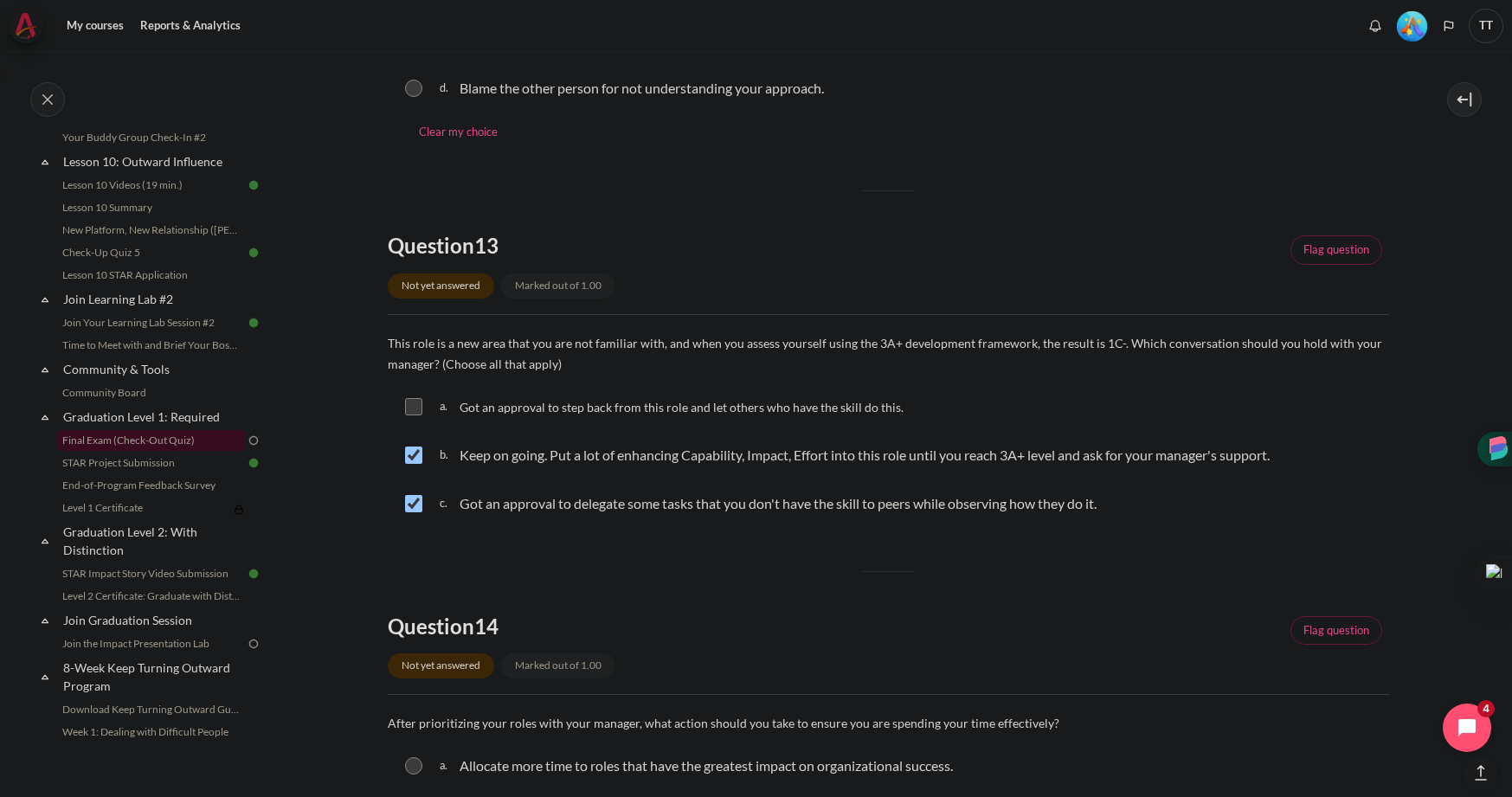
scroll to position [1364, 0]
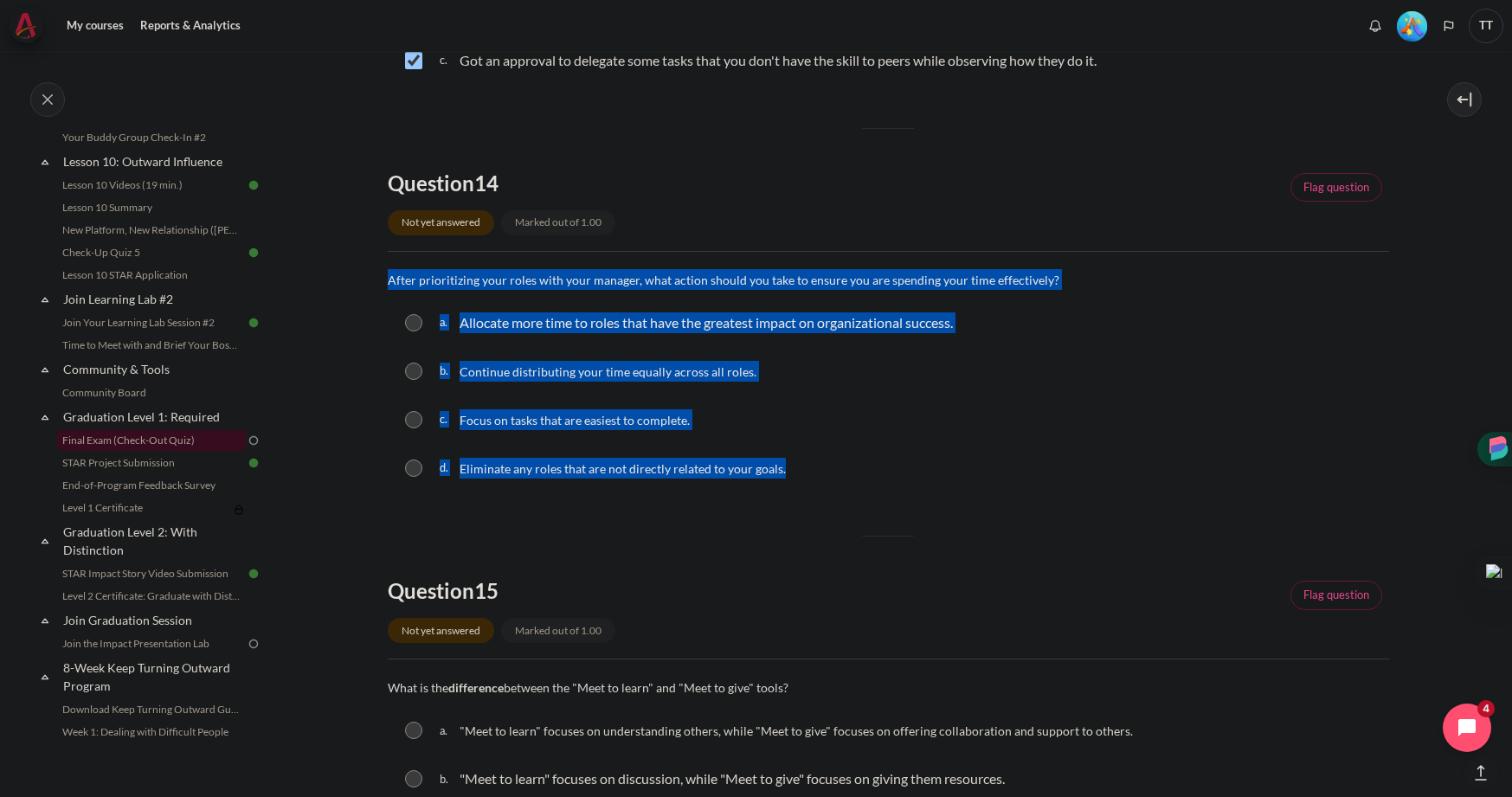
drag, startPoint x: 390, startPoint y: 280, endPoint x: 795, endPoint y: 473, distance: 448.6
click at [795, 473] on div "Question text After prioritizing your roles with your manager, what action shou…" at bounding box center [889, 381] width 1001 height 225
copy div "After prioritizing your roles with your manager, what action should you take to…"
click at [410, 324] on input "Content" at bounding box center [413, 322] width 17 height 17
radio input "true"
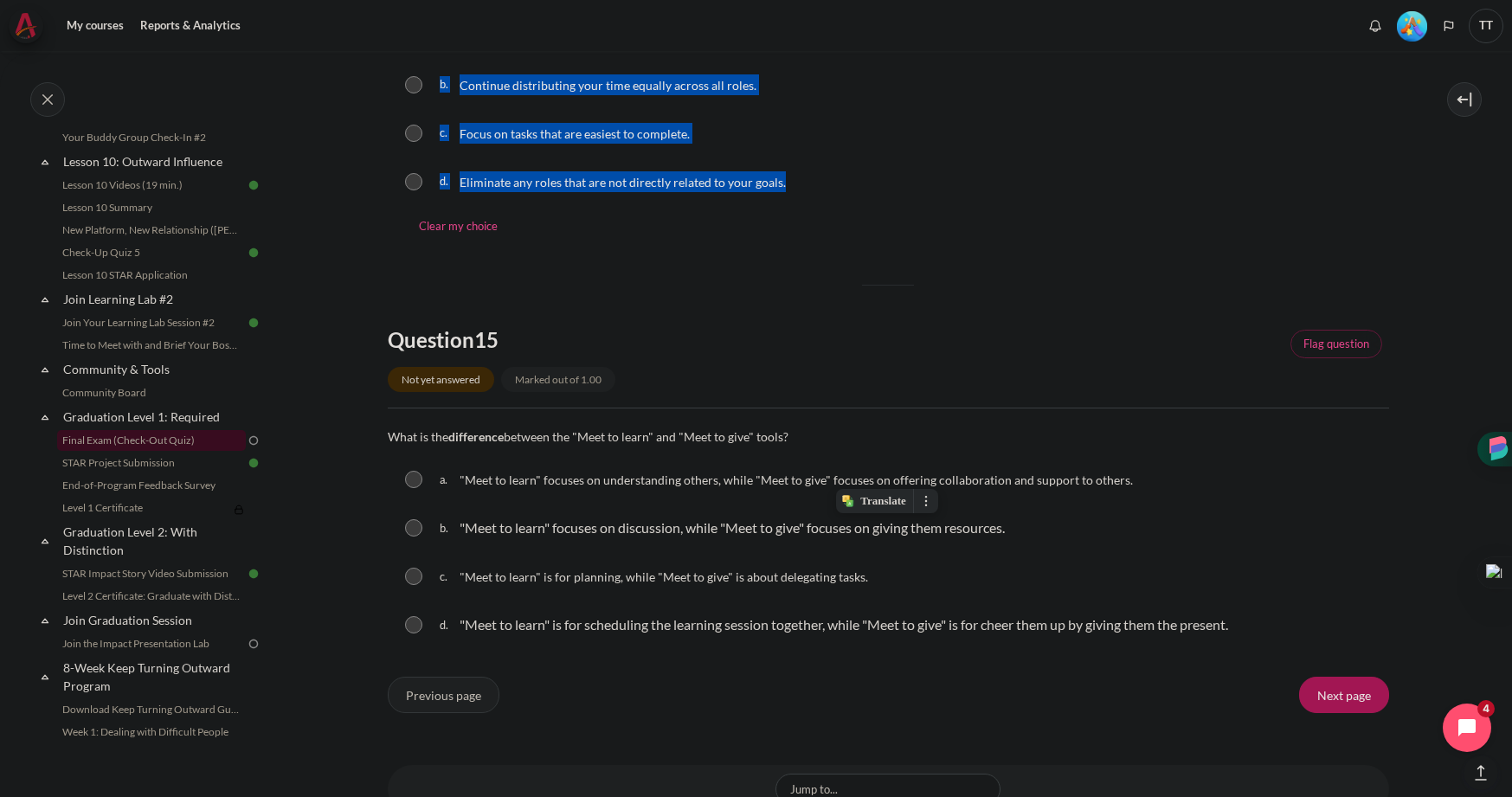
scroll to position [1710, 0]
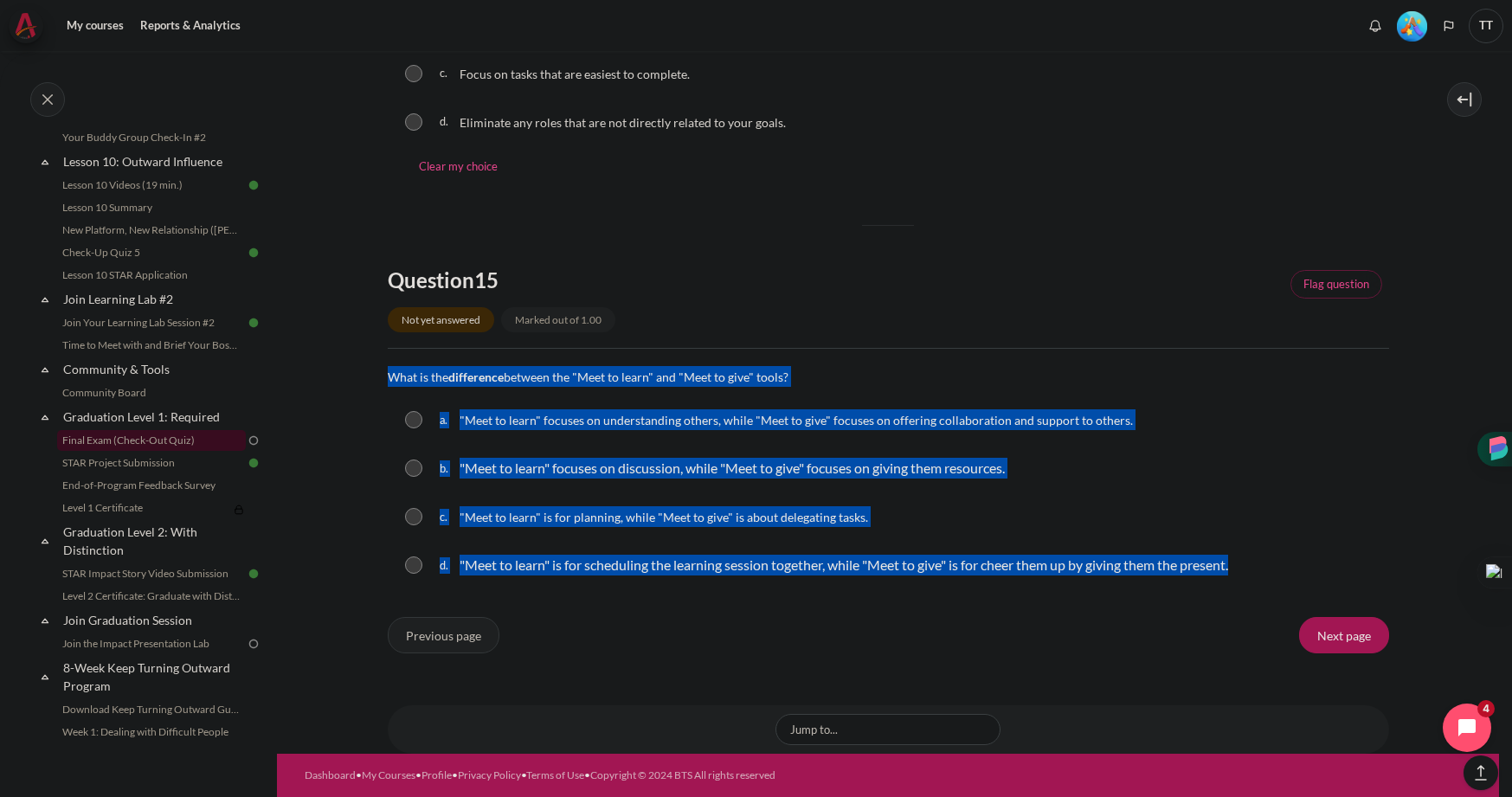
drag, startPoint x: 385, startPoint y: 375, endPoint x: 855, endPoint y: 588, distance: 516.0
copy div "What is the difference between the "Meet to learn" and "Meet to give" tools? Qu…"
click at [413, 420] on input "Content" at bounding box center [413, 419] width 17 height 17
radio input "true"
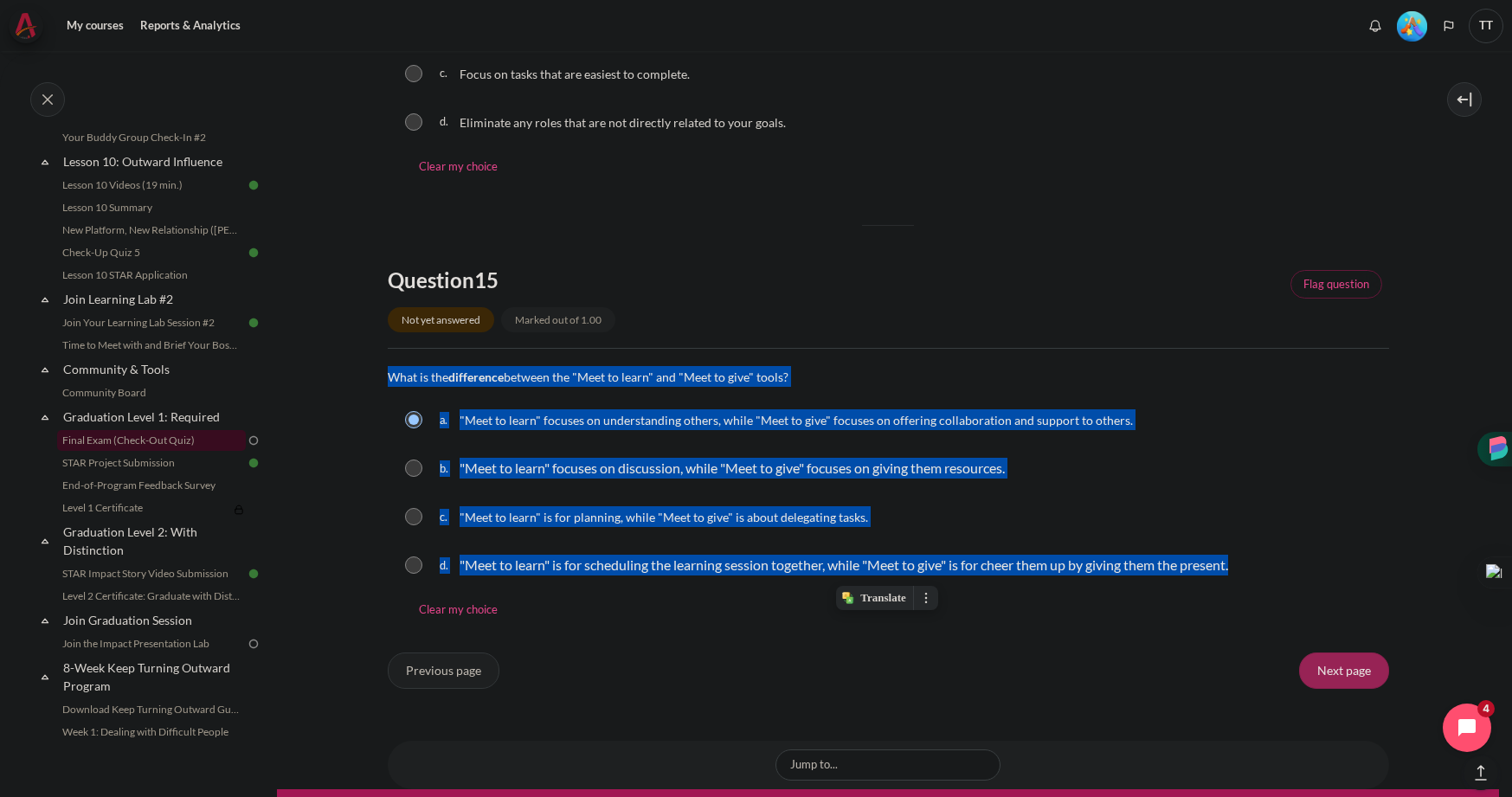
click at [1319, 673] on input "Next page" at bounding box center [1344, 670] width 90 height 37
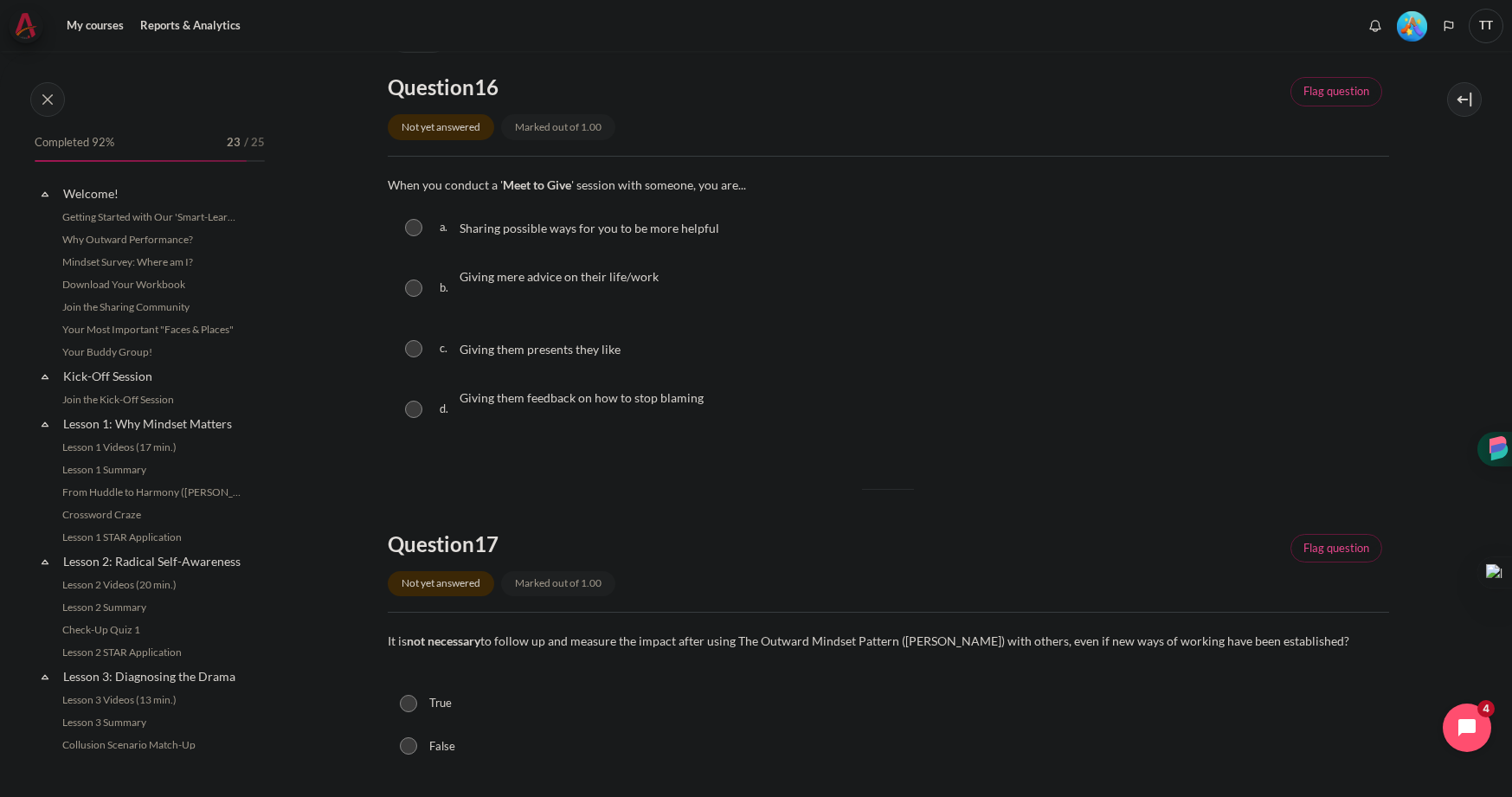
scroll to position [1624, 0]
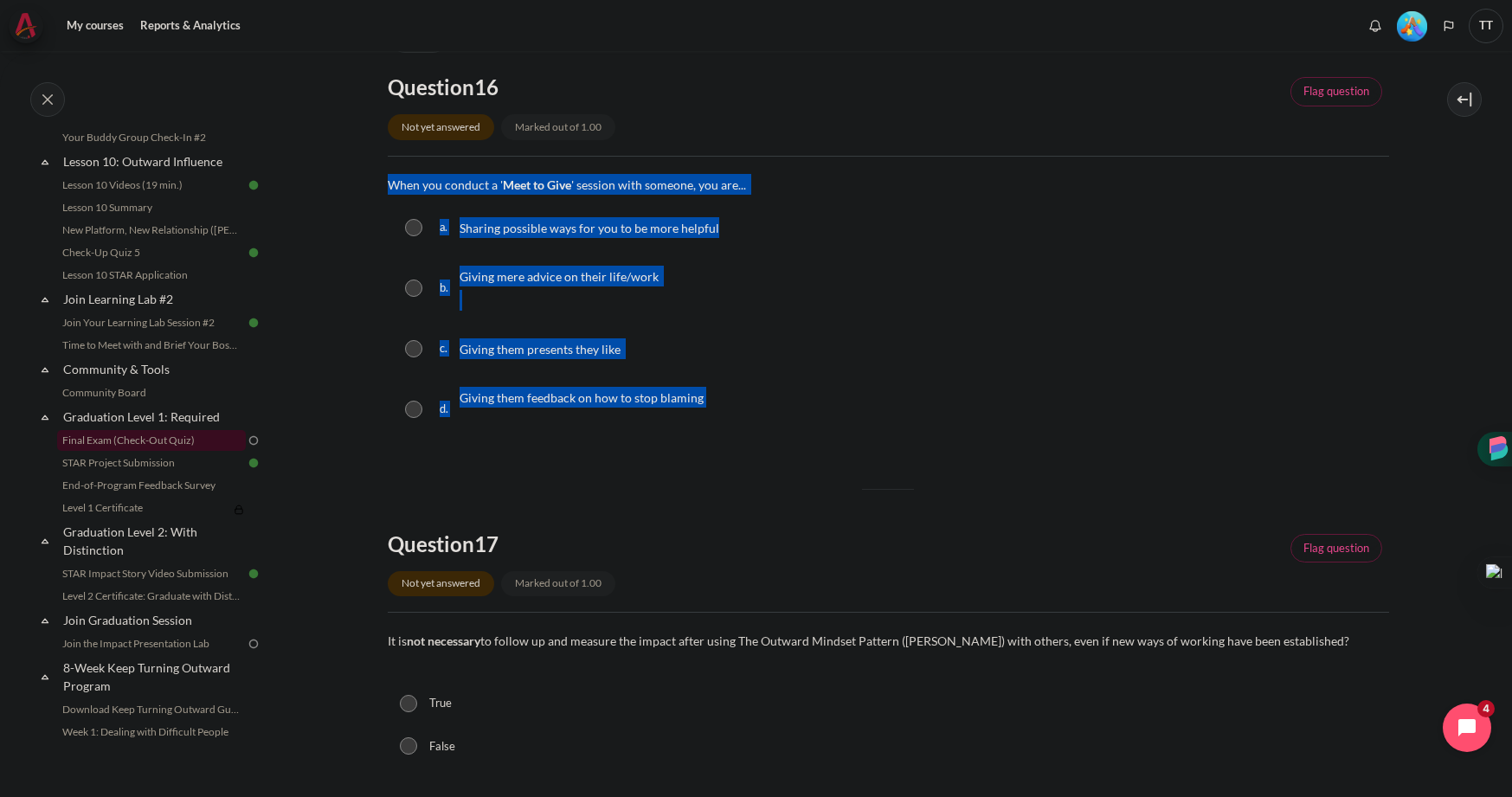
drag, startPoint x: 390, startPoint y: 182, endPoint x: 740, endPoint y: 404, distance: 414.5
click at [740, 404] on div "Question text When you conduct a ' Meet to Give ' session with someone, you are…" at bounding box center [889, 310] width 1001 height 273
copy div "When you conduct a ' Meet to Give ' session with someone, you are... Question 1…"
click at [417, 229] on input "Content" at bounding box center [413, 227] width 17 height 17
radio input "true"
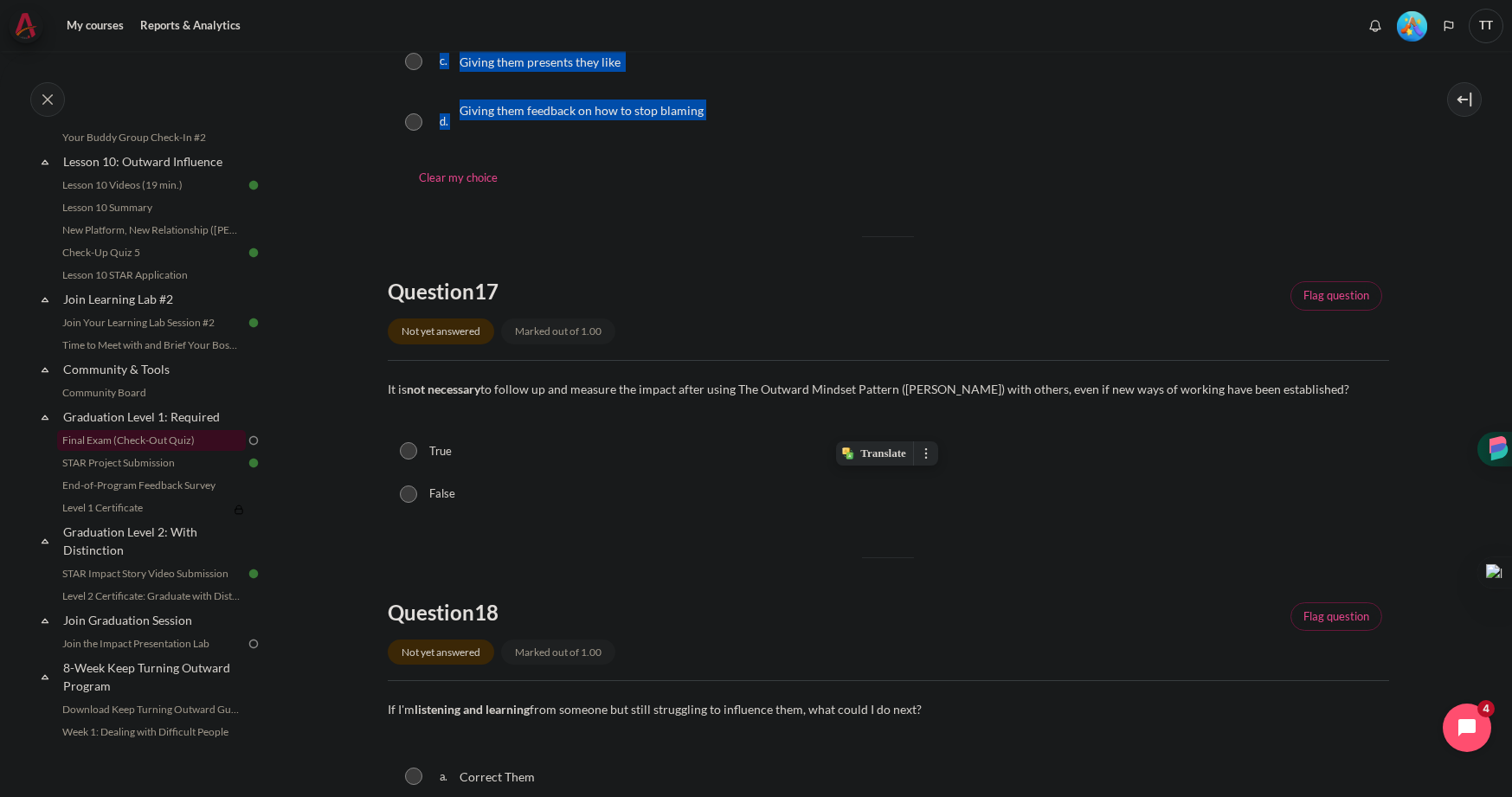
scroll to position [493, 0]
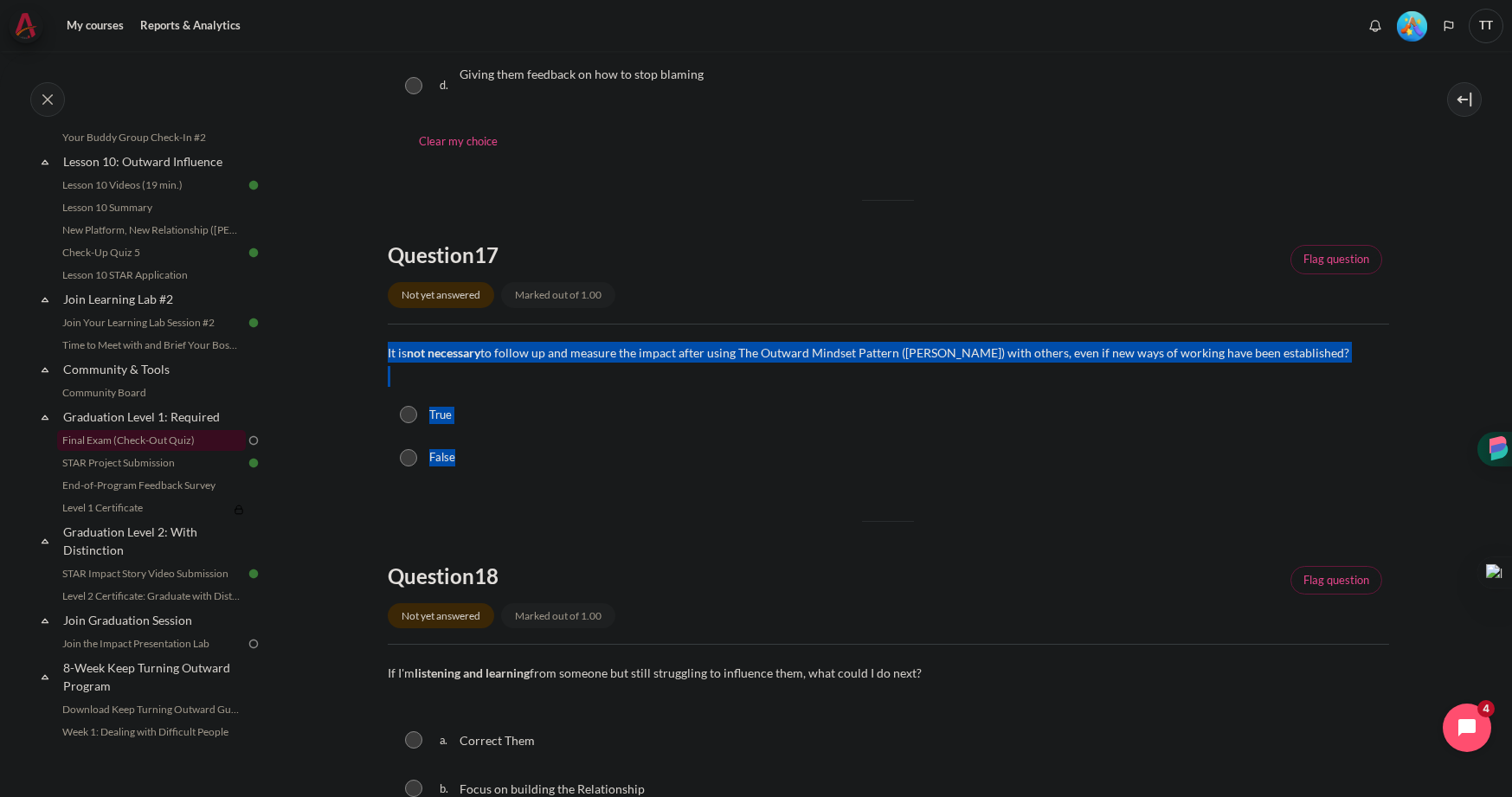
drag, startPoint x: 386, startPoint y: 353, endPoint x: 512, endPoint y: 460, distance: 165.3
click at [512, 460] on section "My courses OPO VN B2 Graduation Level 1: Required Final Exam (Check-Out Quiz) F…" at bounding box center [888, 699] width 1222 height 2283
copy div "It is not necessary to follow up and measure the impact after using The Outward…"
click at [408, 457] on input "False" at bounding box center [408, 457] width 17 height 17
radio input "true"
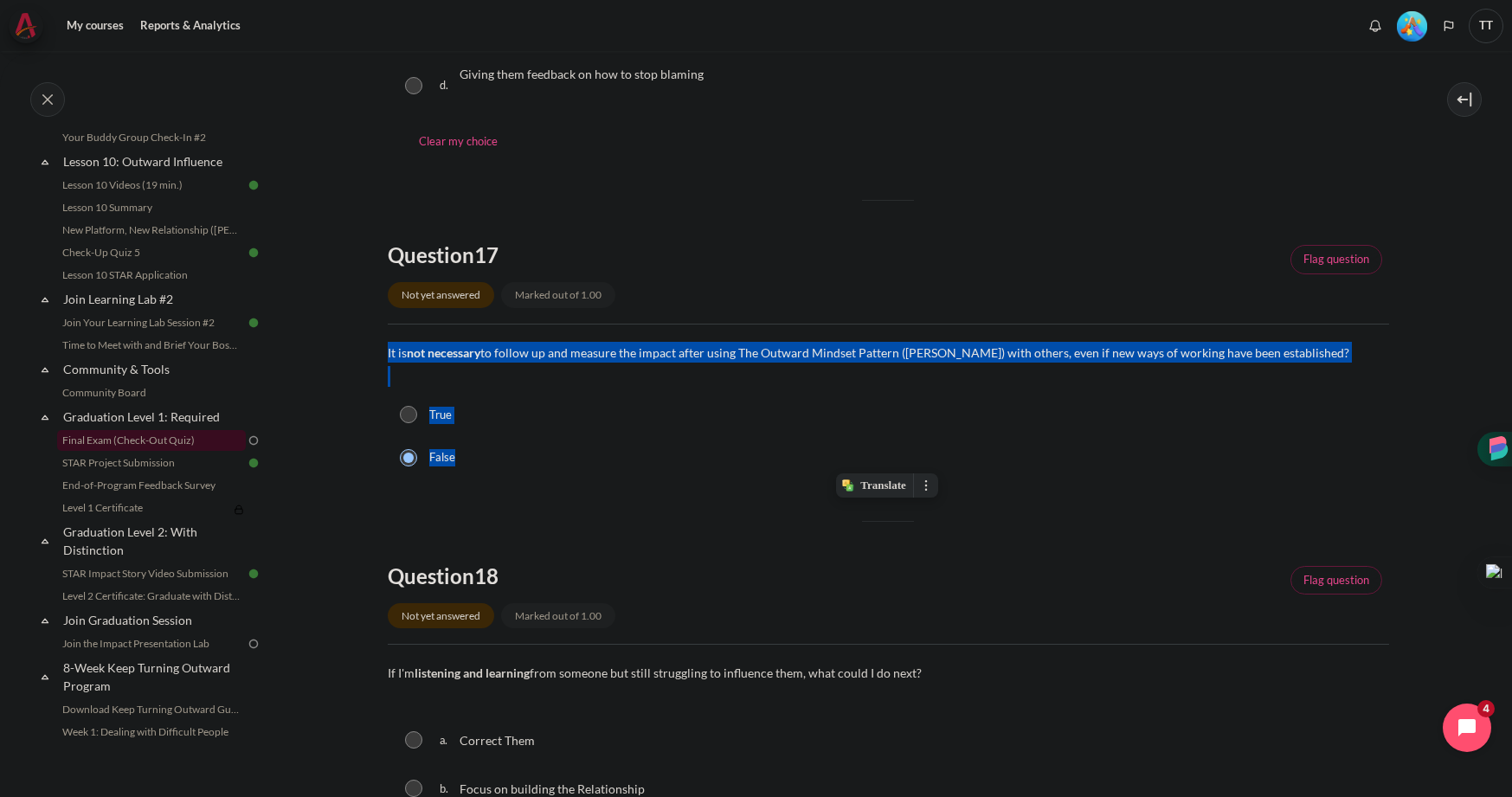
scroll to position [834, 0]
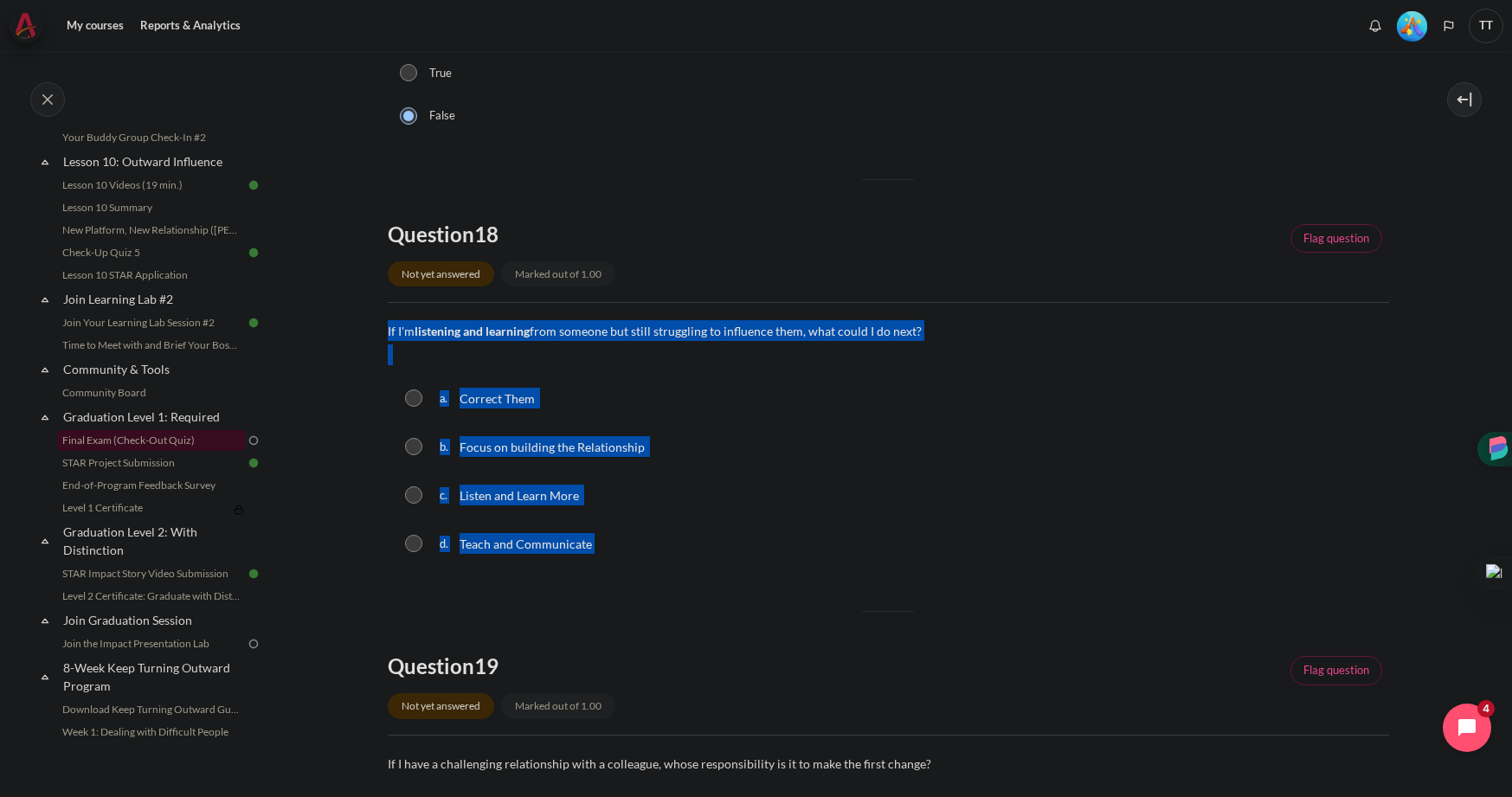
drag, startPoint x: 384, startPoint y: 331, endPoint x: 635, endPoint y: 546, distance: 330.5
click at [635, 546] on section "My courses OPO VN B2 Graduation Level 1: Required Final Exam (Check-Out Quiz) F…" at bounding box center [888, 358] width 1222 height 2283
copy div "If I'm listening and learning from someone but still struggling to influence th…"
click at [411, 448] on input "Content" at bounding box center [413, 446] width 17 height 17
radio input "true"
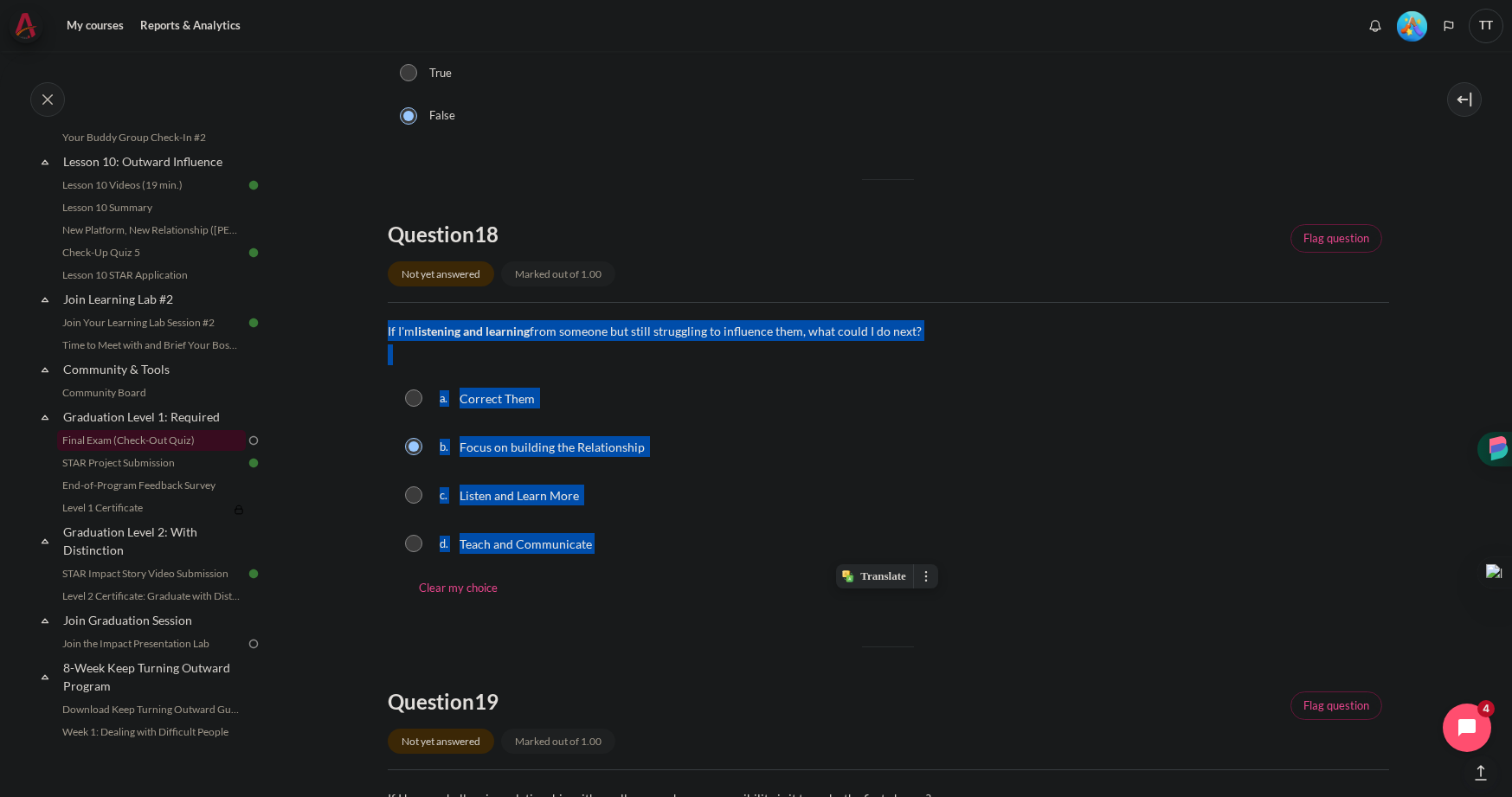
scroll to position [1353, 0]
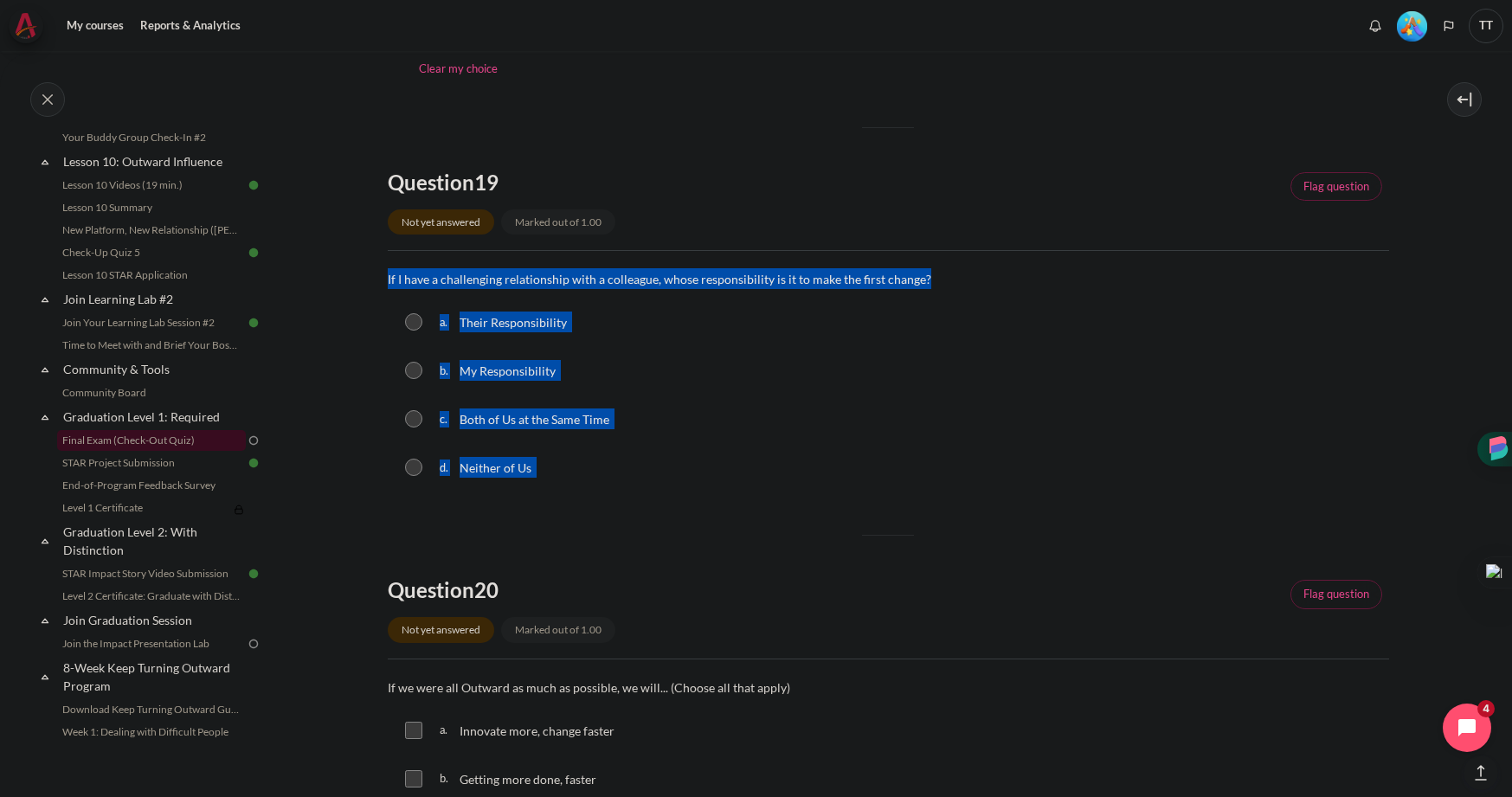
drag, startPoint x: 384, startPoint y: 278, endPoint x: 627, endPoint y: 493, distance: 324.5
copy div "If I have a challenging relationship with a colleague, whose responsibility is …"
click at [416, 370] on input "Content" at bounding box center [413, 370] width 17 height 17
radio input "true"
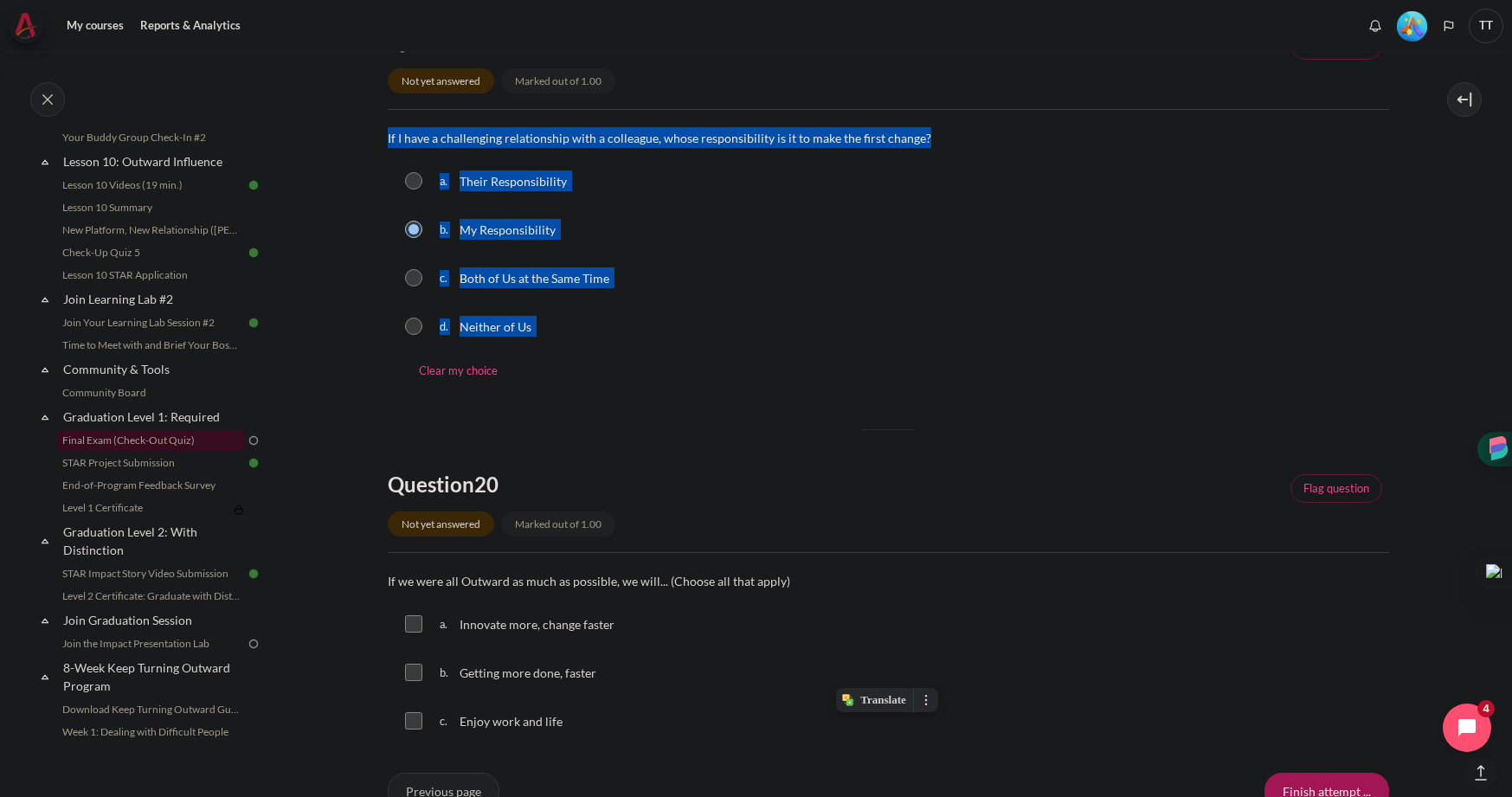
scroll to position [1650, 0]
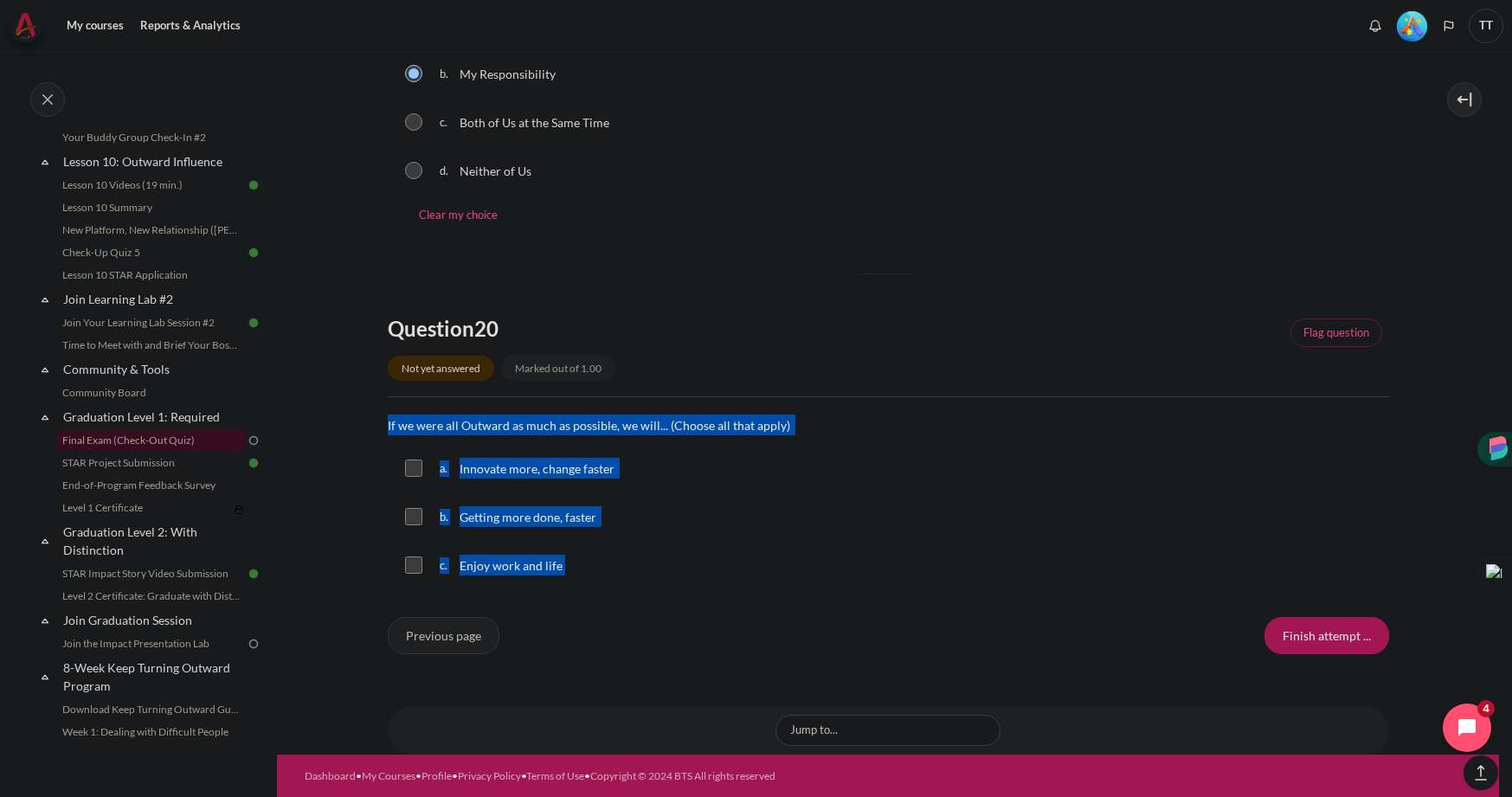
drag, startPoint x: 384, startPoint y: 424, endPoint x: 592, endPoint y: 558, distance: 247.4
copy div "If we were all Outward as much as possible, we will... (Choose all that apply) …"
click at [408, 465] on input "Content" at bounding box center [413, 467] width 17 height 17
checkbox input "true"
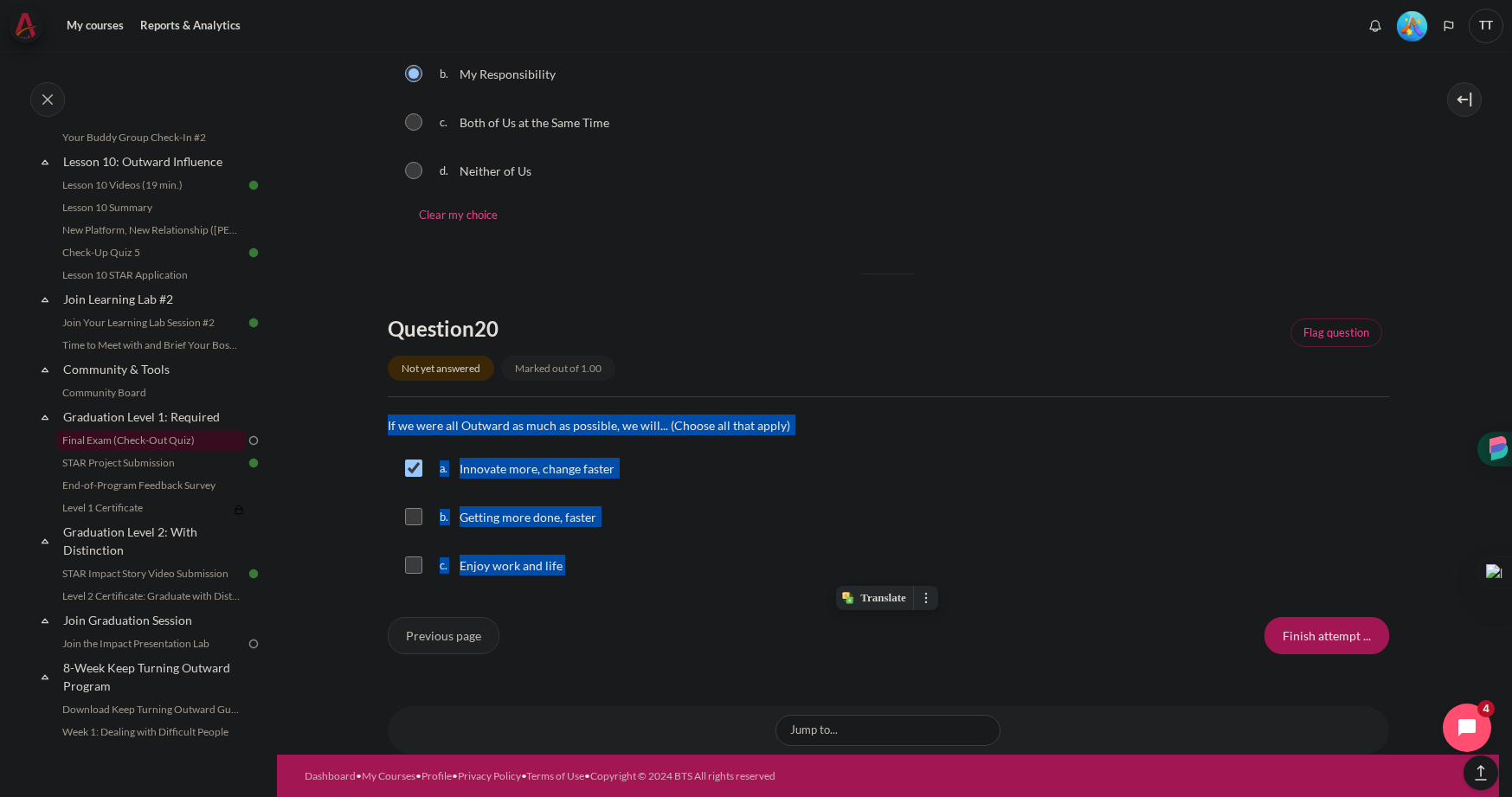
click at [411, 521] on input "Content" at bounding box center [413, 516] width 17 height 17
checkbox input "true"
click at [412, 563] on input "Content" at bounding box center [413, 564] width 17 height 17
checkbox input "true"
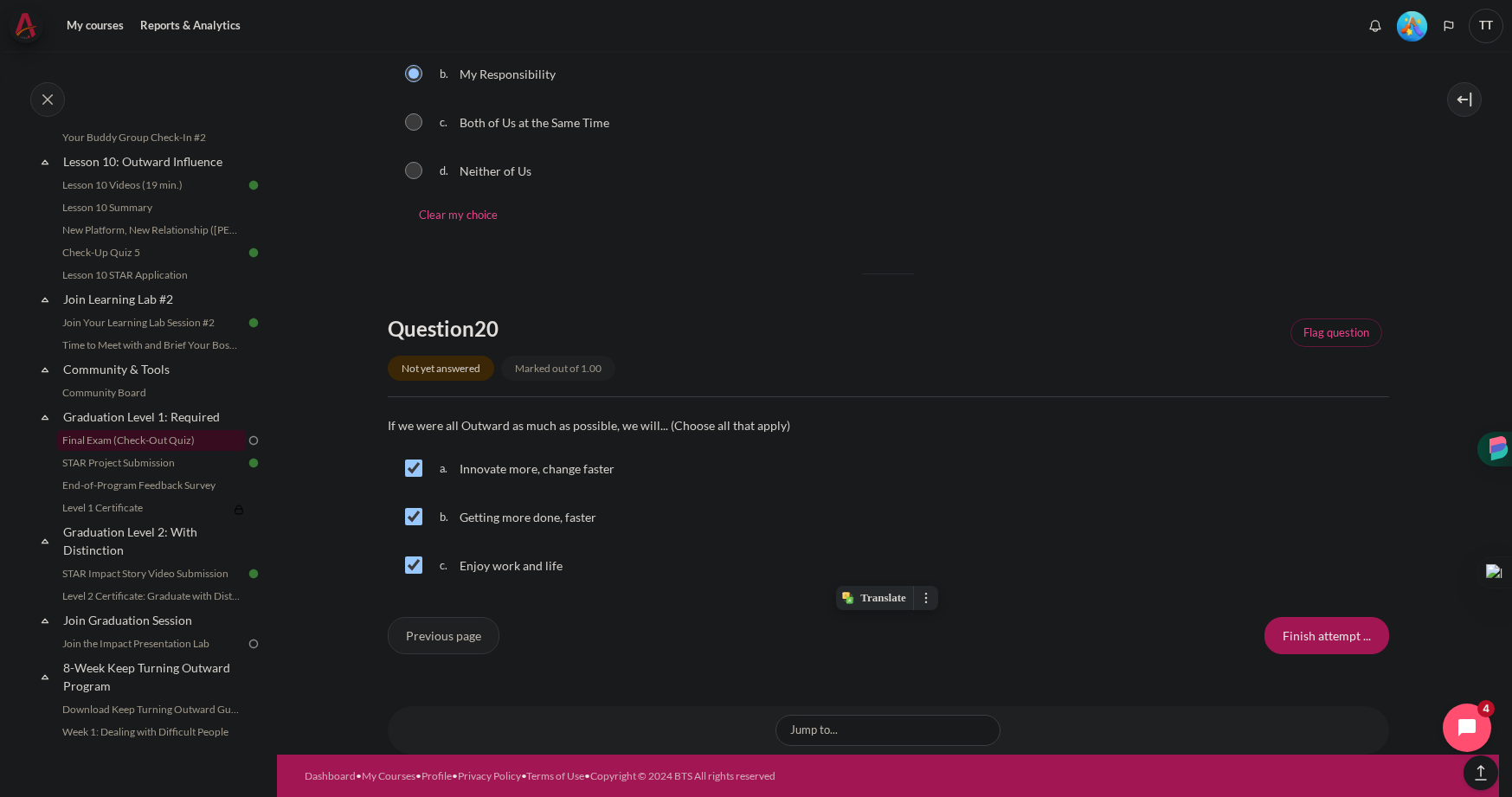
click at [732, 618] on div "Previous page Finish attempt ..." at bounding box center [889, 635] width 1001 height 37
click at [1295, 640] on input "Finish attempt ..." at bounding box center [1327, 635] width 125 height 37
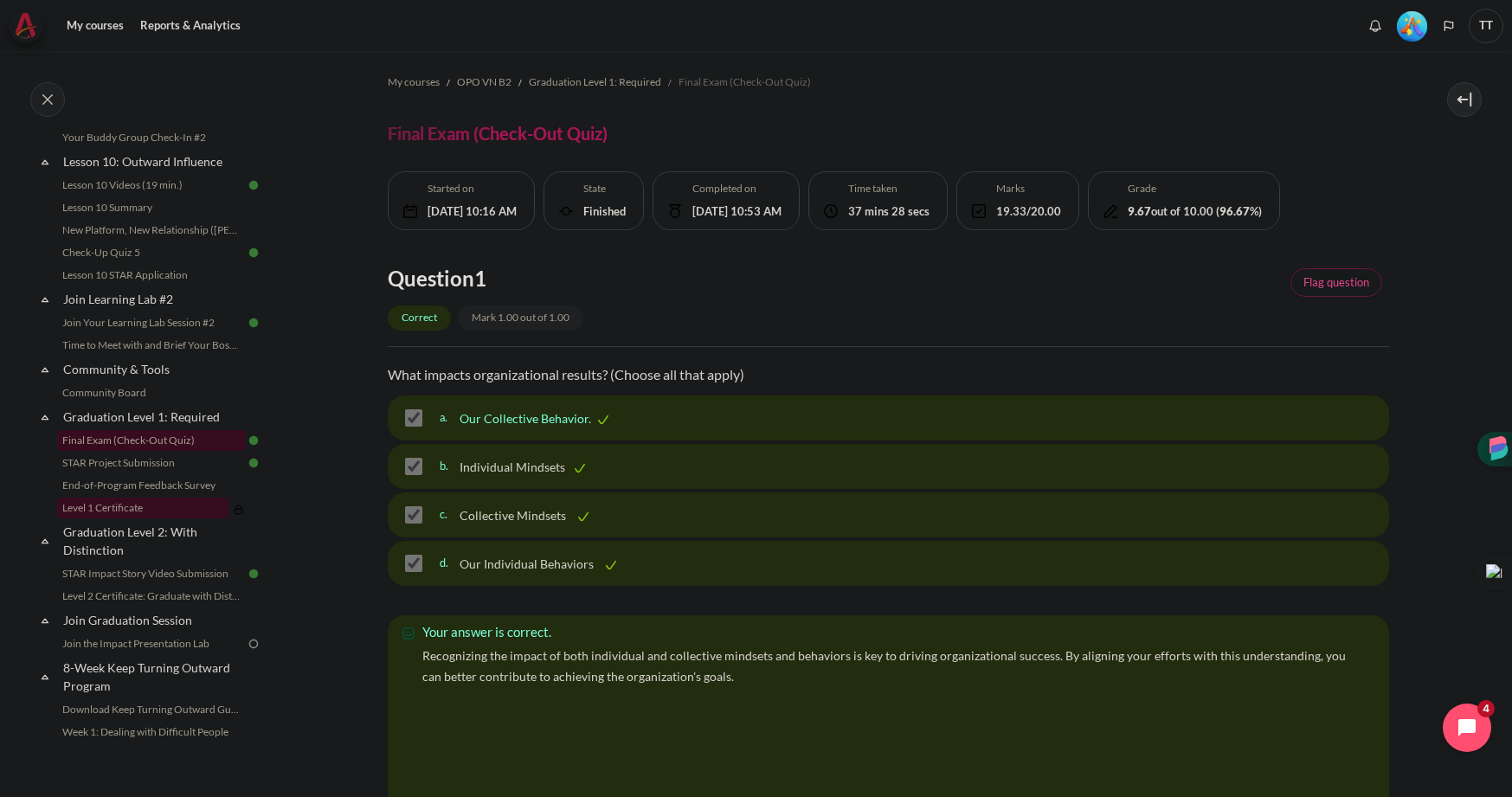
click at [141, 503] on link "Level 1 Certificate" at bounding box center [142, 508] width 171 height 21
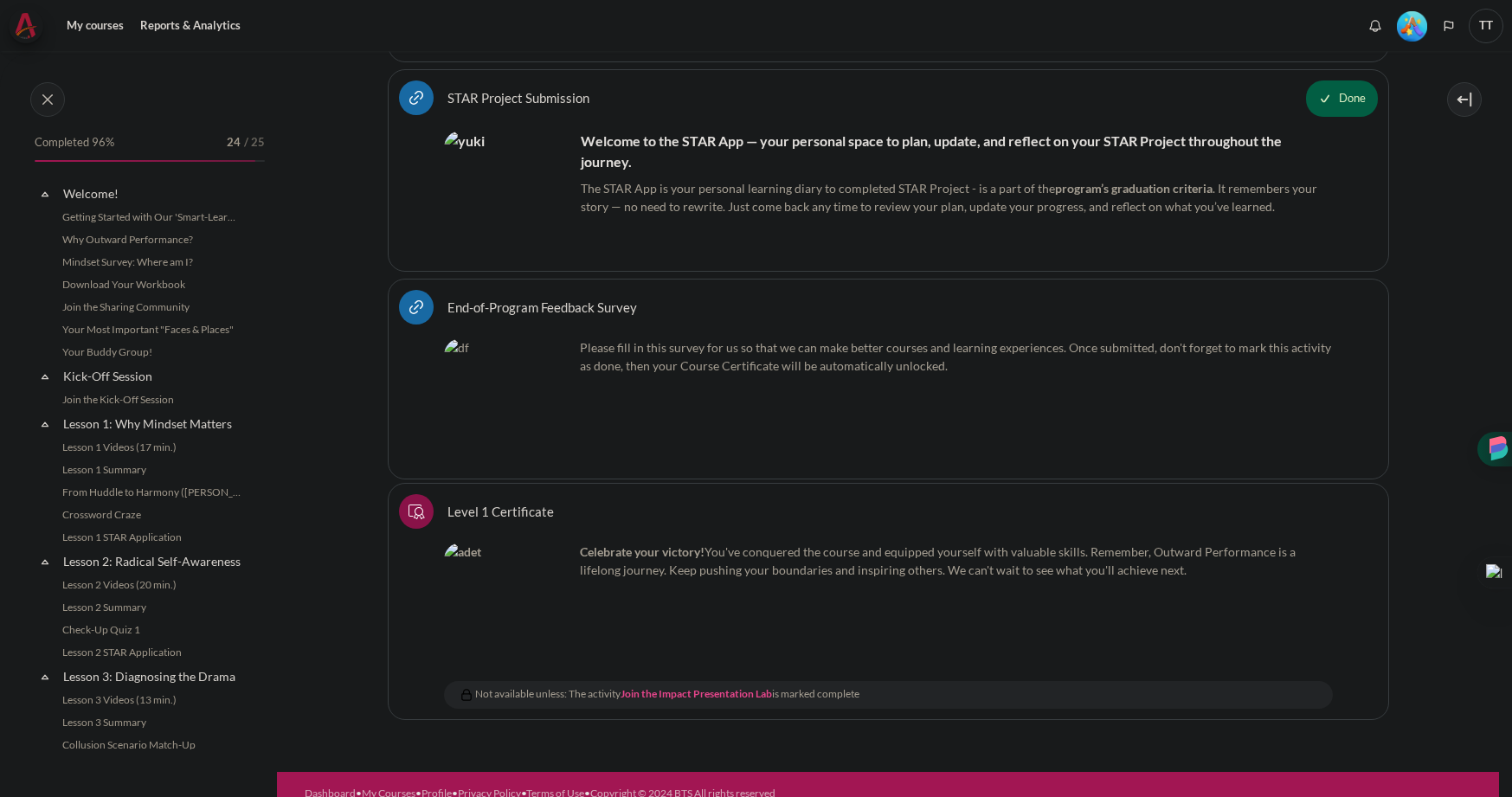
scroll to position [1693, 0]
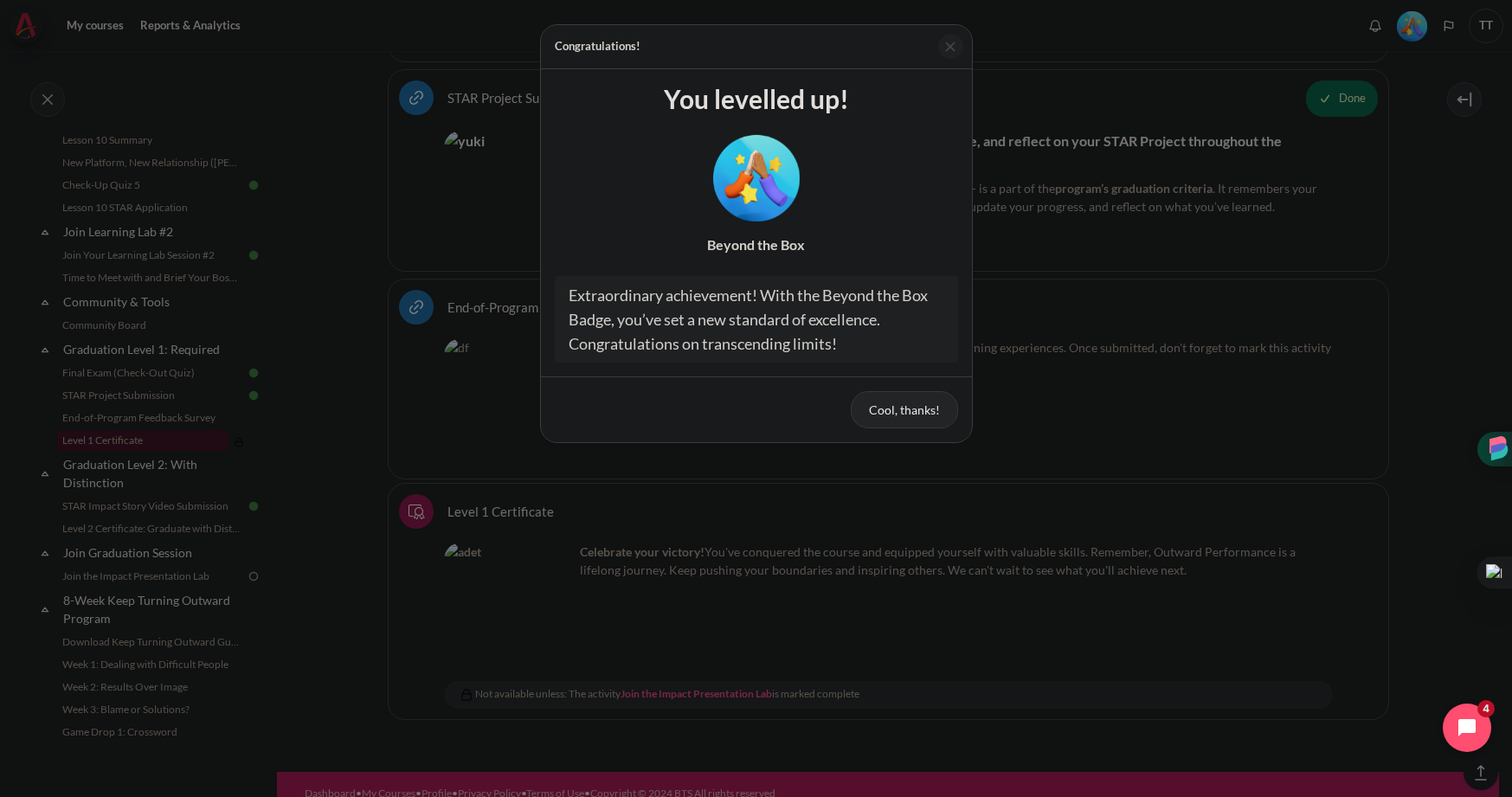
click at [875, 418] on button "Cool, thanks!" at bounding box center [905, 409] width 107 height 37
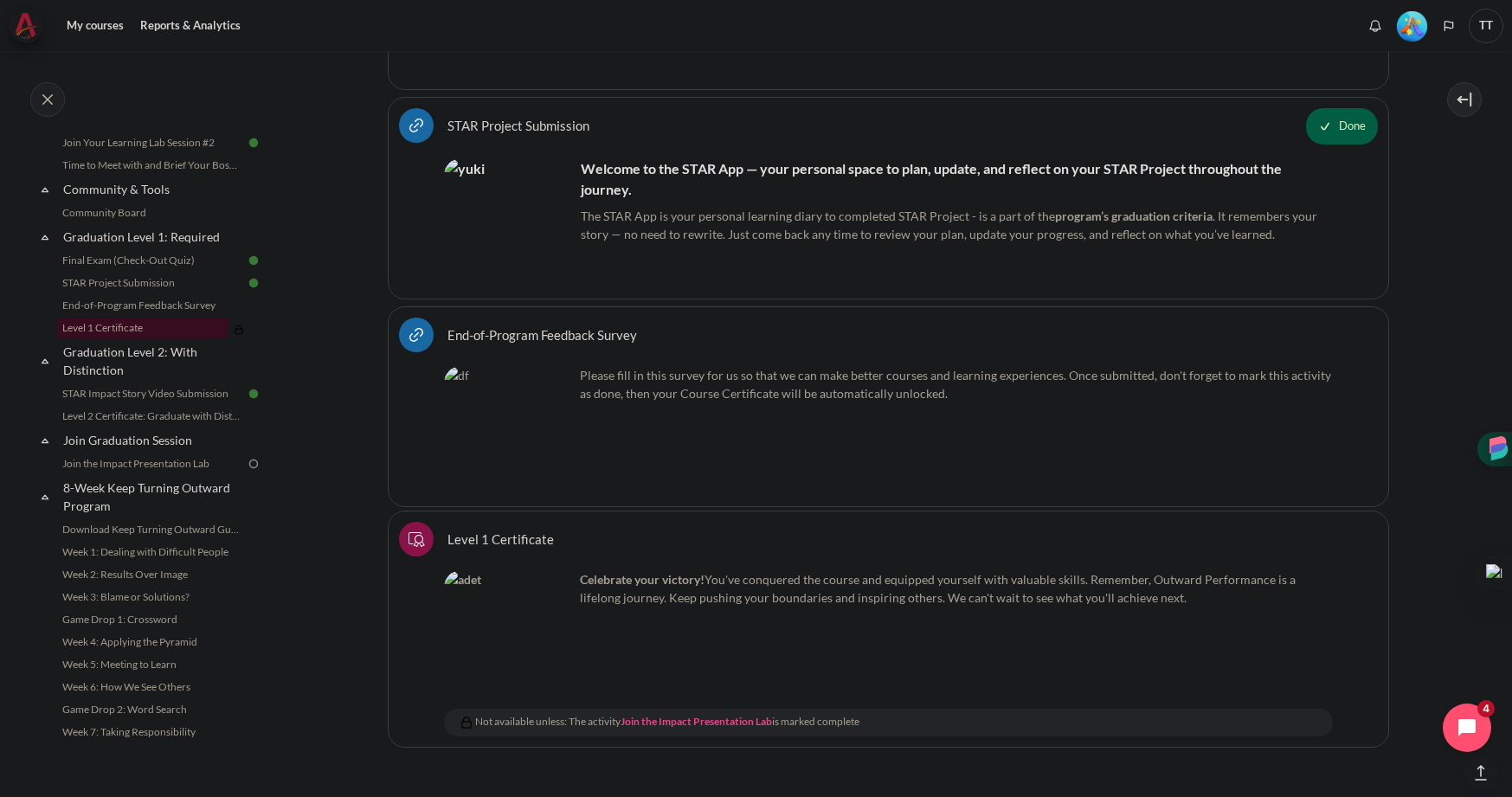
scroll to position [2588, 0]
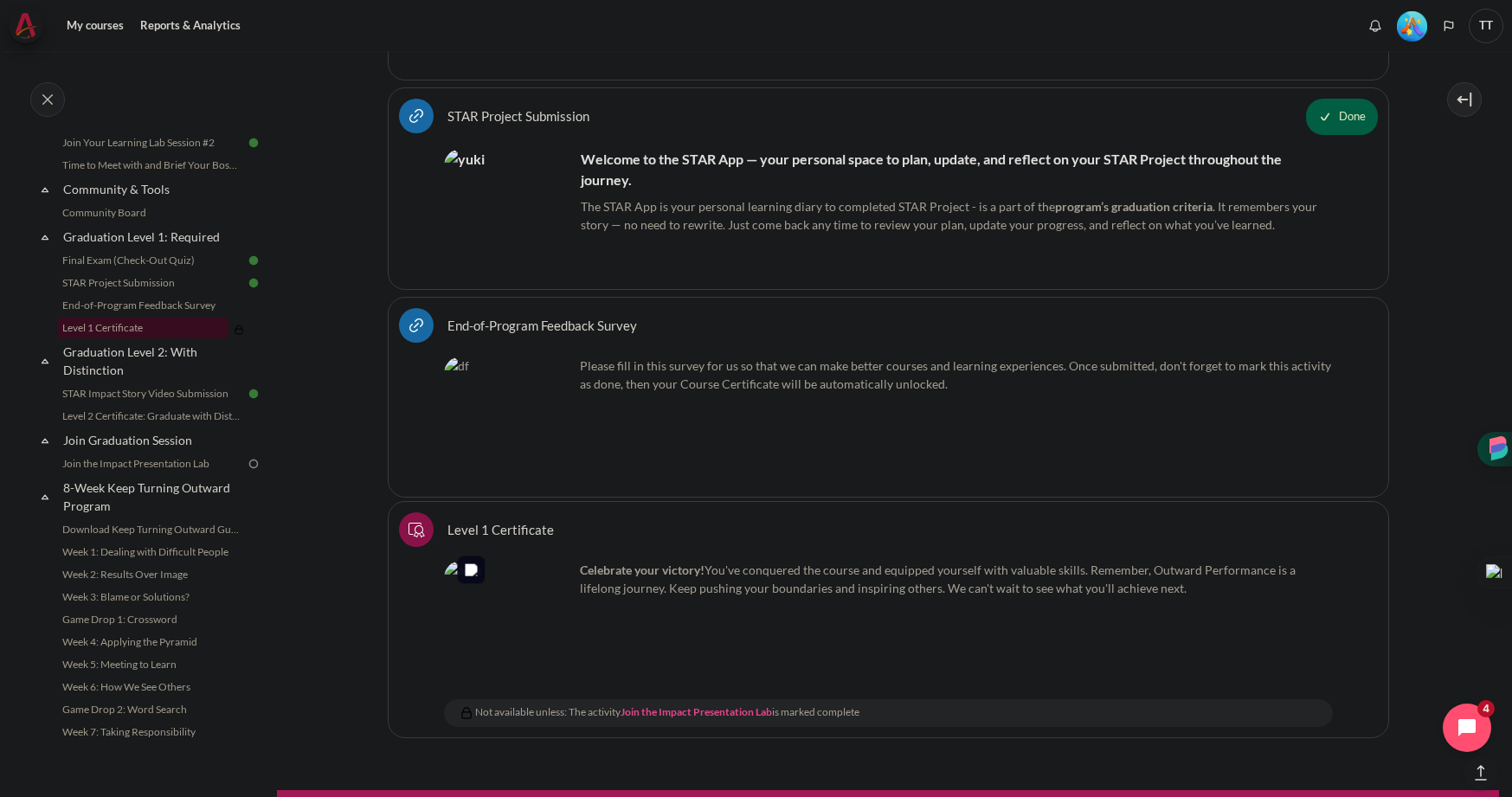
click at [536, 602] on img "Content" at bounding box center [509, 625] width 130 height 130
click at [506, 593] on img "Content" at bounding box center [509, 625] width 130 height 130
click at [165, 467] on link "Join the Impact Presentation Lab" at bounding box center [151, 463] width 189 height 21
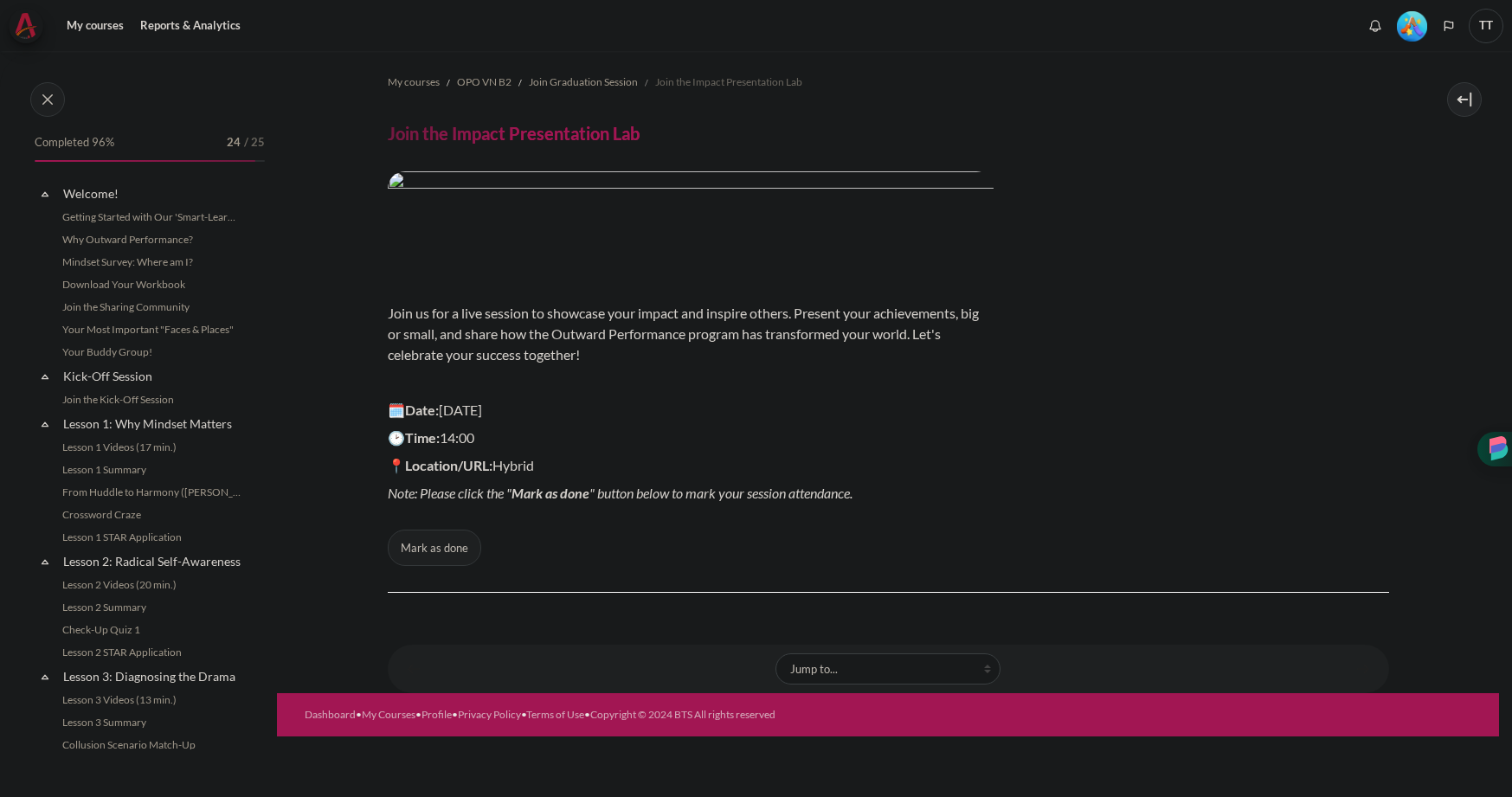
scroll to position [1823, 0]
